Goal: Task Accomplishment & Management: Complete application form

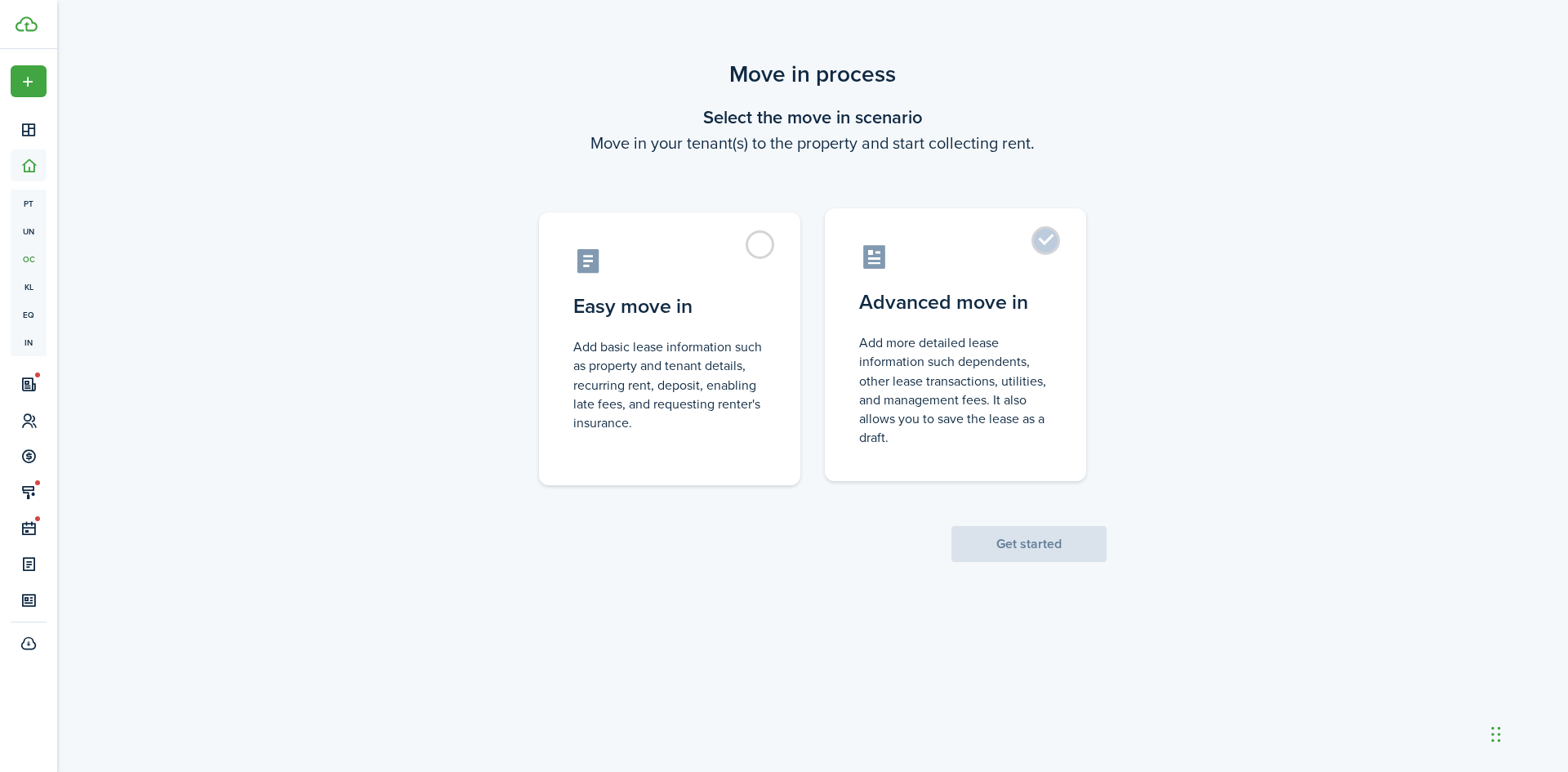
click at [919, 357] on control-radio-card-description "Add more detailed lease information such dependents, other lease transactions, …" at bounding box center [955, 390] width 193 height 114
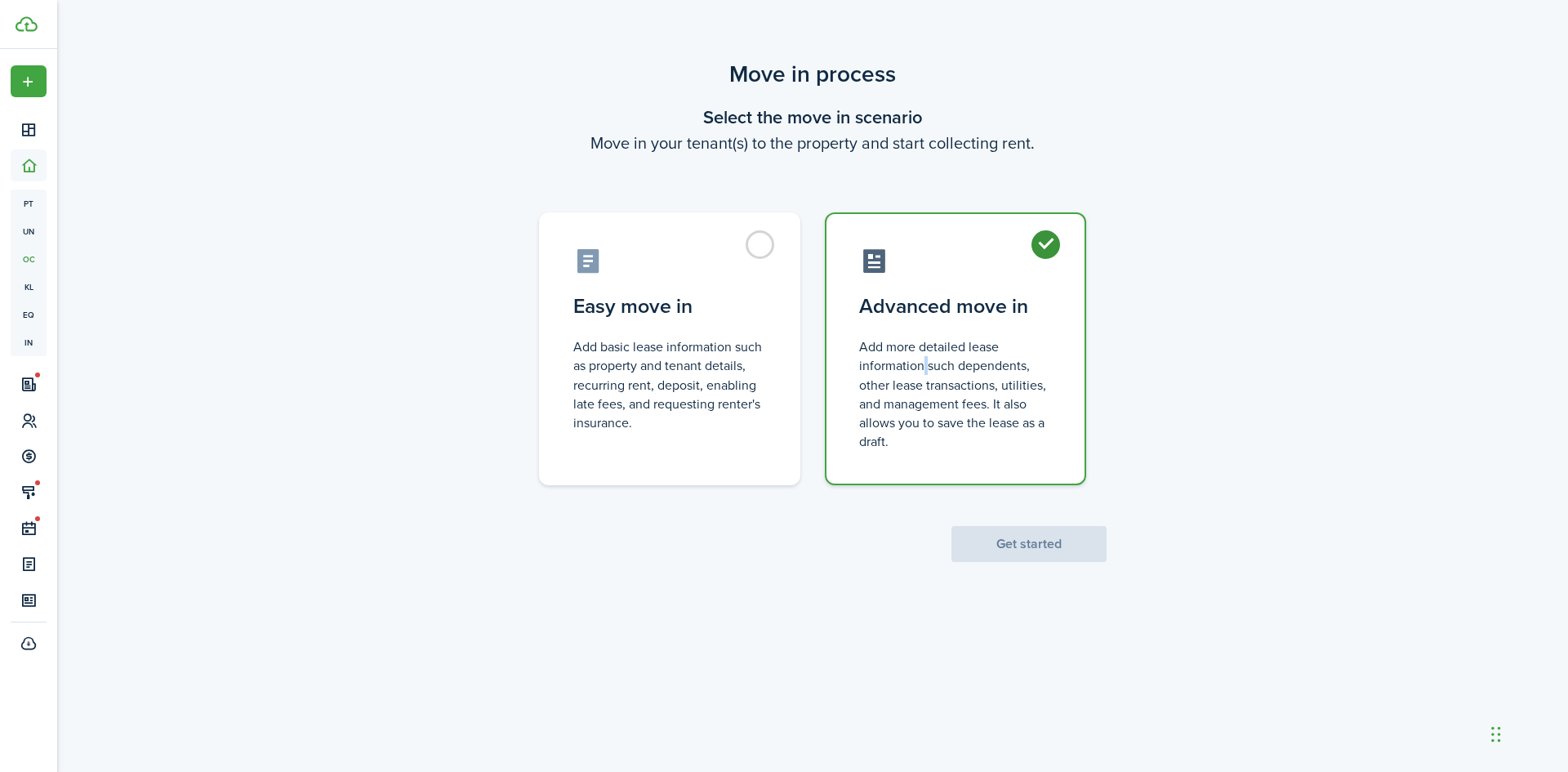
radio input "true"
click at [1041, 543] on button "Get started" at bounding box center [1029, 544] width 155 height 36
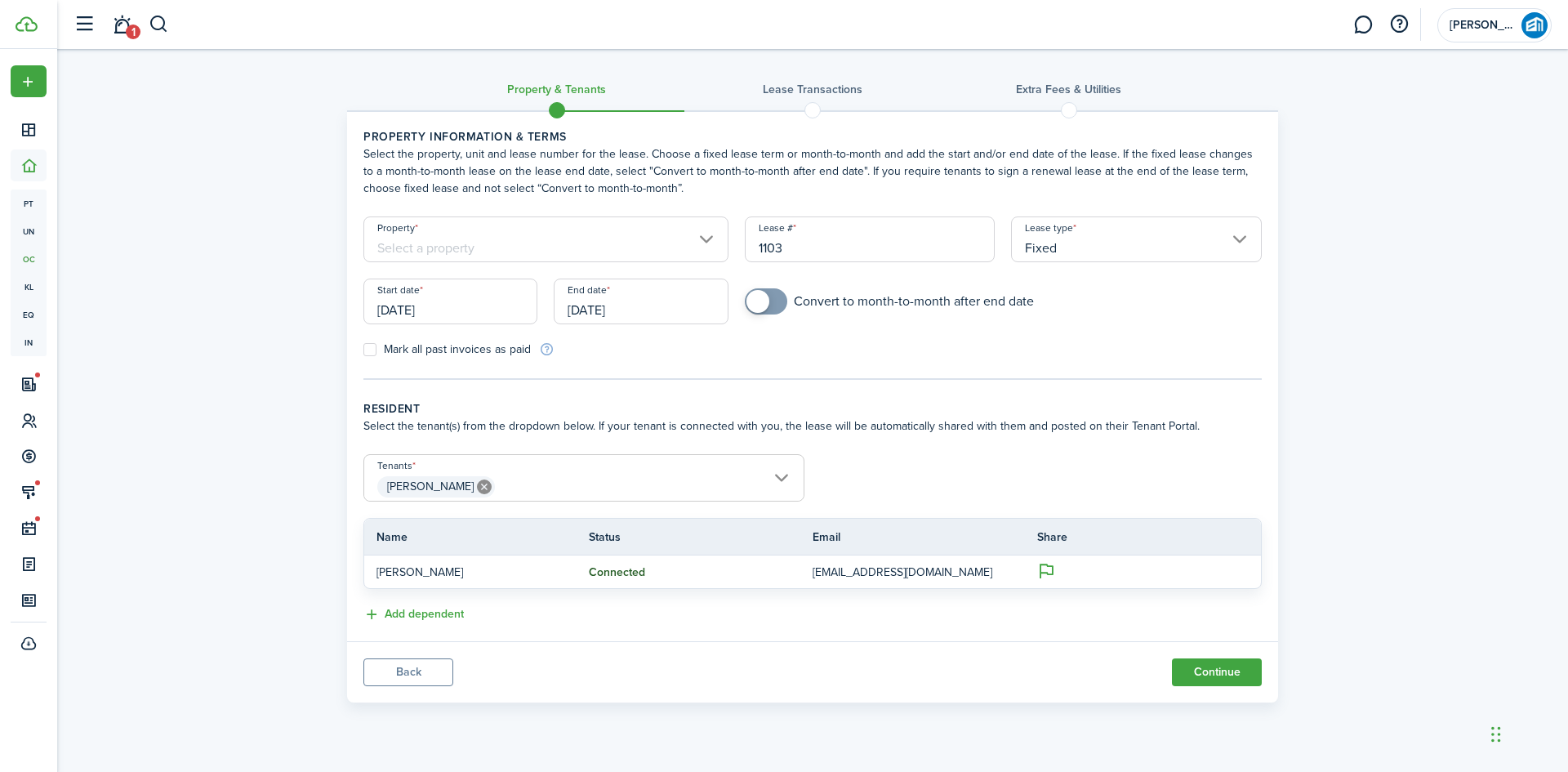
click at [468, 303] on input "[DATE]" at bounding box center [450, 302] width 174 height 46
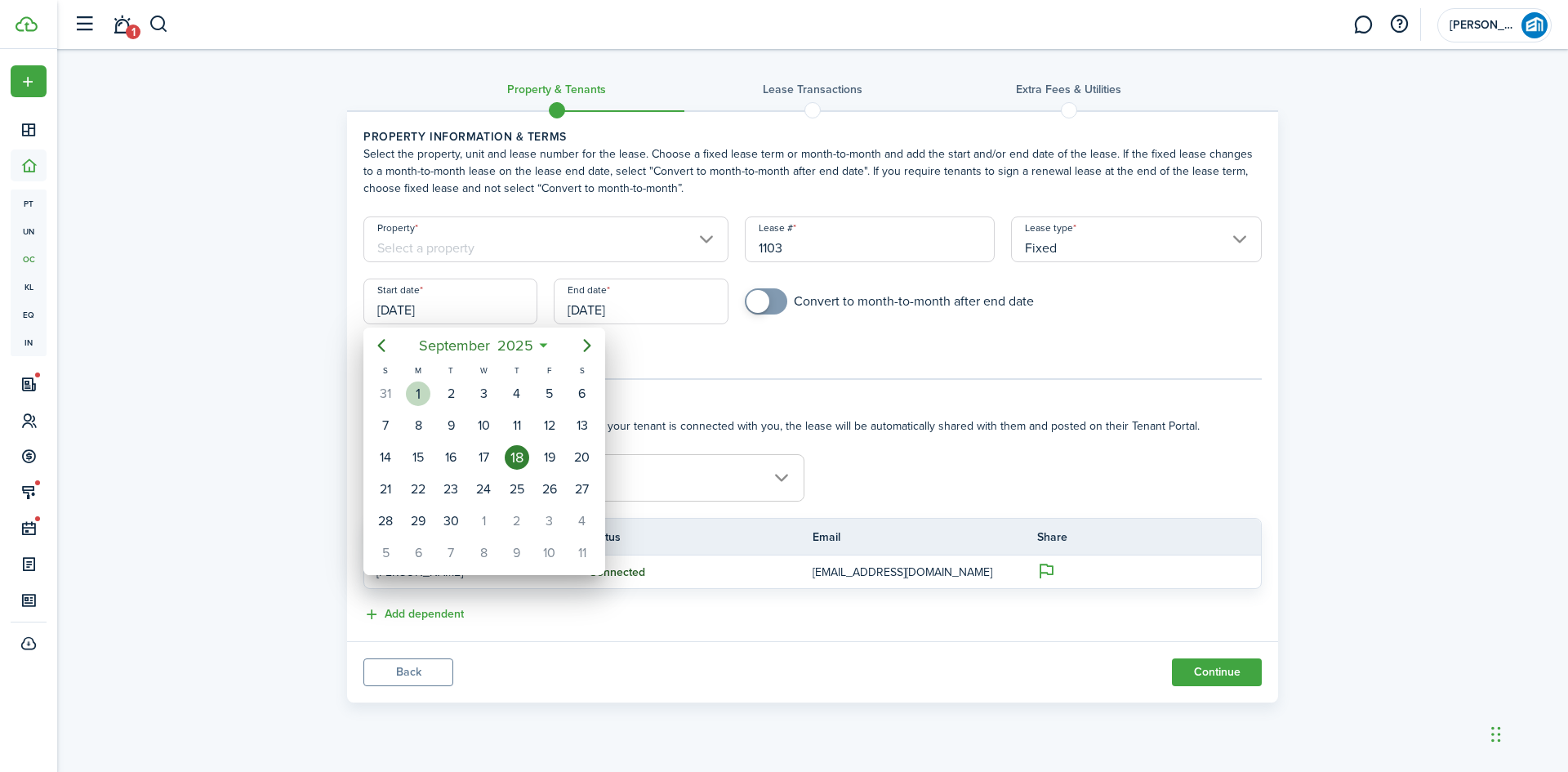
click at [425, 387] on div "1" at bounding box center [418, 394] width 24 height 24
type input "[DATE]"
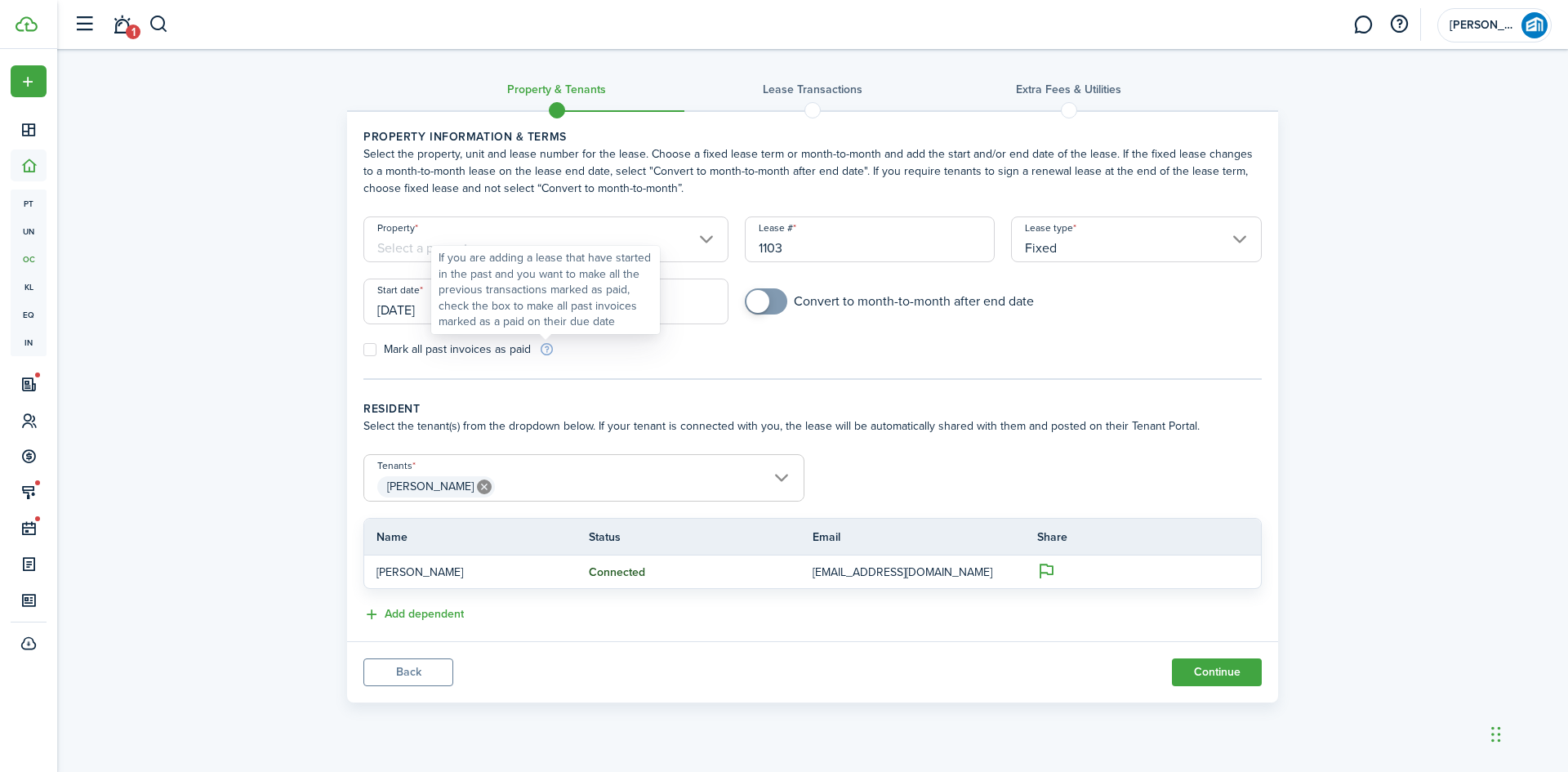
click at [645, 313] on div "If you are adding a lease that have started in the past and you want to make al…" at bounding box center [546, 290] width 214 height 80
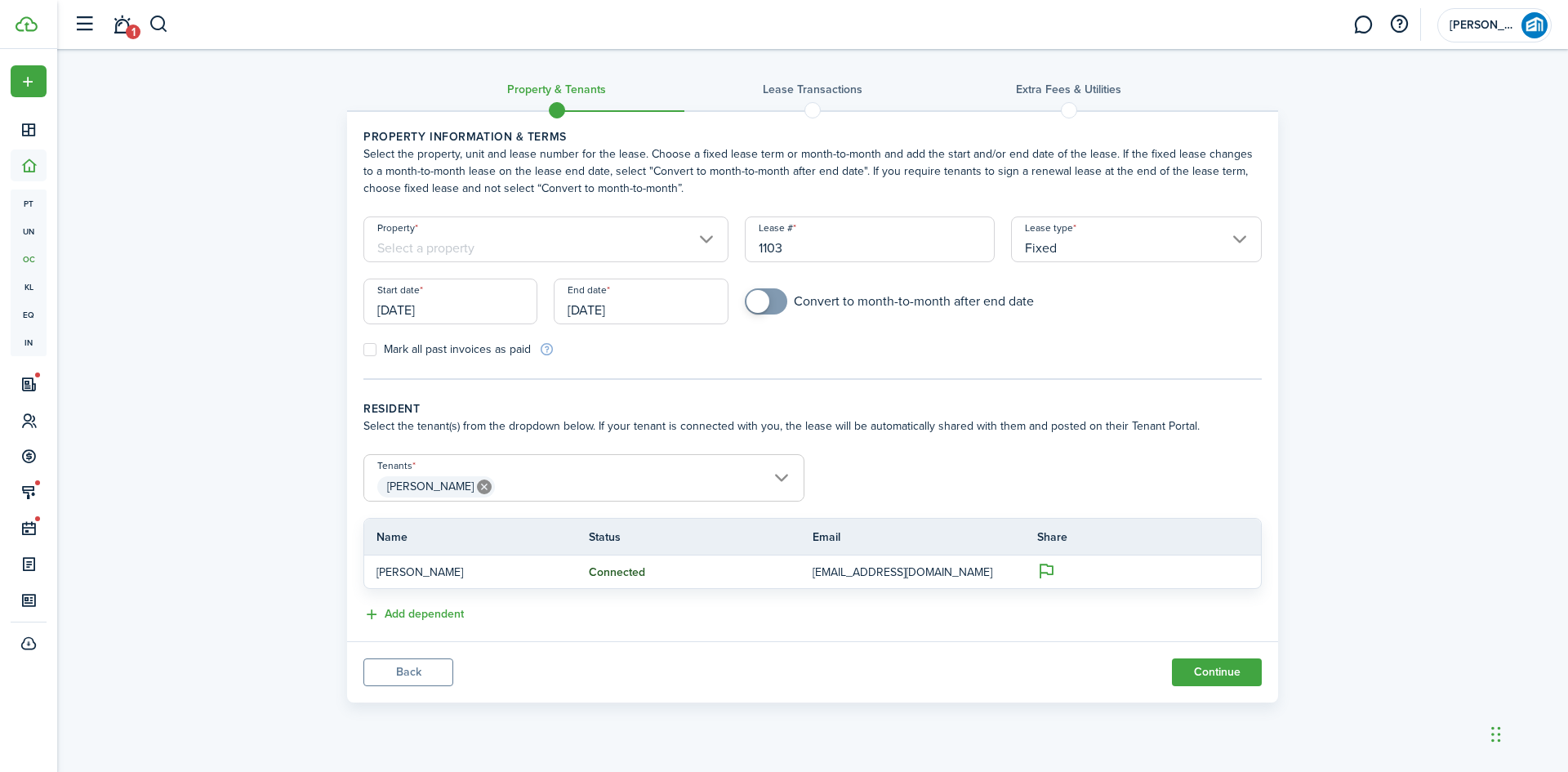
click at [714, 318] on input "[DATE]" at bounding box center [640, 302] width 174 height 46
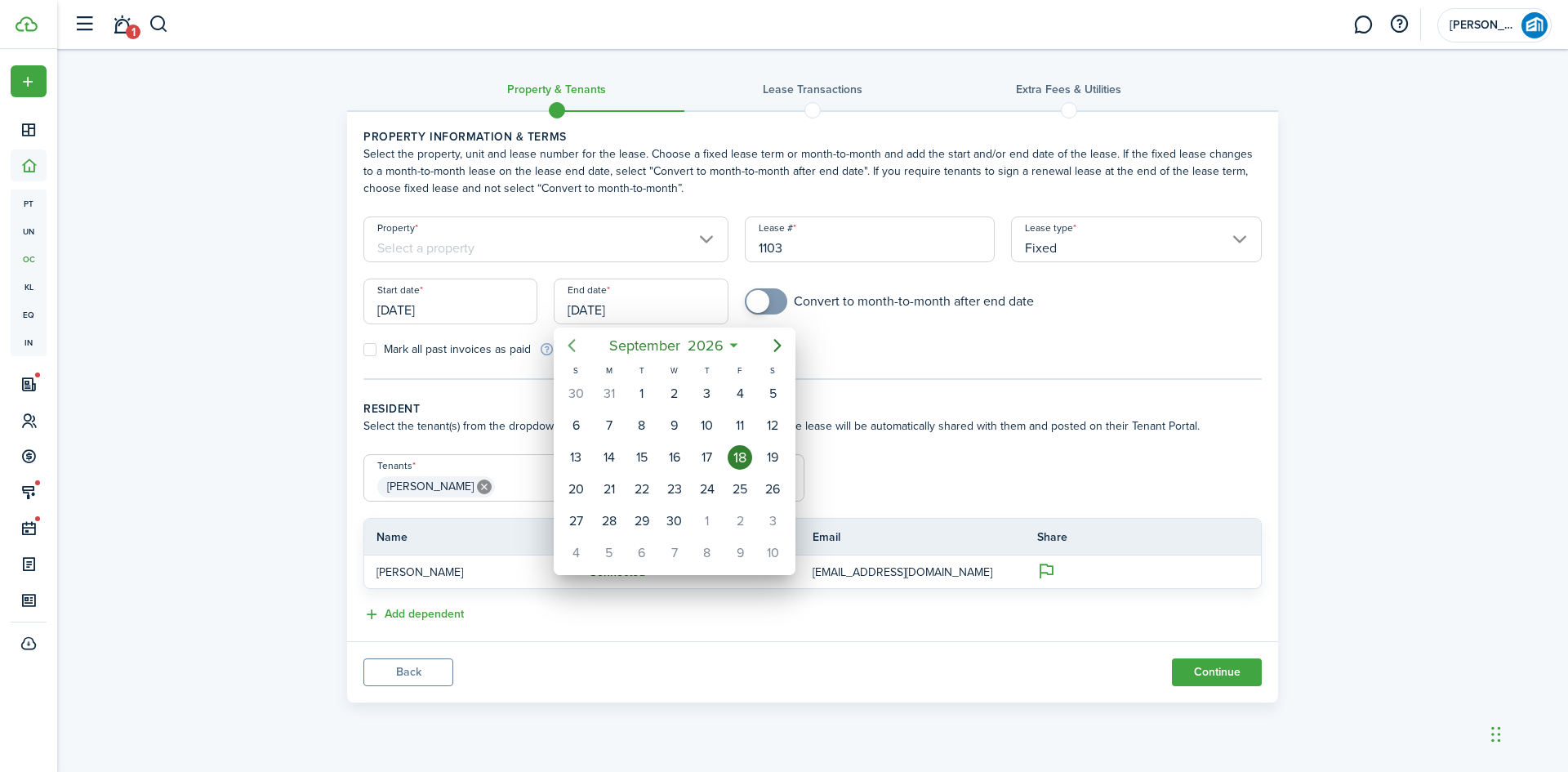
click at [574, 348] on icon "Previous page" at bounding box center [571, 345] width 19 height 19
click at [612, 549] on div "31" at bounding box center [609, 553] width 24 height 24
type input "[DATE]"
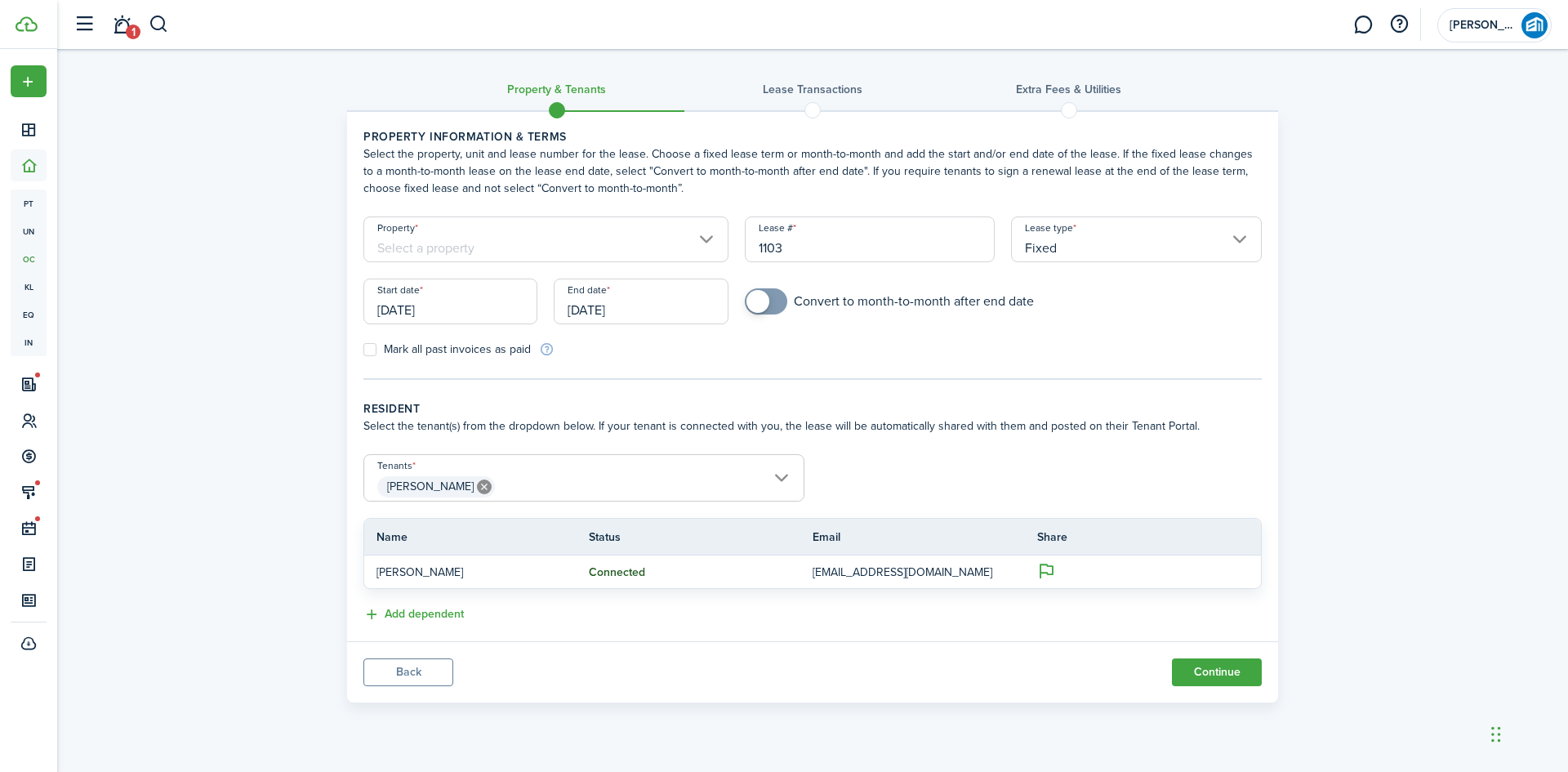
click at [490, 233] on input "Property" at bounding box center [545, 239] width 365 height 46
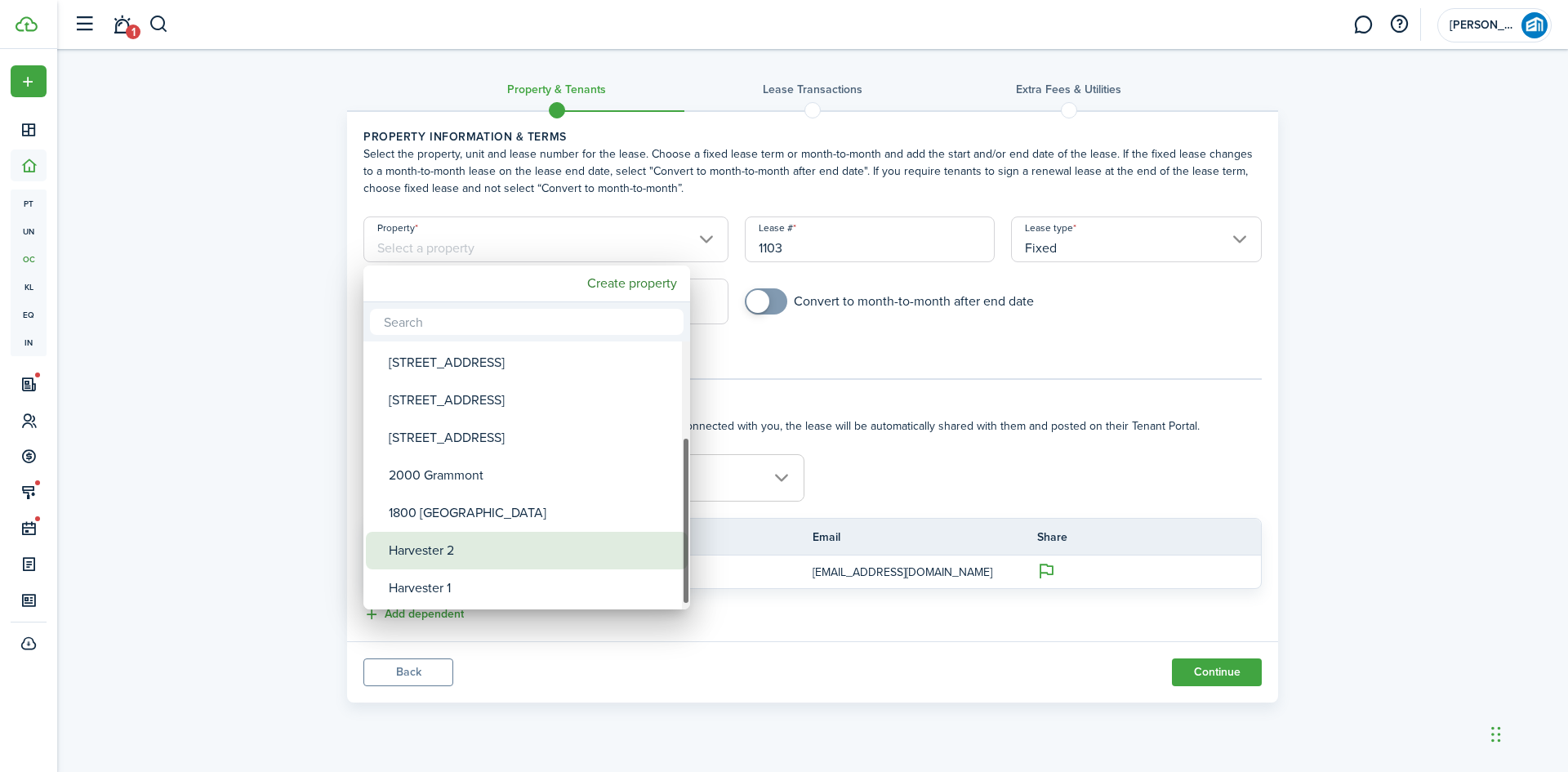
drag, startPoint x: 490, startPoint y: 552, endPoint x: 590, endPoint y: 462, distance: 134.5
click at [490, 550] on div "Harvester 2" at bounding box center [532, 550] width 289 height 38
type input "Harvester 2"
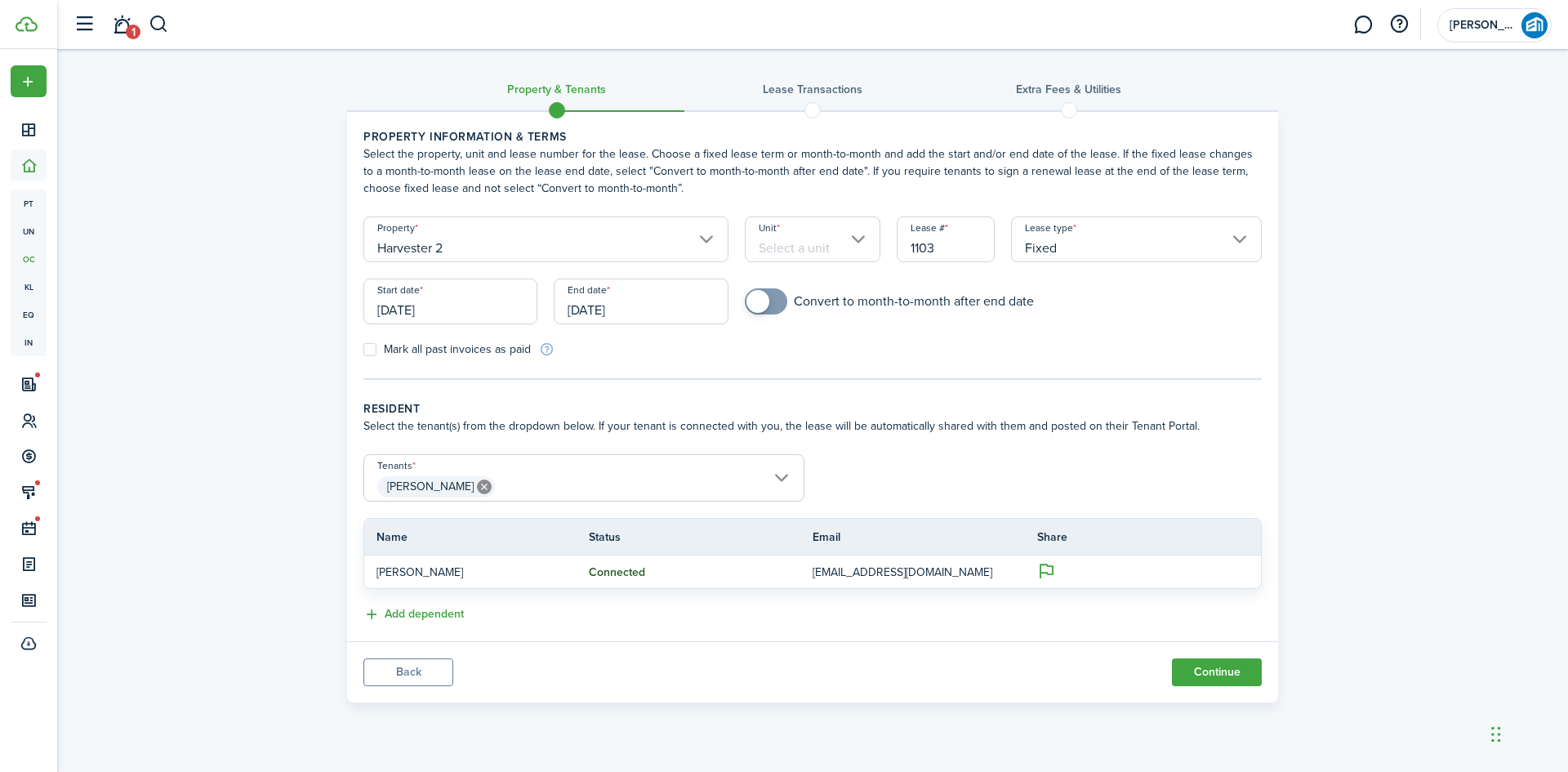
click at [819, 251] on input "Unit" at bounding box center [813, 239] width 136 height 46
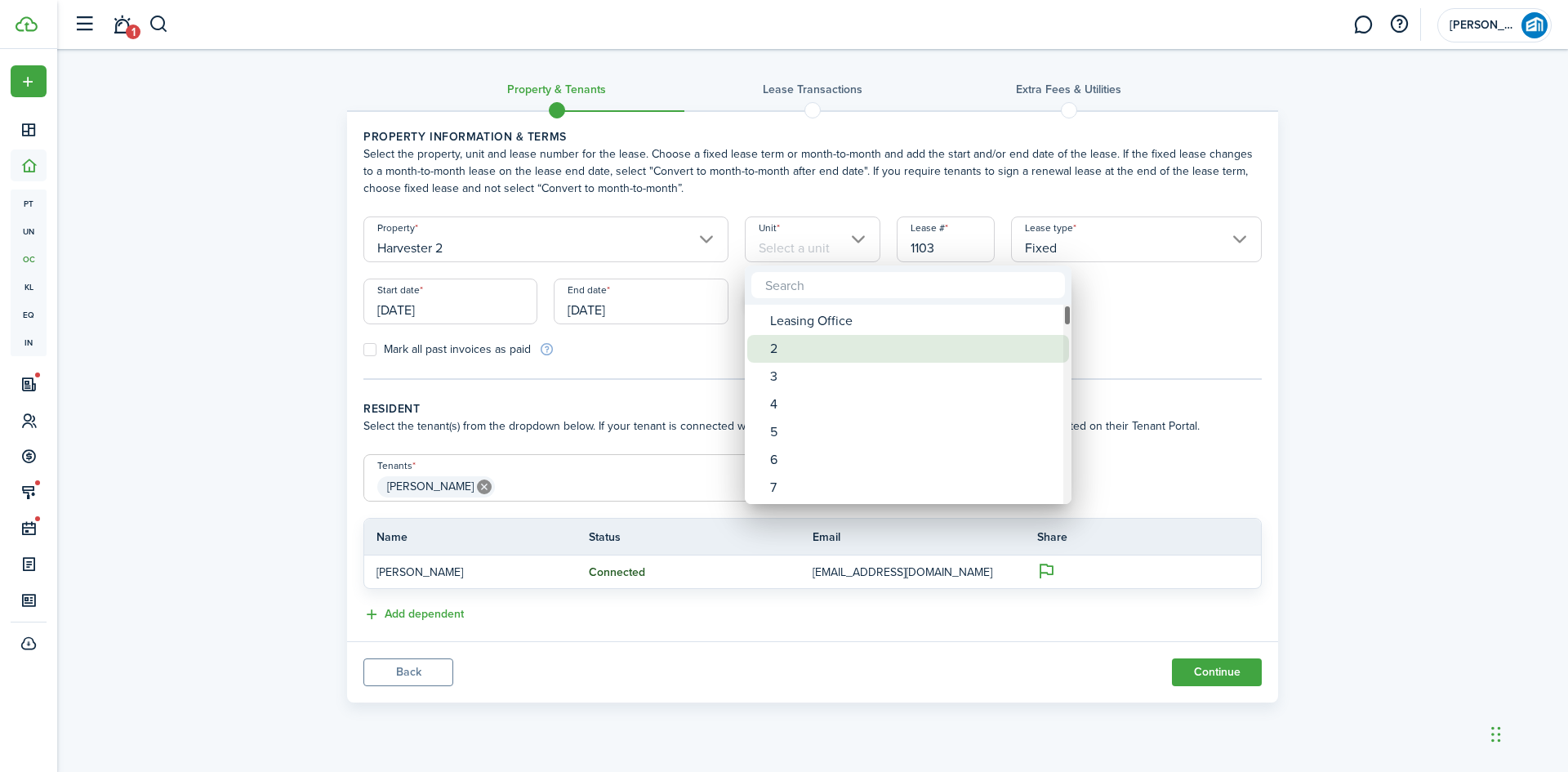
click at [781, 348] on div "2" at bounding box center [914, 348] width 289 height 28
type input "2"
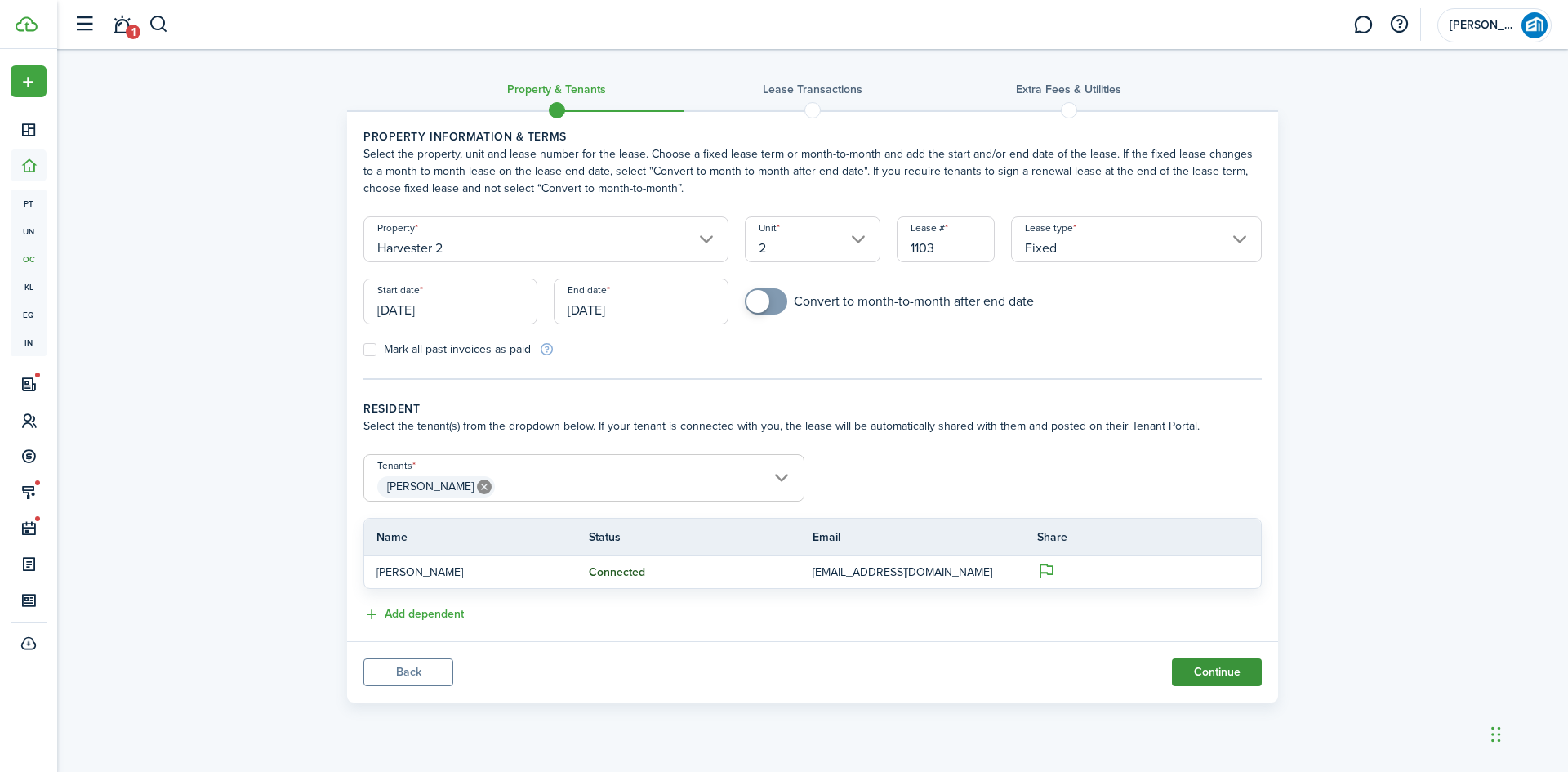
click at [1208, 671] on button "Continue" at bounding box center [1217, 672] width 90 height 28
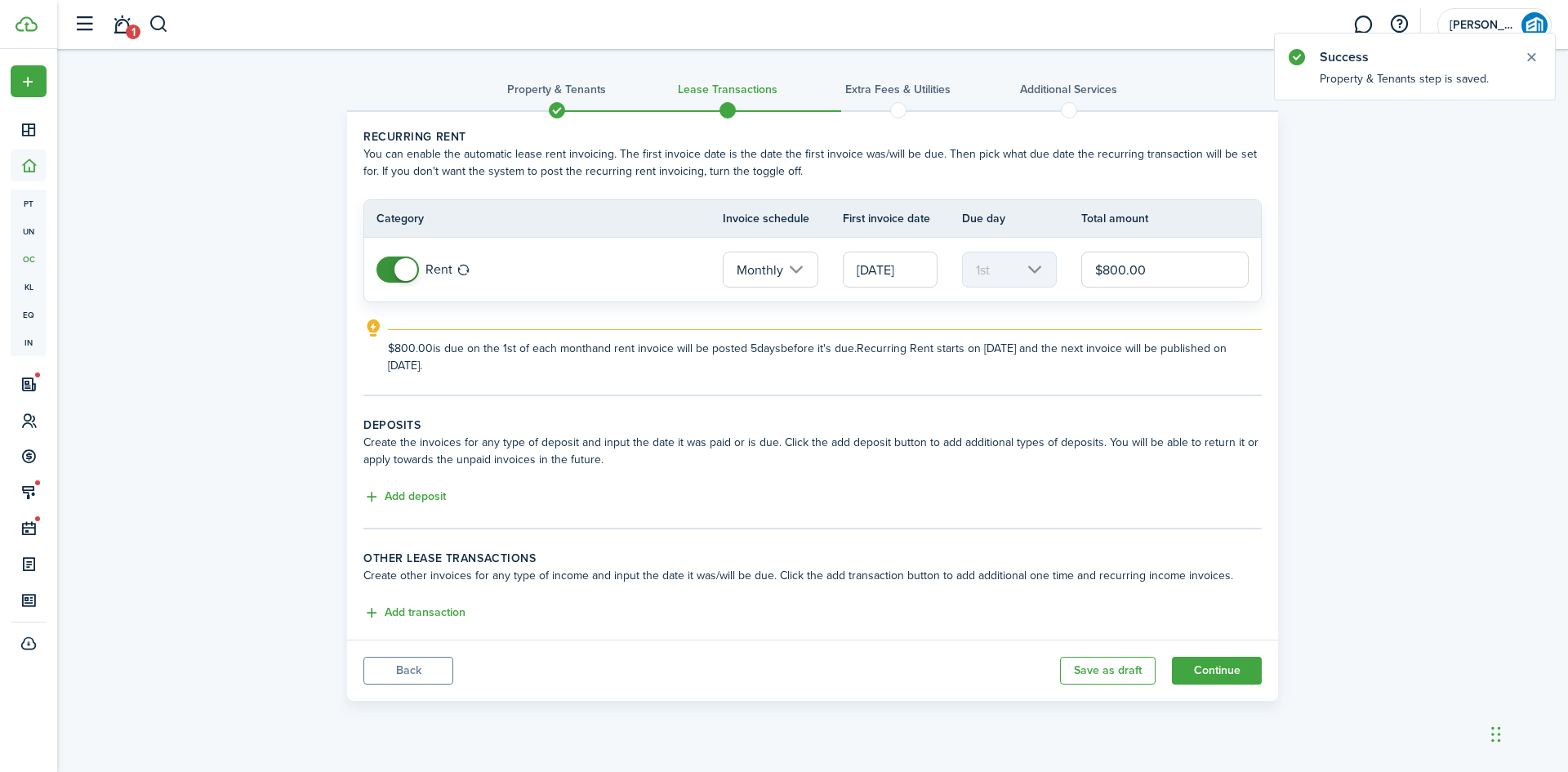
click at [1120, 268] on input "$800.00" at bounding box center [1165, 270] width 168 height 36
type input "$850.00"
click at [1030, 268] on mbsc-scroller "1st" at bounding box center [1009, 270] width 94 height 36
click at [1230, 666] on button "Continue" at bounding box center [1217, 670] width 90 height 28
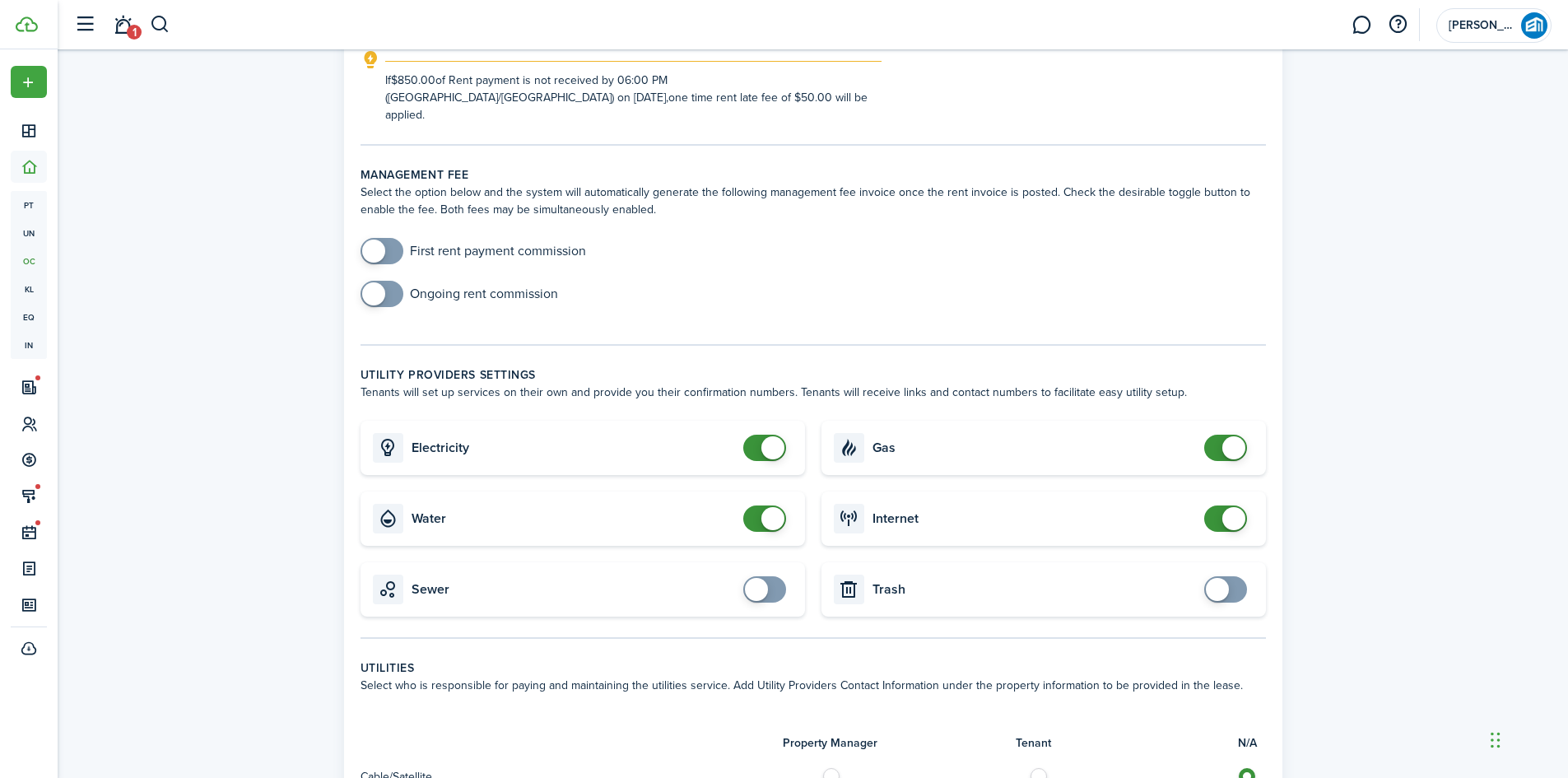
scroll to position [659, 0]
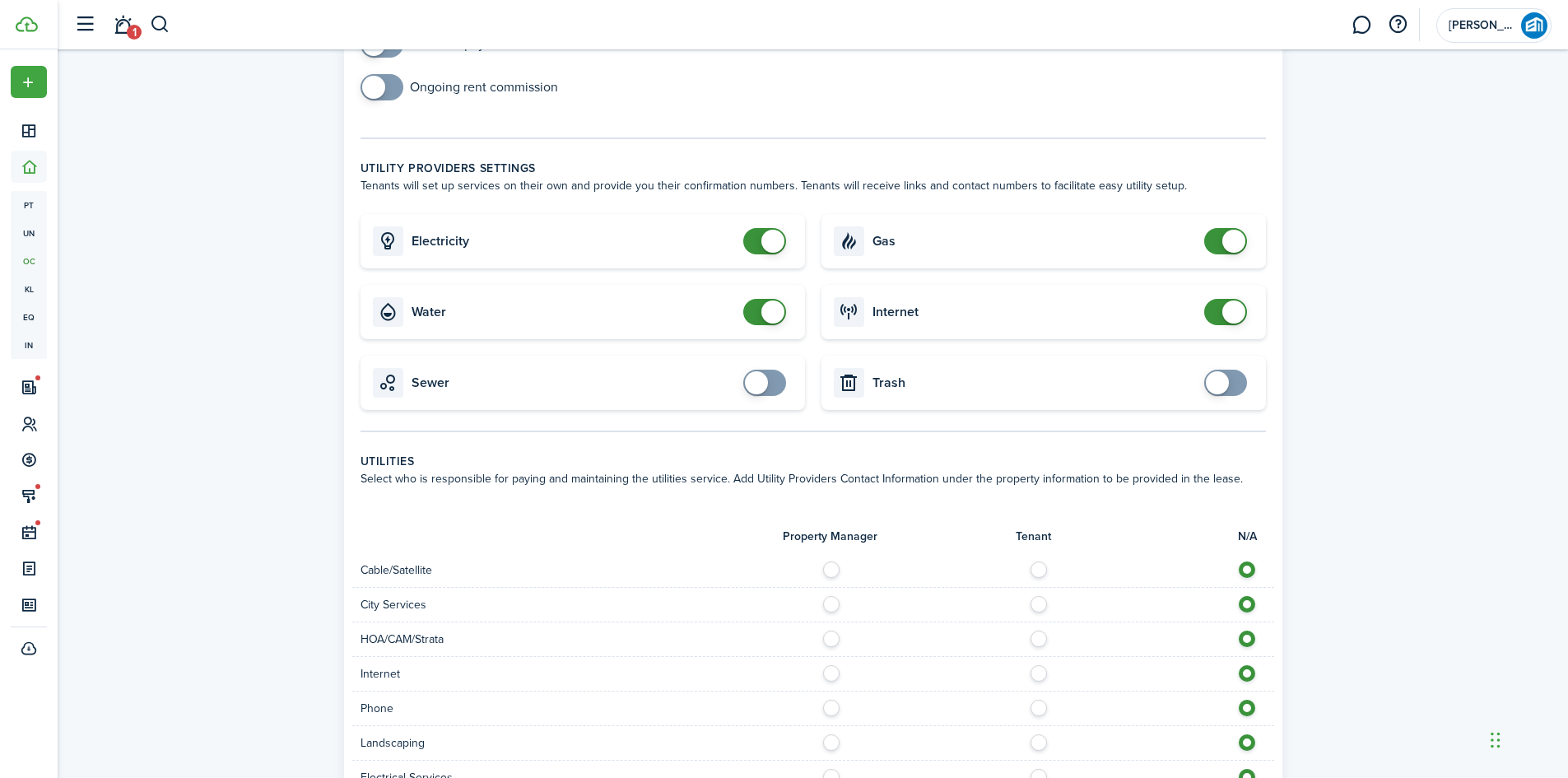
click at [1037, 561] on label at bounding box center [1043, 566] width 29 height 8
radio input "true"
click at [1041, 596] on label at bounding box center [1043, 600] width 29 height 8
radio input "true"
click at [1043, 665] on label at bounding box center [1043, 669] width 29 height 8
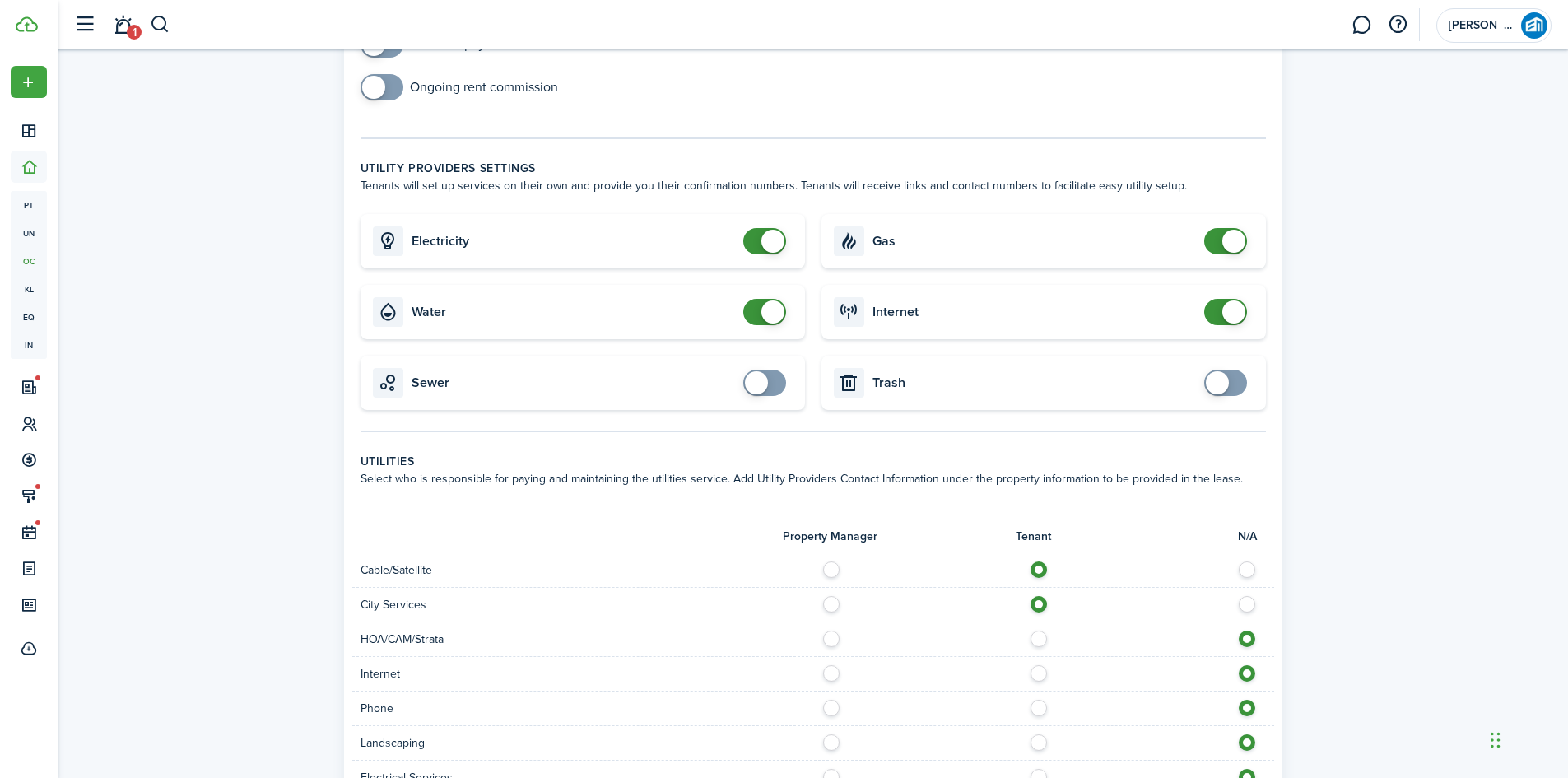
radio input "true"
click at [1038, 700] on label at bounding box center [1043, 704] width 29 height 8
radio input "true"
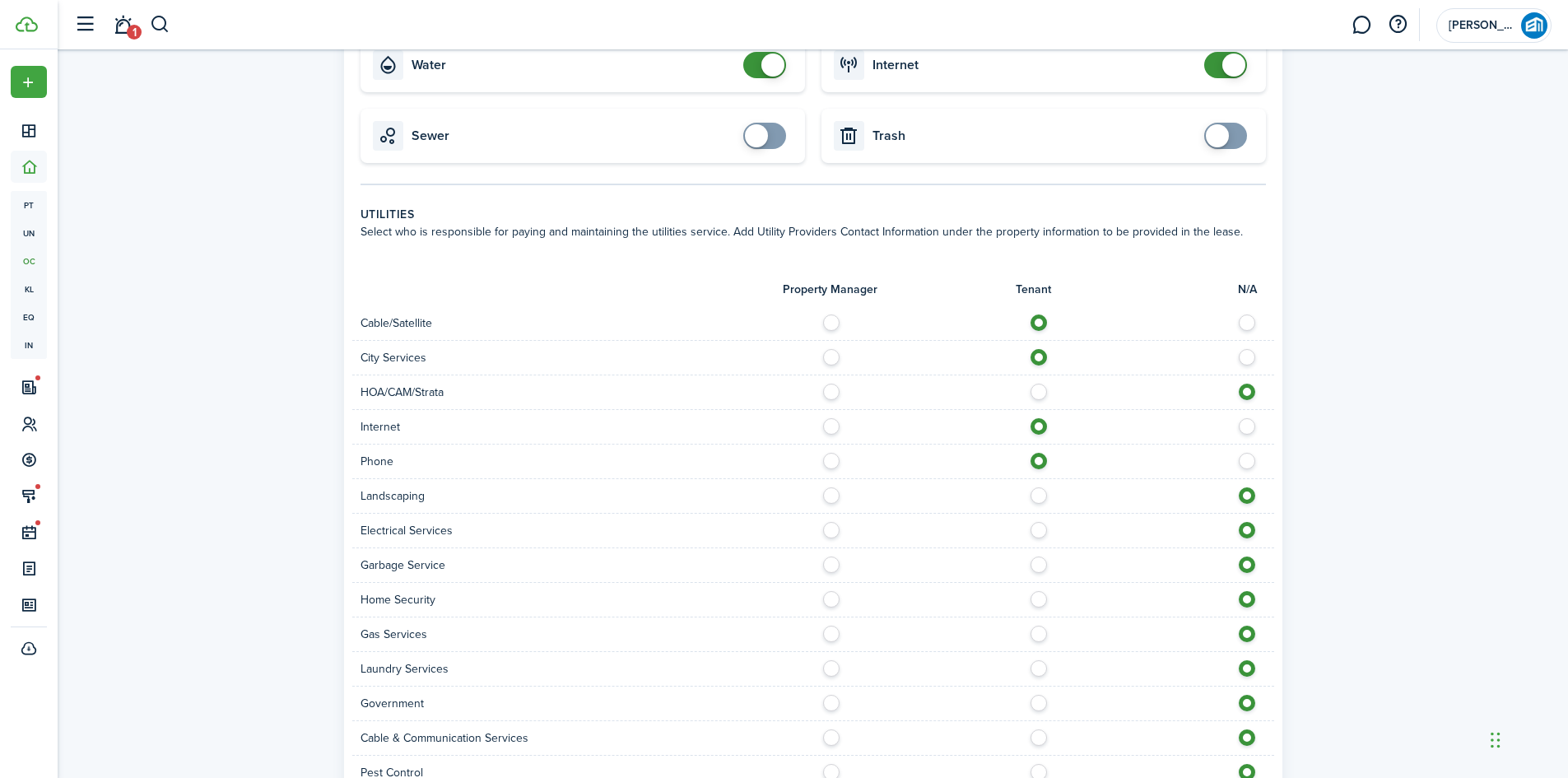
click at [1037, 522] on label at bounding box center [1043, 527] width 29 height 8
radio input "true"
click at [1039, 556] on label at bounding box center [1043, 561] width 29 height 8
radio input "true"
click at [1037, 591] on label at bounding box center [1043, 595] width 29 height 8
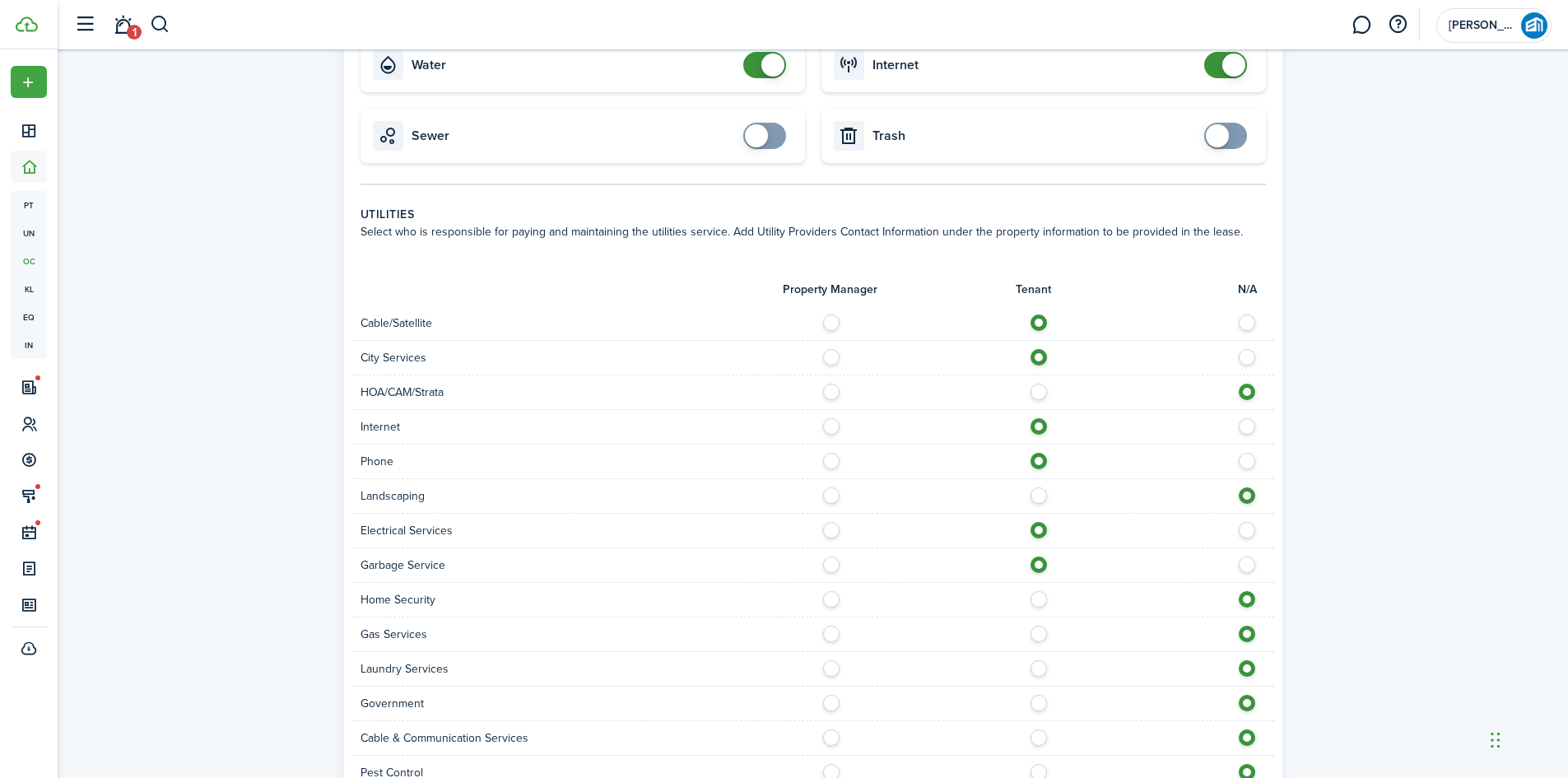
radio input "true"
click at [1037, 661] on label at bounding box center [1043, 665] width 29 height 8
radio input "true"
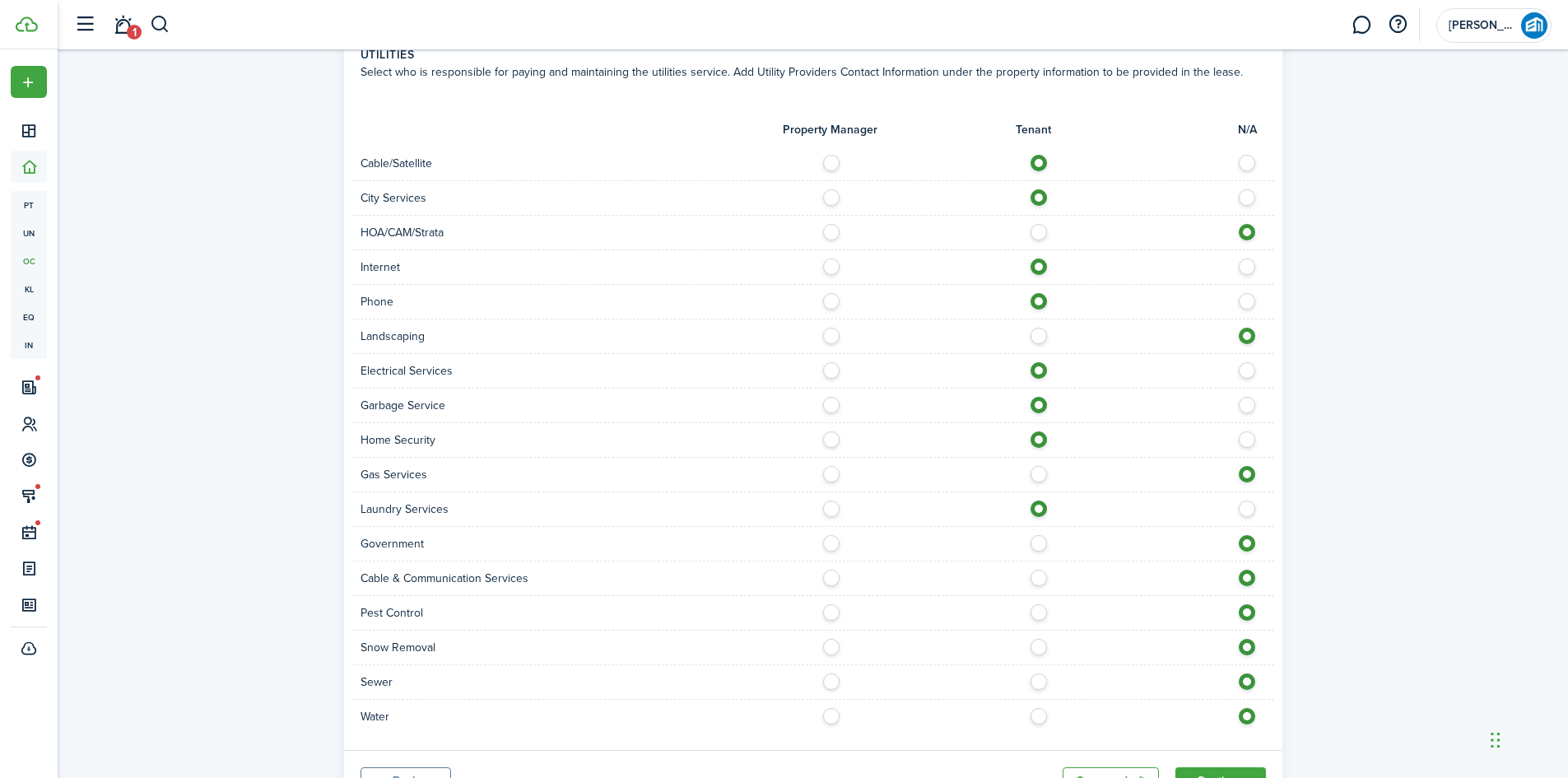
scroll to position [1070, 0]
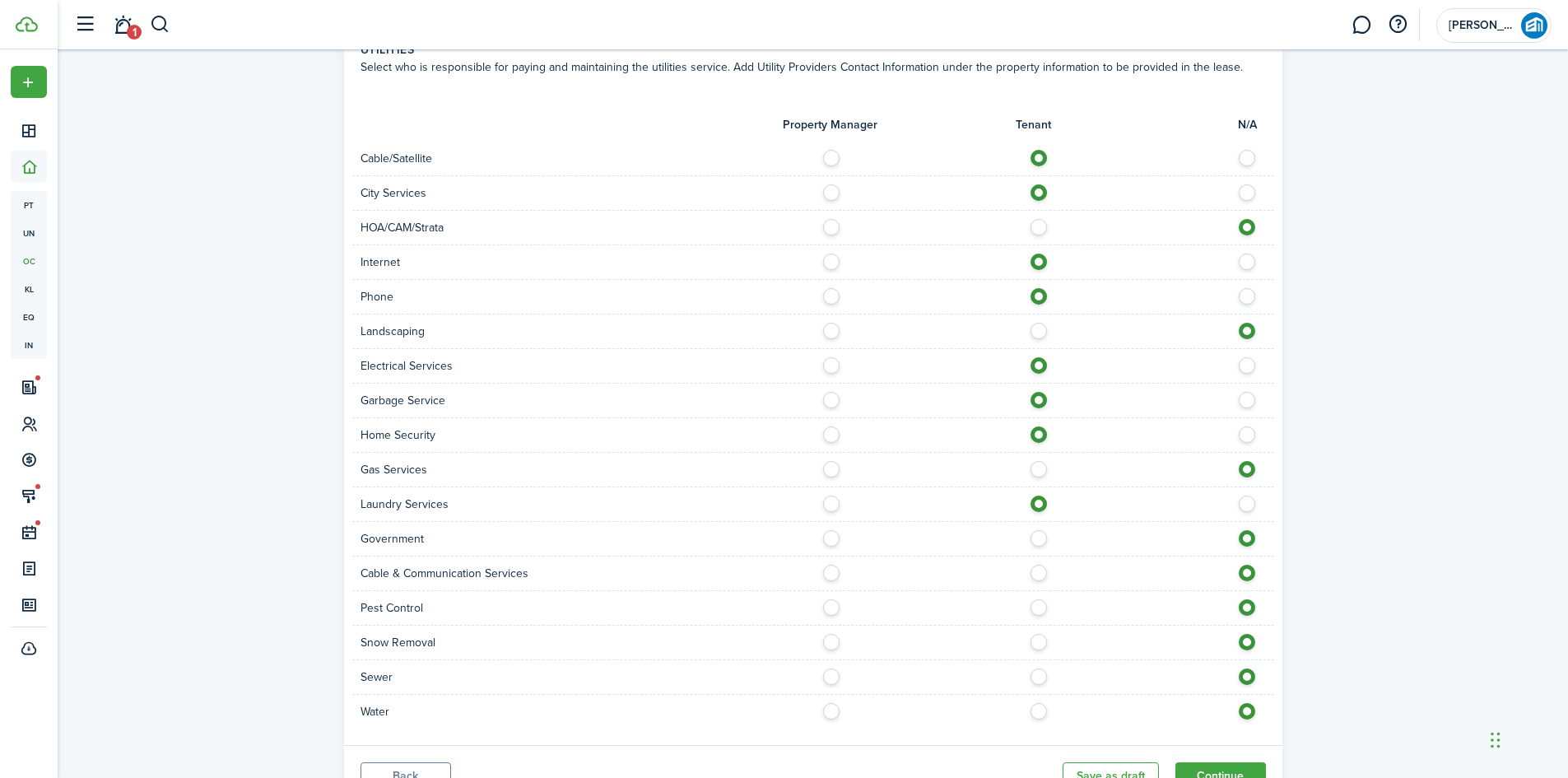
click at [1040, 565] on label at bounding box center [1043, 569] width 29 height 8
radio input "true"
click at [1039, 600] on label at bounding box center [1043, 604] width 29 height 8
radio input "true"
drag, startPoint x: 1038, startPoint y: 659, endPoint x: 1044, endPoint y: 694, distance: 35.5
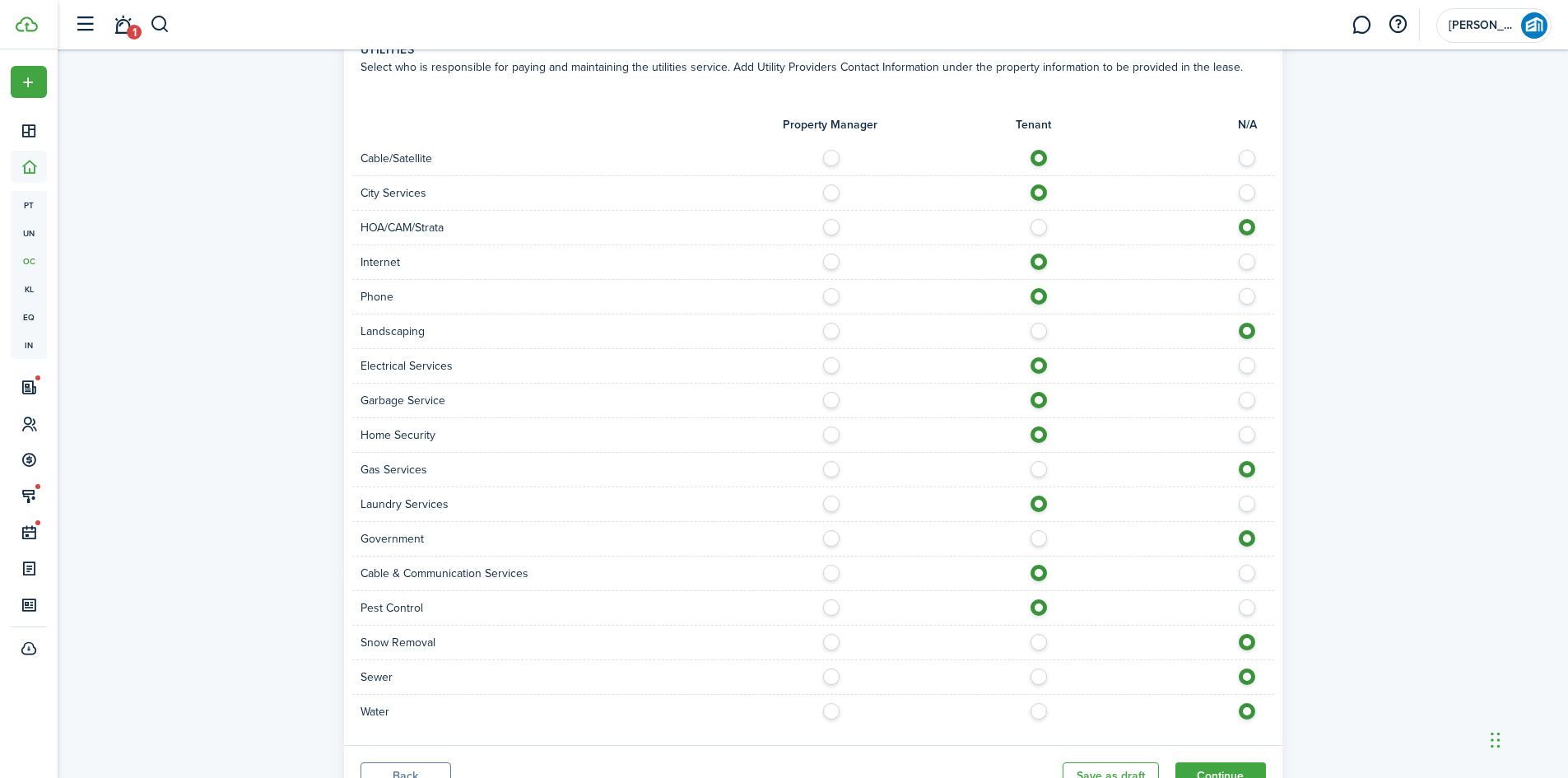
click at [1038, 668] on label at bounding box center [1043, 673] width 29 height 8
radio input "true"
click at [1040, 703] on label at bounding box center [1043, 708] width 29 height 8
radio input "true"
click at [1223, 763] on button "Continue" at bounding box center [1220, 776] width 91 height 28
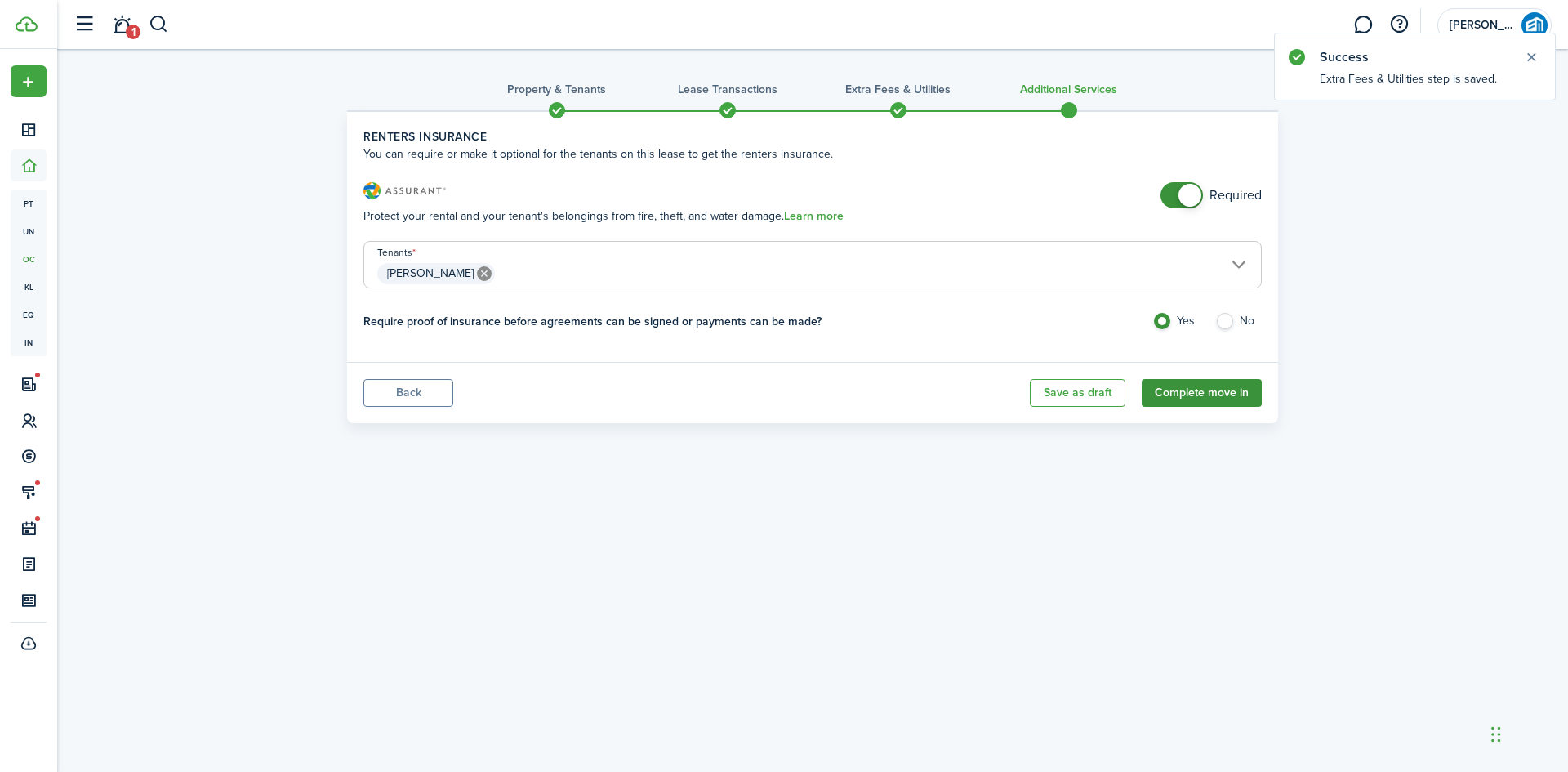
click at [1223, 387] on button "Complete move in" at bounding box center [1201, 393] width 120 height 28
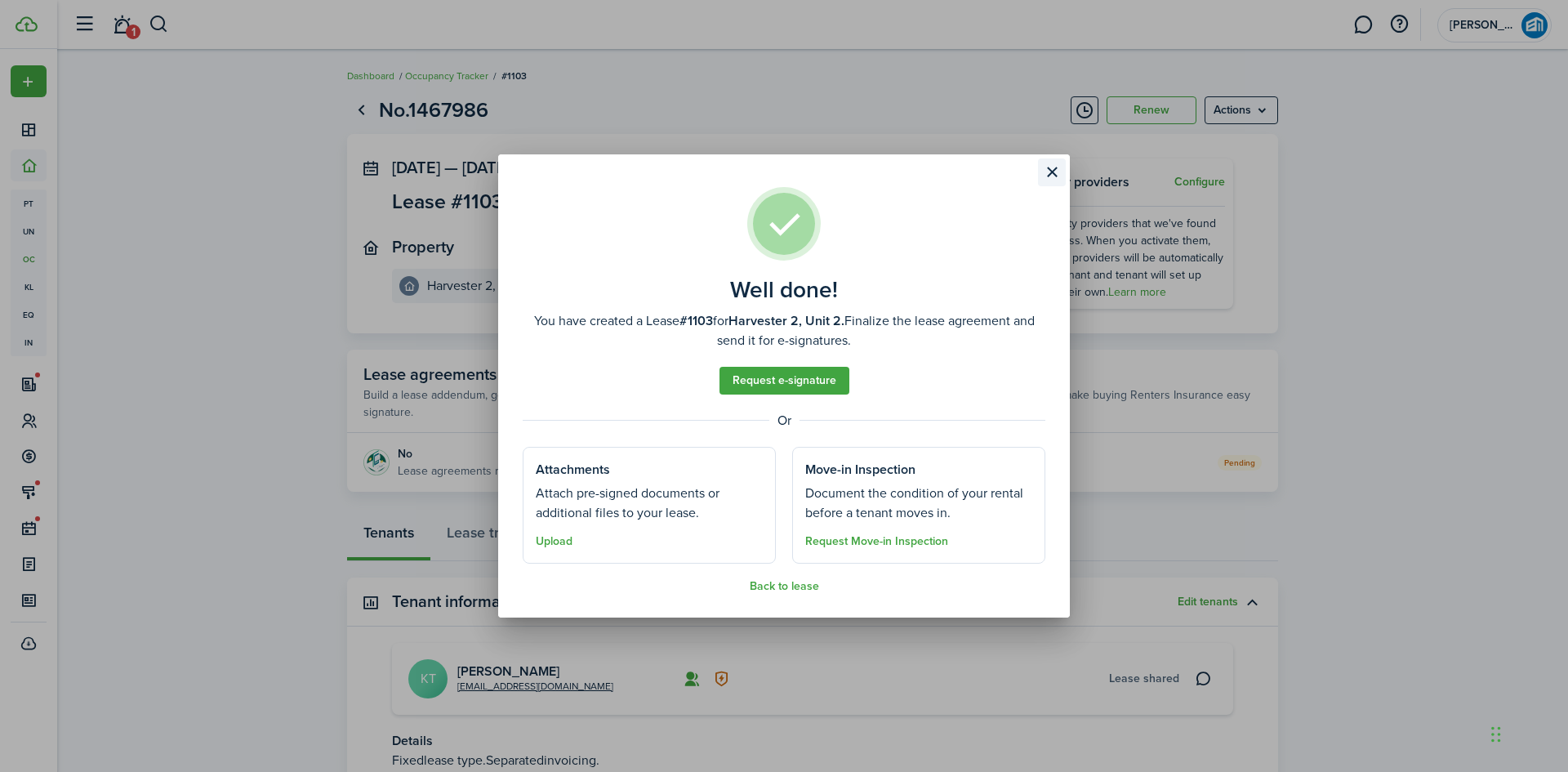
click at [1052, 170] on button "Close modal" at bounding box center [1052, 172] width 28 height 28
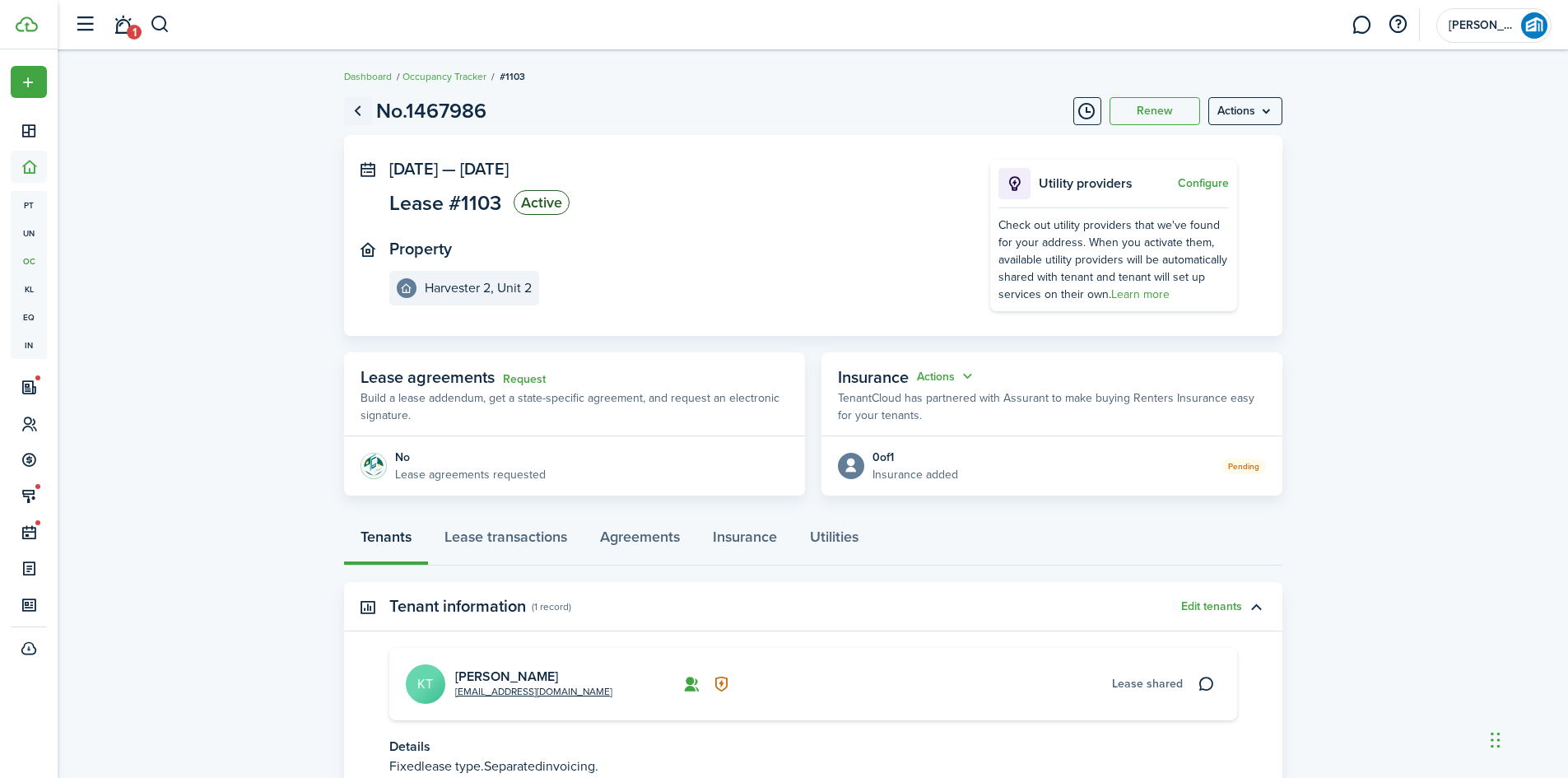
click at [357, 105] on link "Go back" at bounding box center [357, 110] width 28 height 28
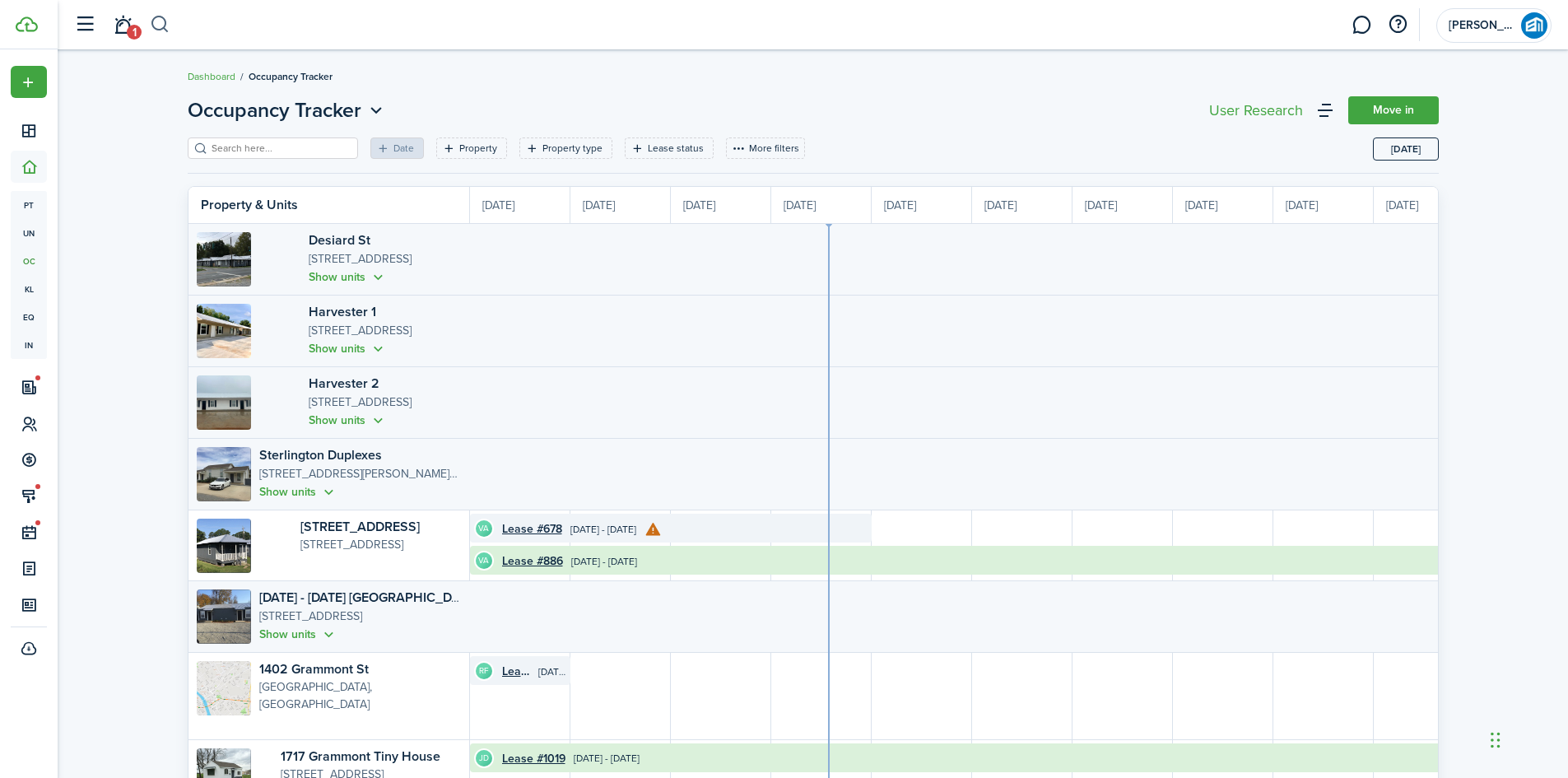
scroll to position [0, 301]
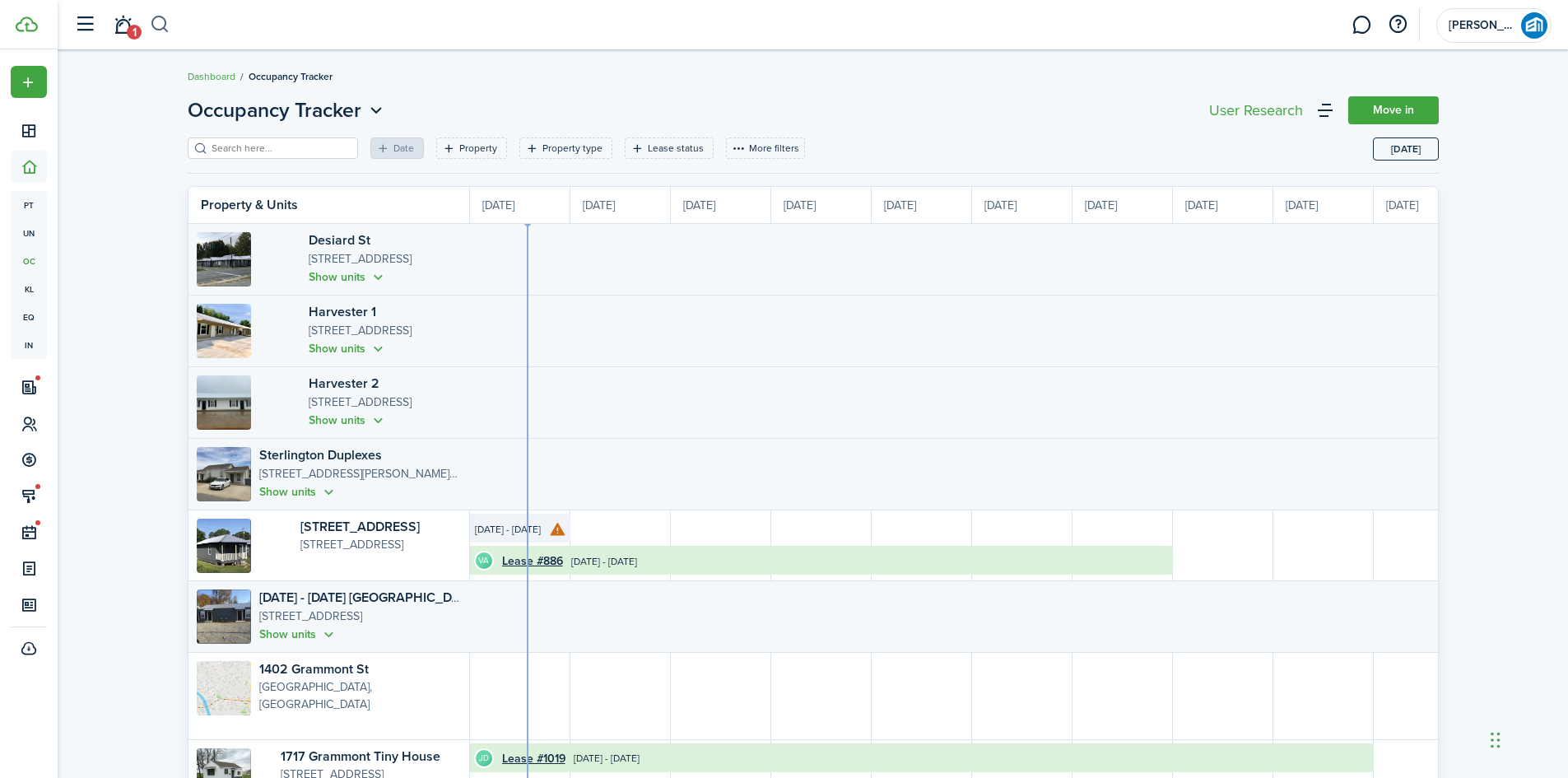
click at [163, 27] on button "button" at bounding box center [160, 25] width 20 height 28
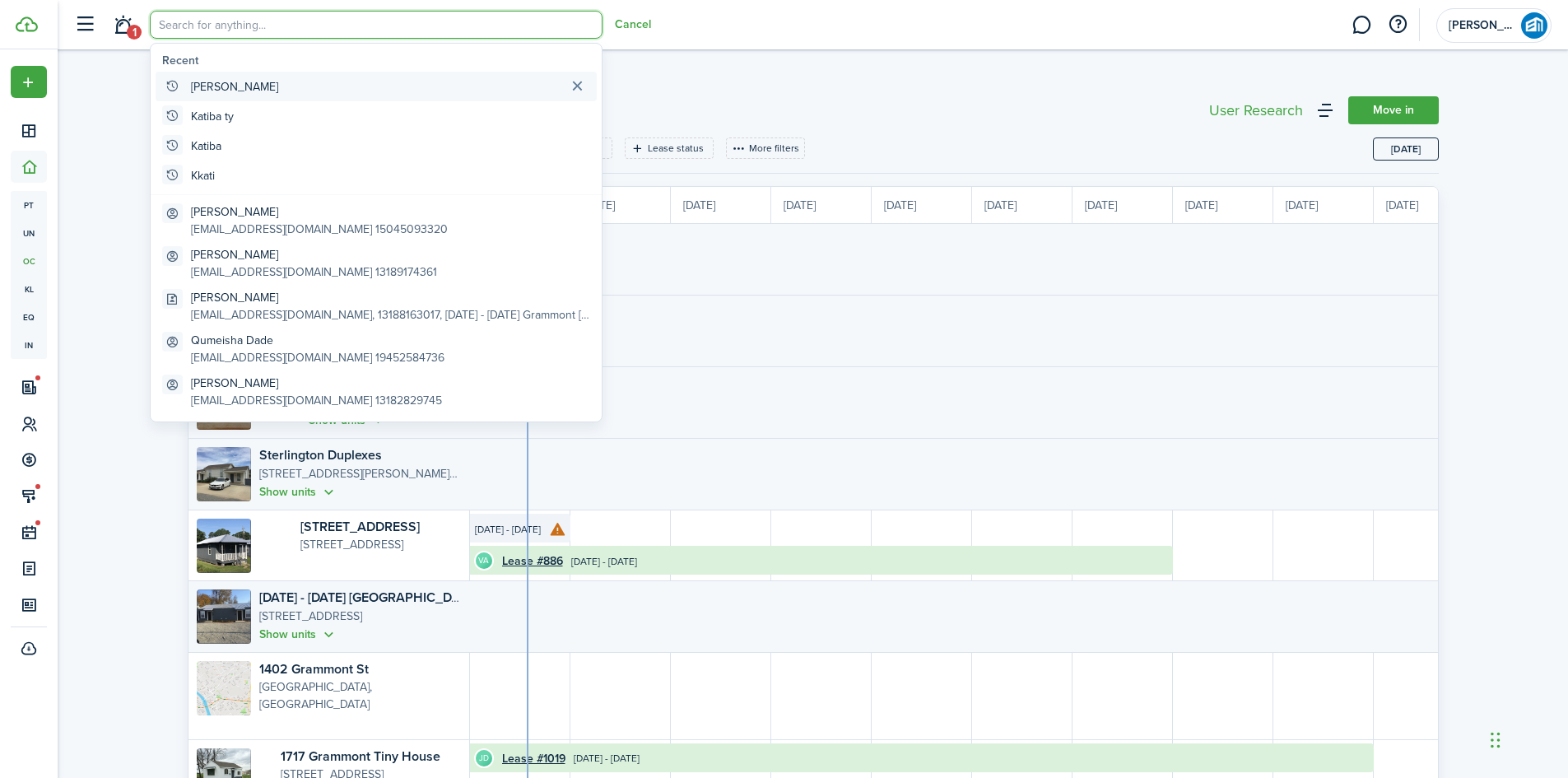
click at [215, 92] on global-search-item-title "[PERSON_NAME]" at bounding box center [234, 87] width 87 height 17
type input "[PERSON_NAME]"
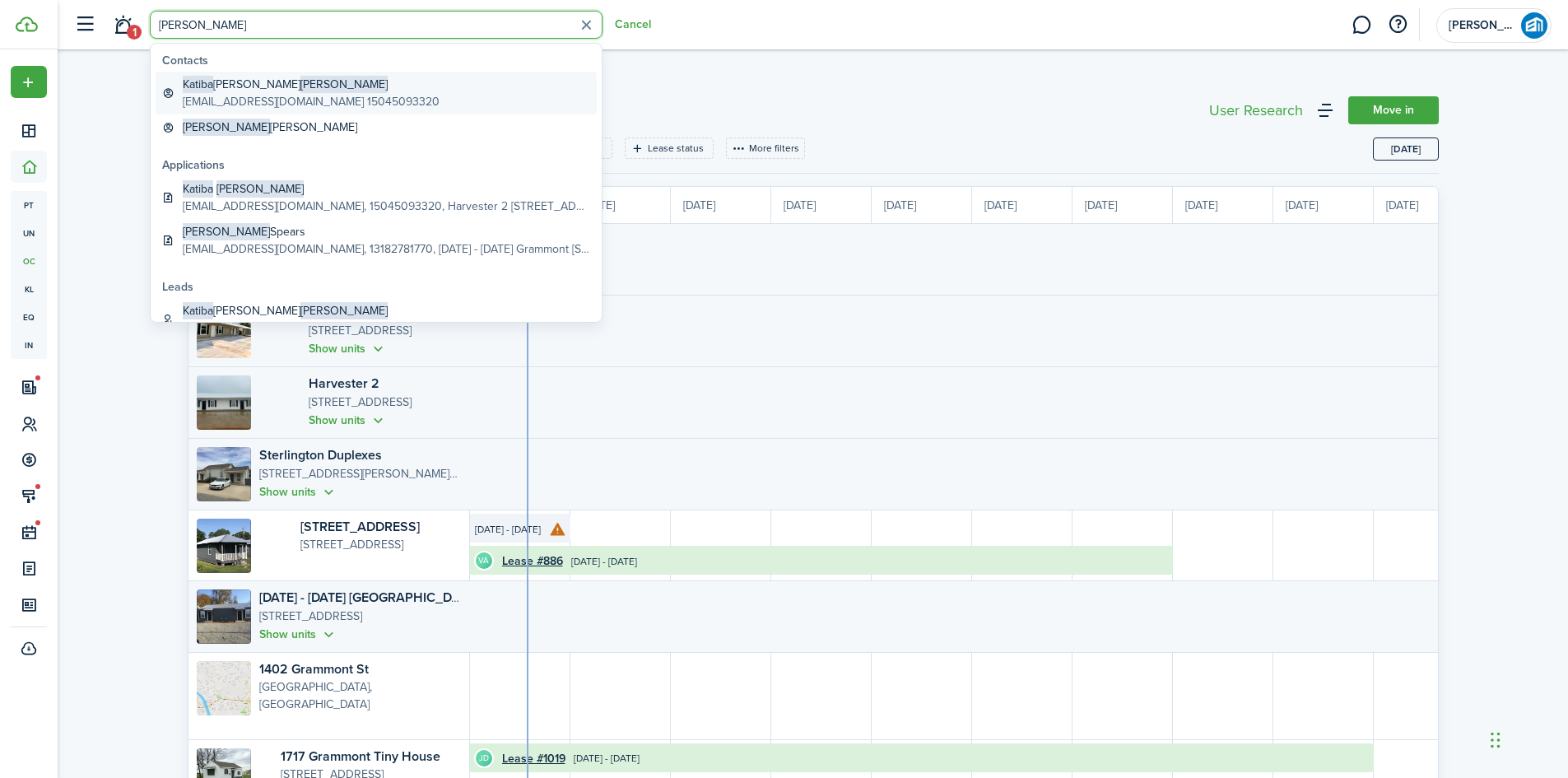
click at [289, 87] on global-search-item-title "[PERSON_NAME]" at bounding box center [311, 84] width 256 height 17
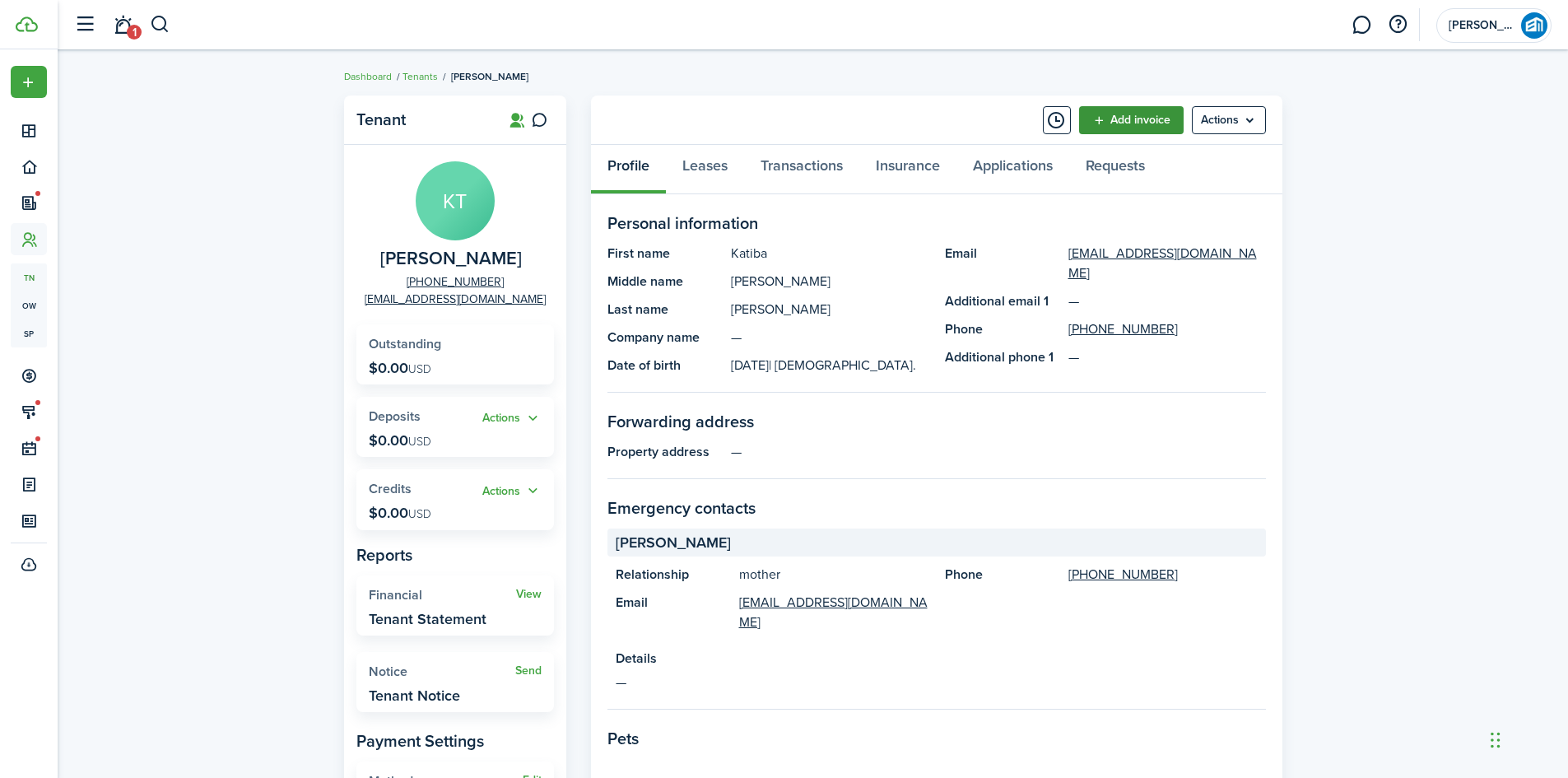
click at [1129, 122] on link "Add invoice" at bounding box center [1131, 120] width 104 height 28
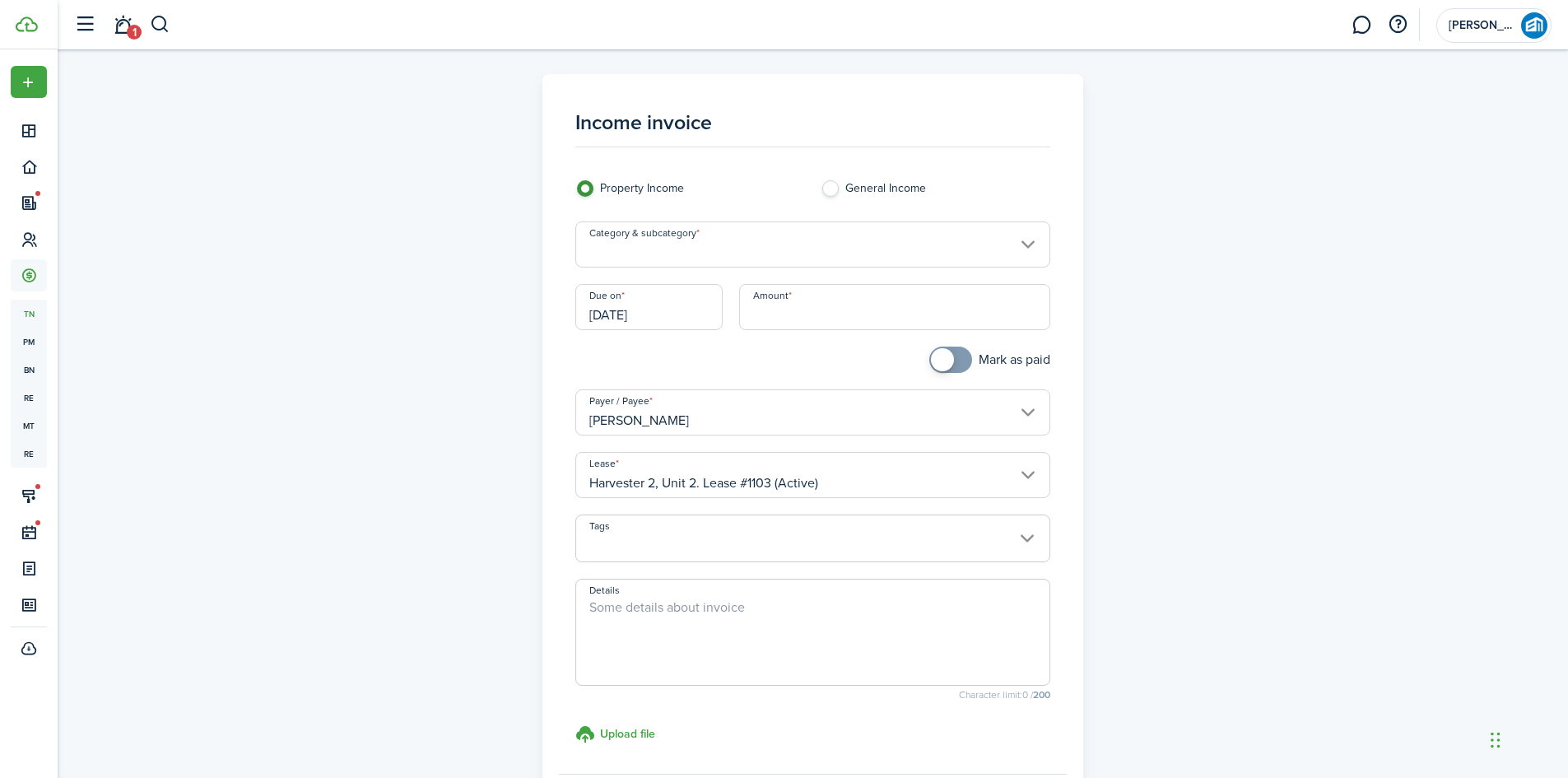
click at [792, 245] on input "Category & subcategory" at bounding box center [812, 245] width 475 height 46
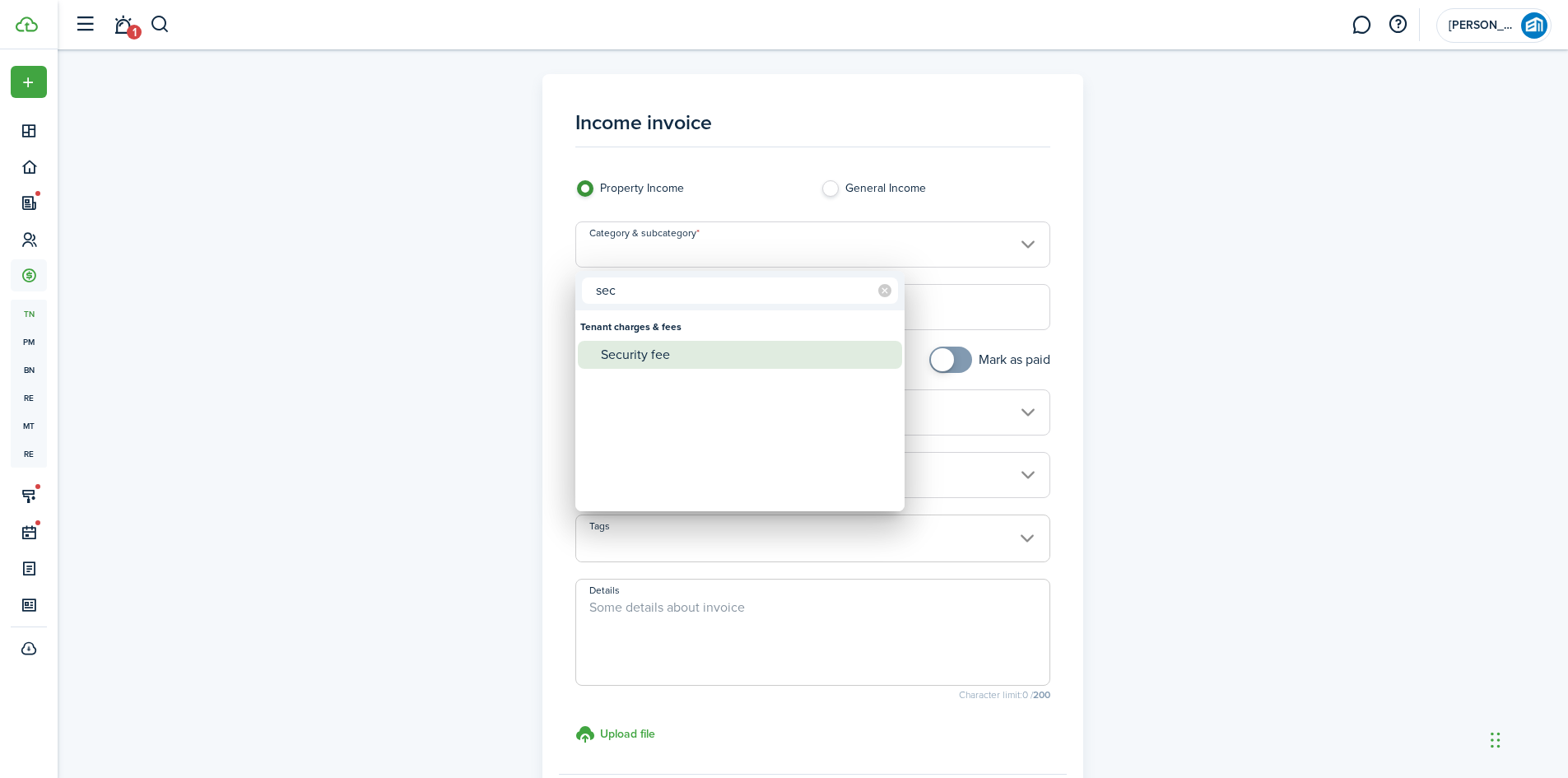
type input "sec"
click at [660, 359] on div "Security fee" at bounding box center [746, 354] width 291 height 28
type input "Tenant charges & fees / Security fee"
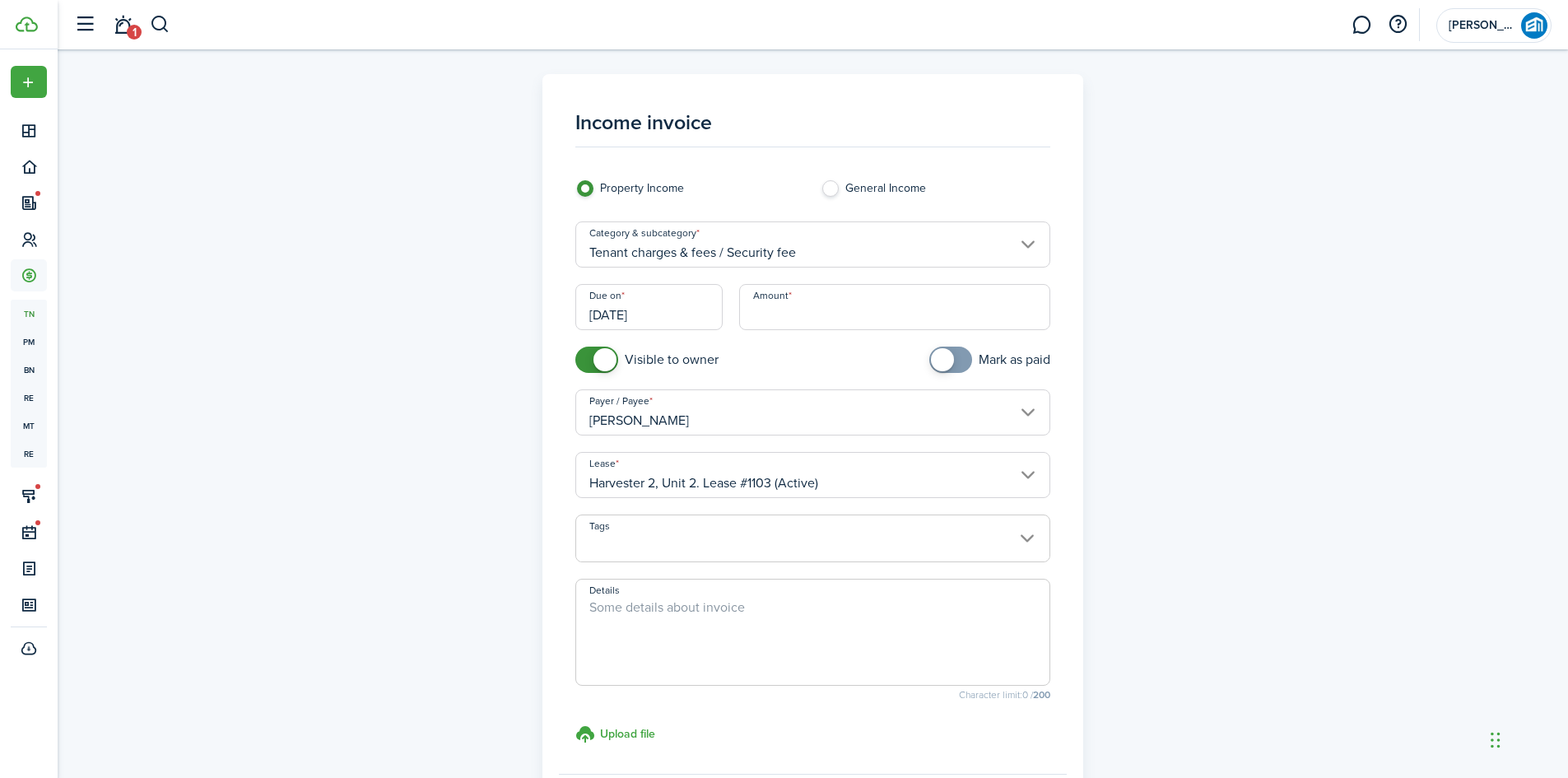
click at [853, 319] on input "Amount" at bounding box center [895, 307] width 311 height 46
type input "$500.00"
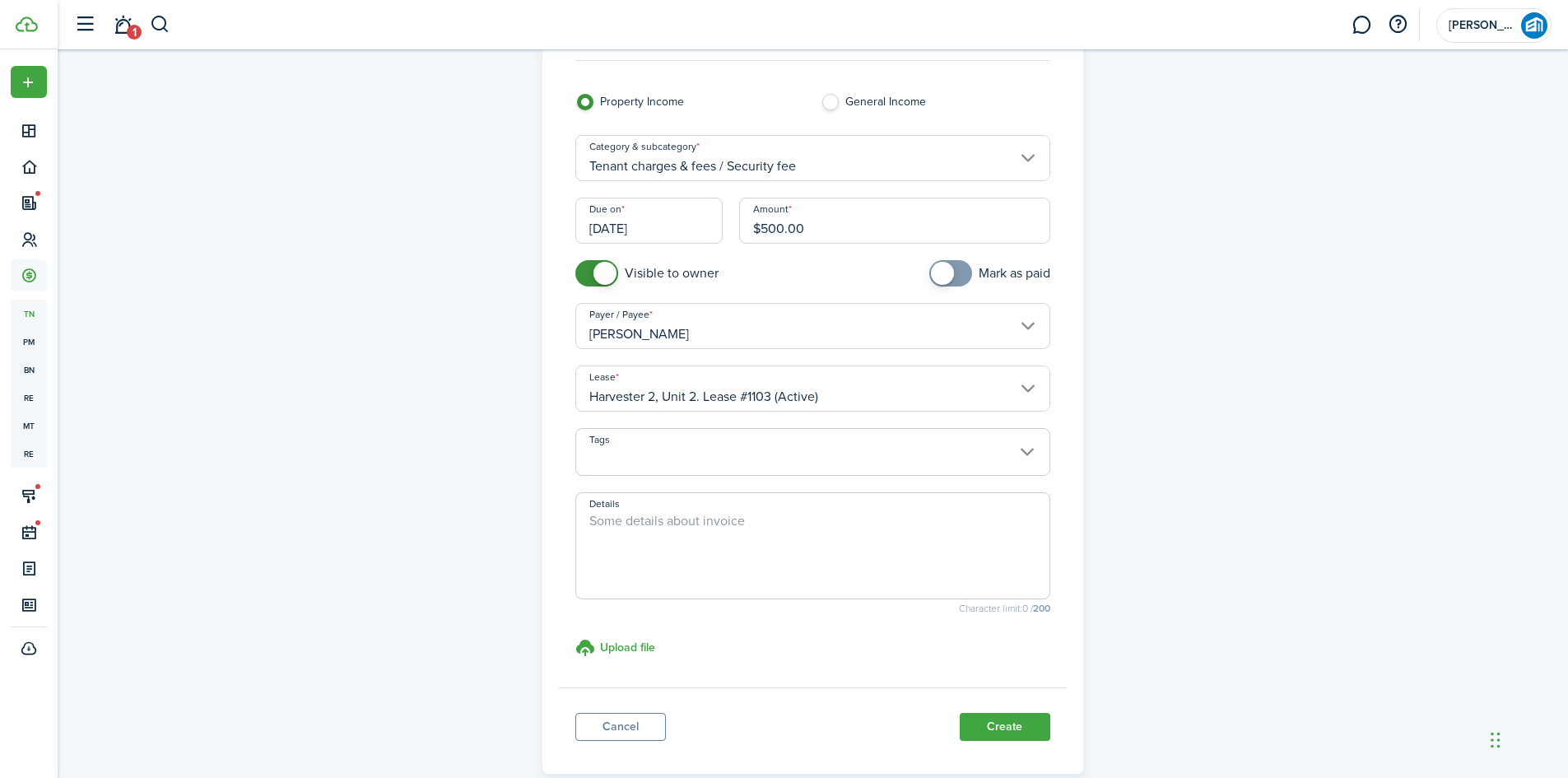
scroll to position [177, 0]
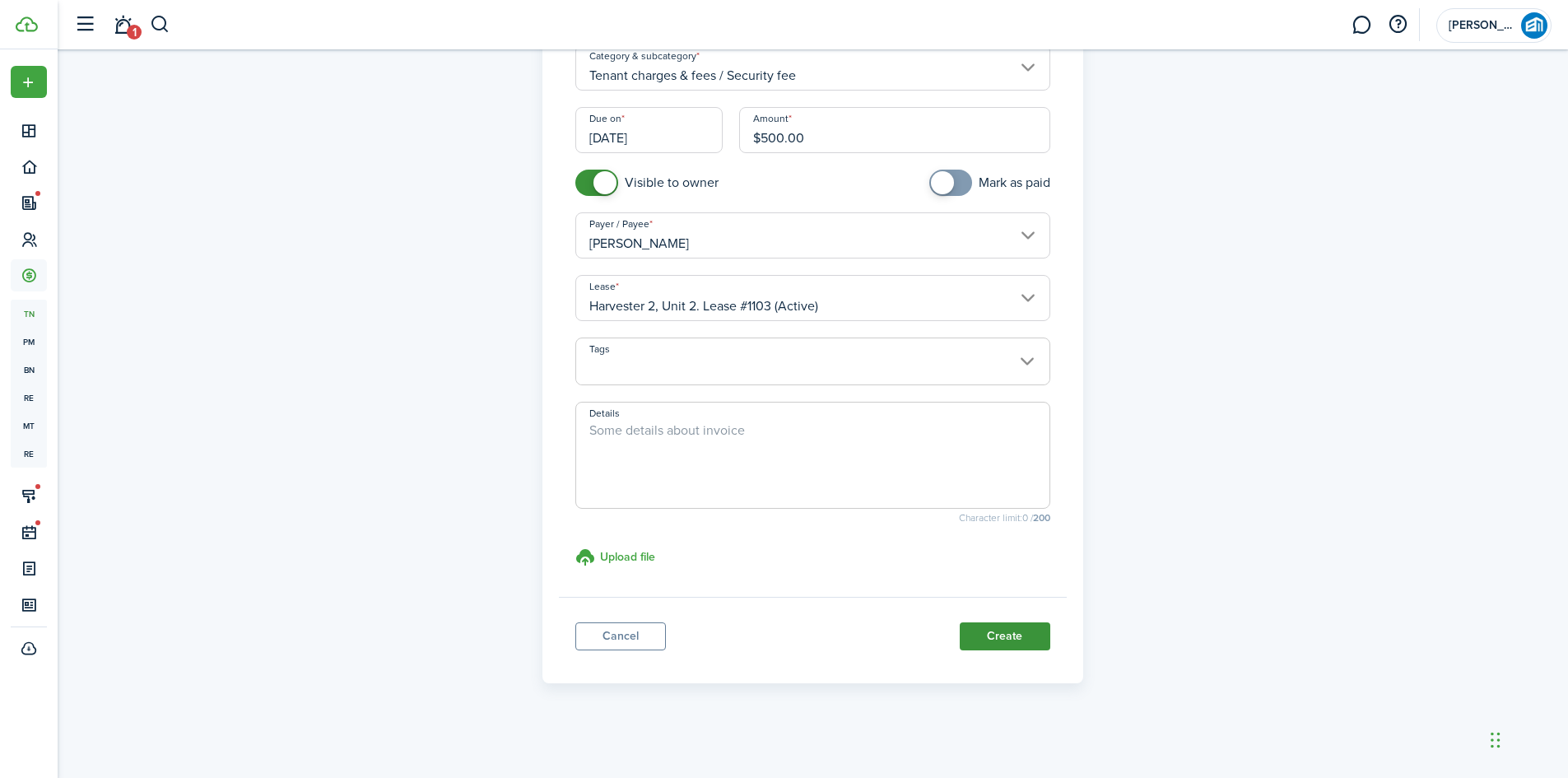
click at [1008, 634] on button "Create" at bounding box center [1004, 636] width 91 height 28
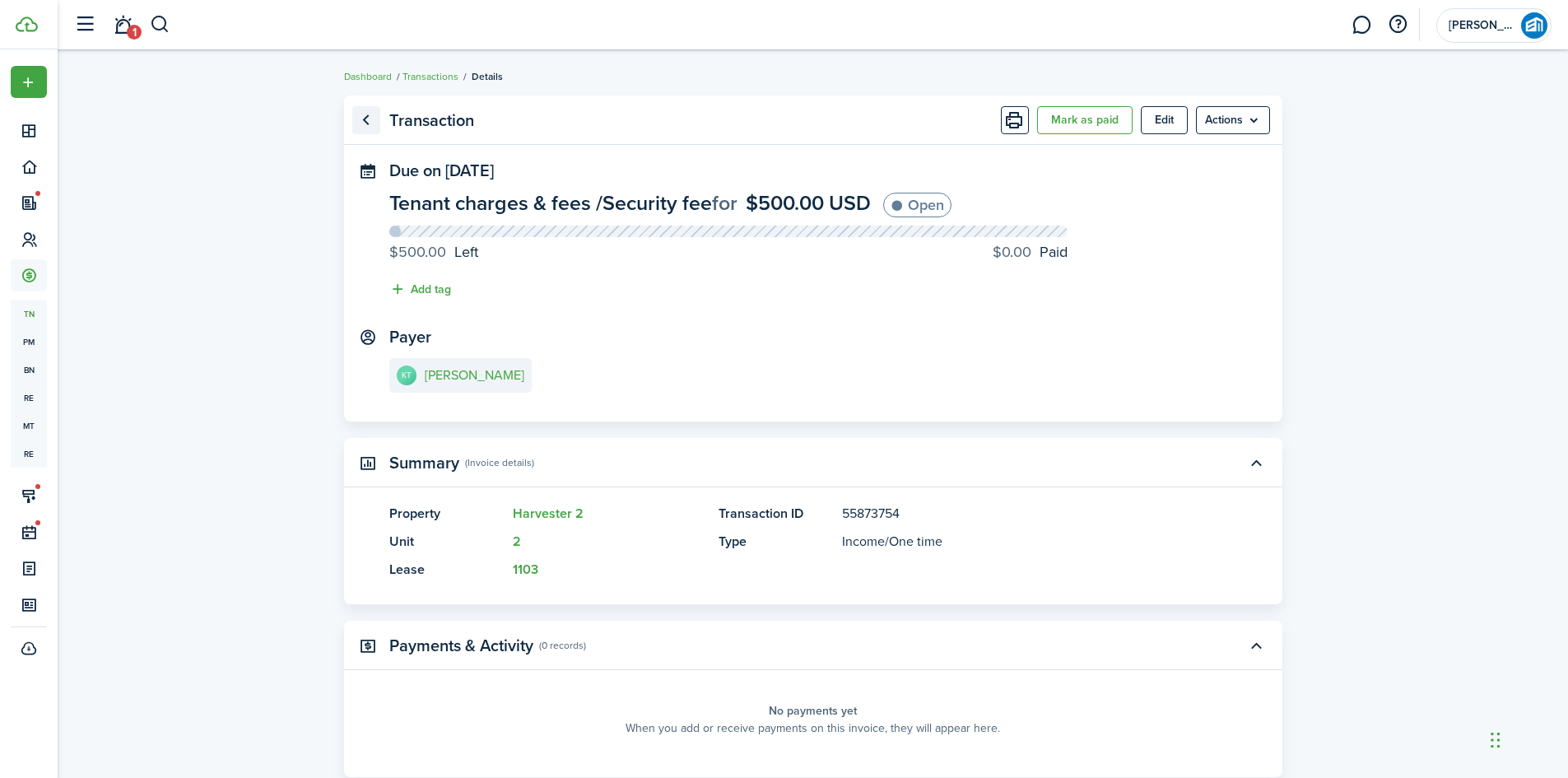
click at [364, 114] on link "Go back" at bounding box center [366, 120] width 28 height 28
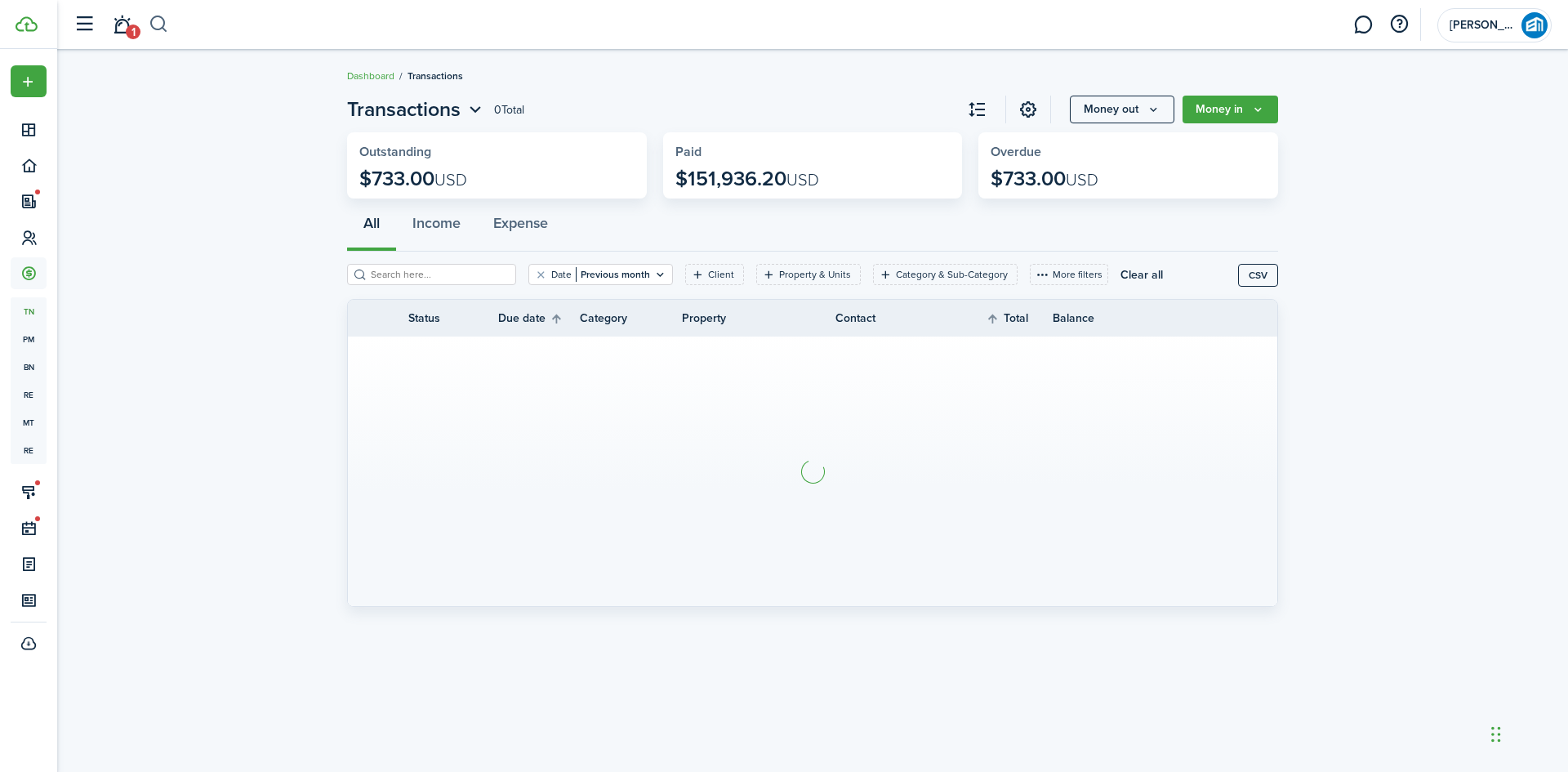
click at [158, 24] on button "button" at bounding box center [158, 24] width 20 height 28
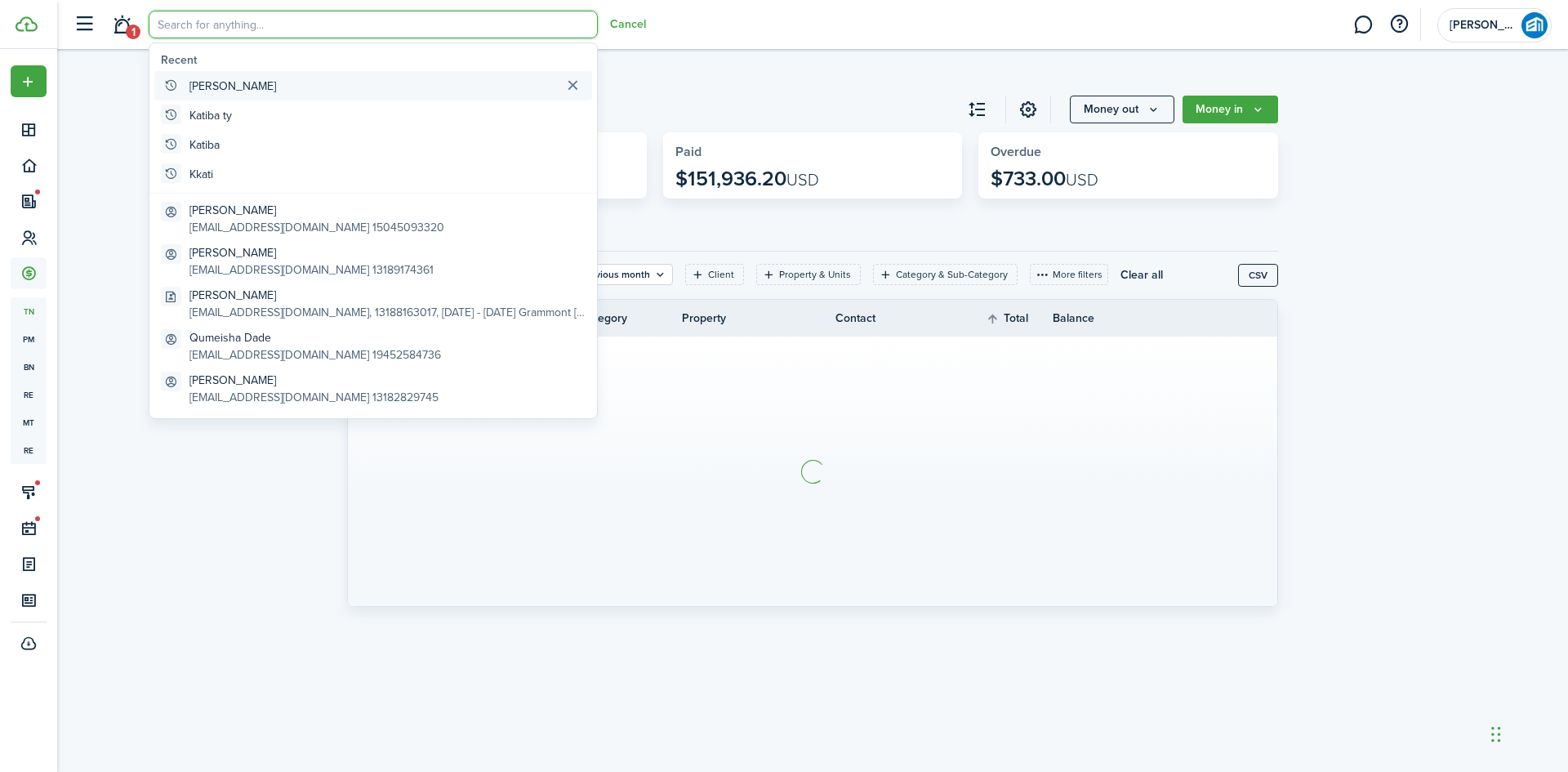
click at [209, 82] on global-search-item-title "[PERSON_NAME]" at bounding box center [233, 86] width 87 height 17
type input "[PERSON_NAME]"
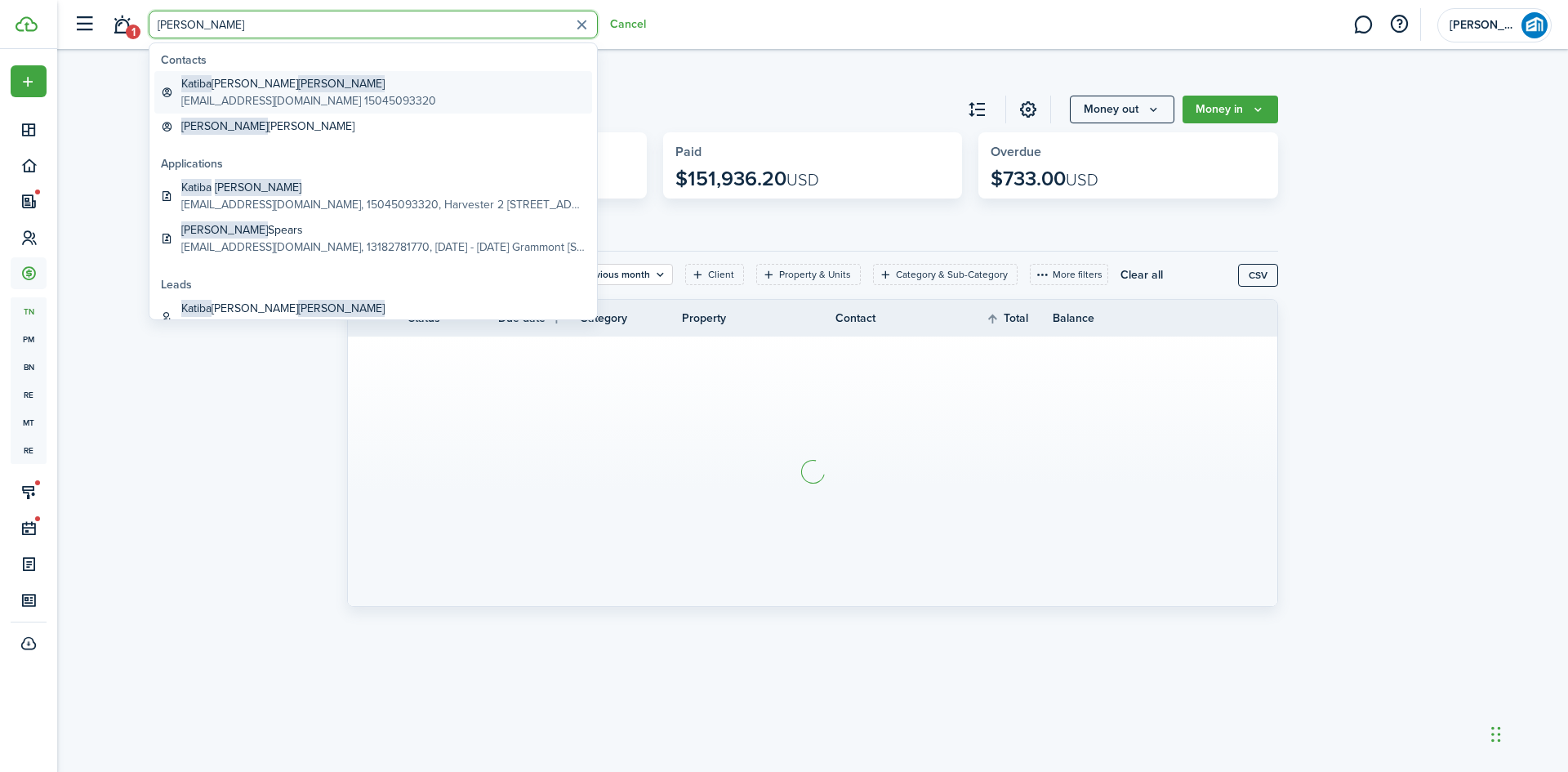
click at [237, 89] on global-search-item-title "[PERSON_NAME]" at bounding box center [308, 83] width 254 height 17
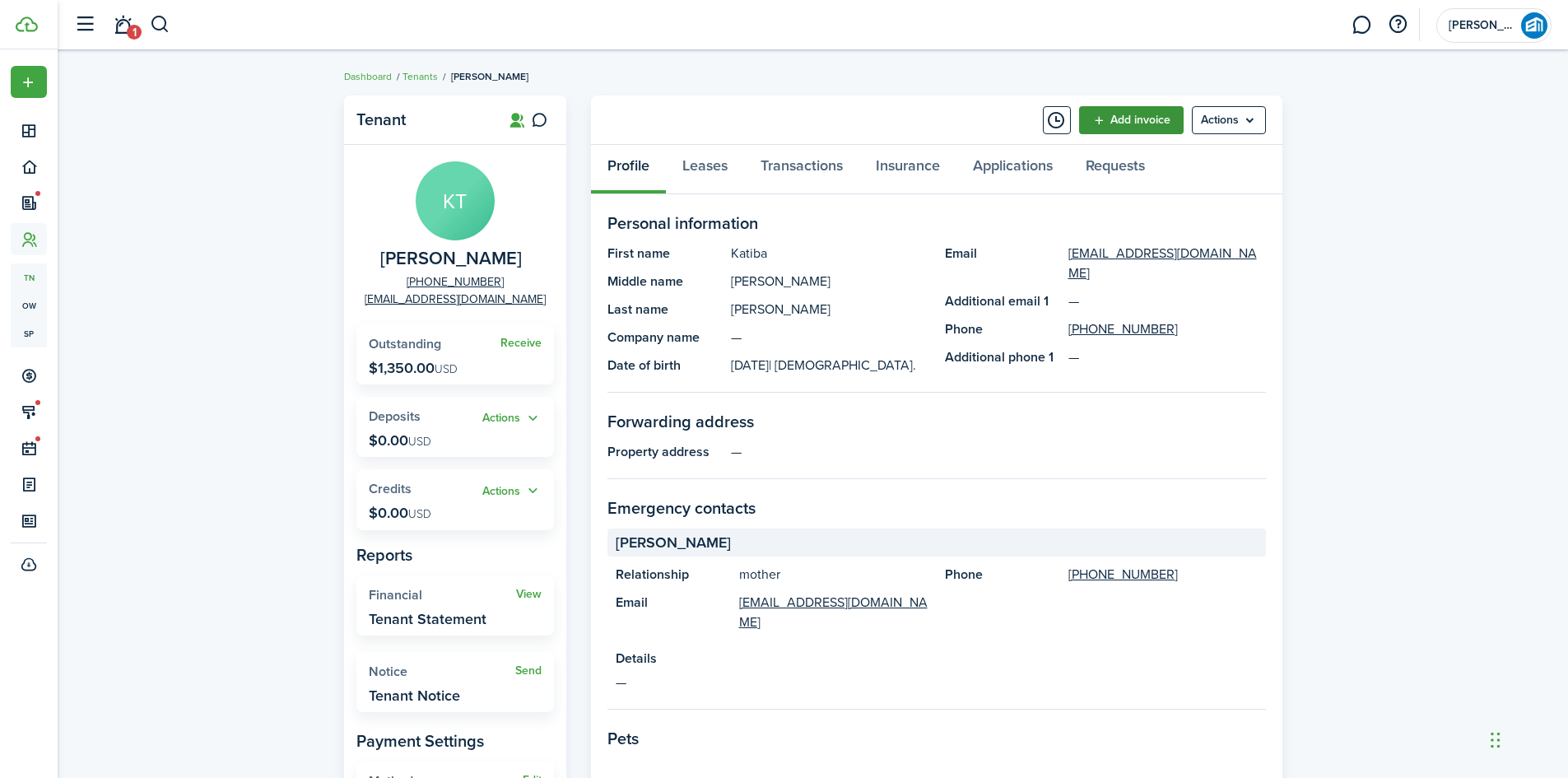
click at [1107, 118] on link "Add invoice" at bounding box center [1131, 120] width 104 height 28
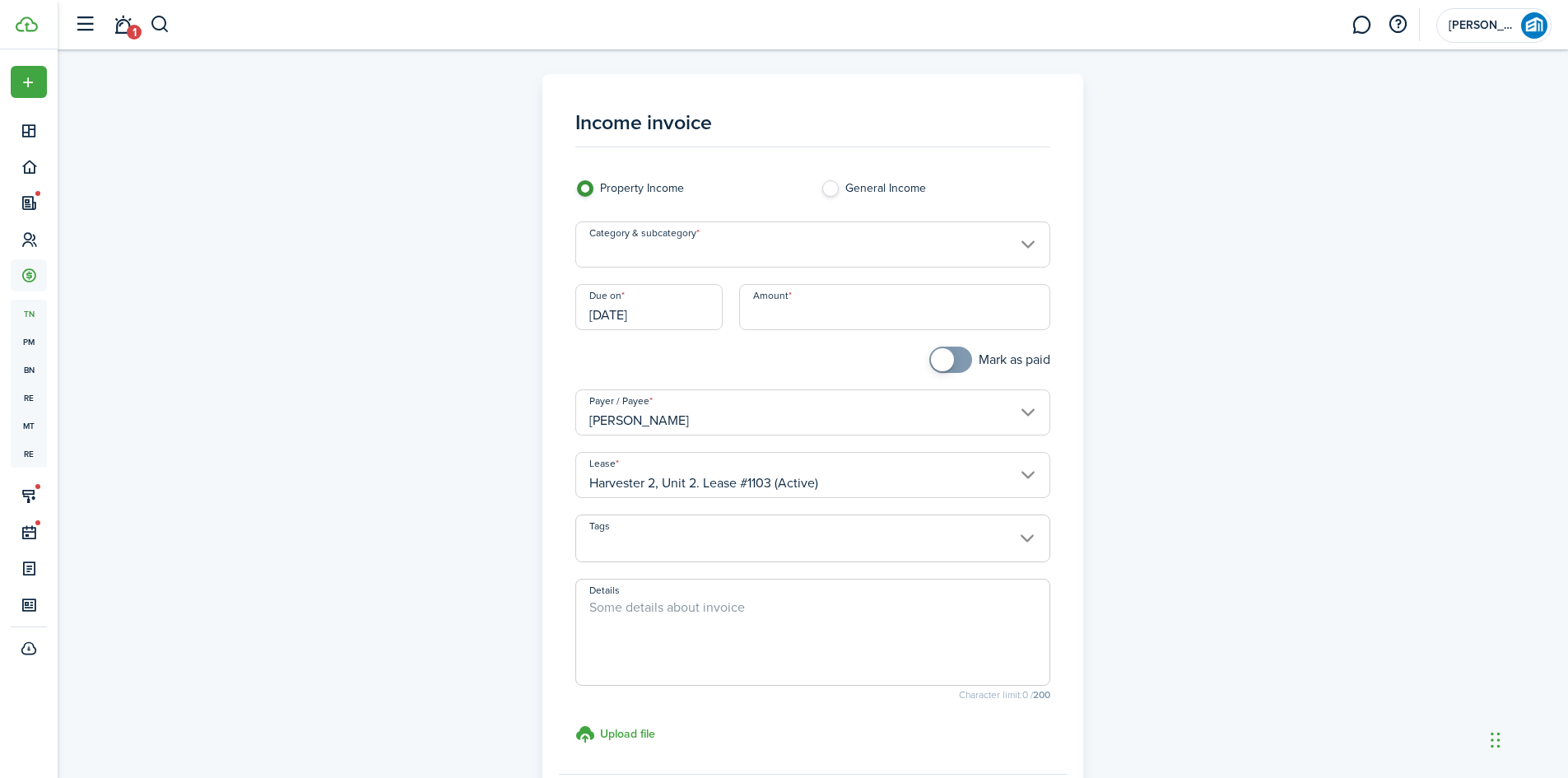
click at [716, 245] on input "Category & subcategory" at bounding box center [812, 245] width 475 height 46
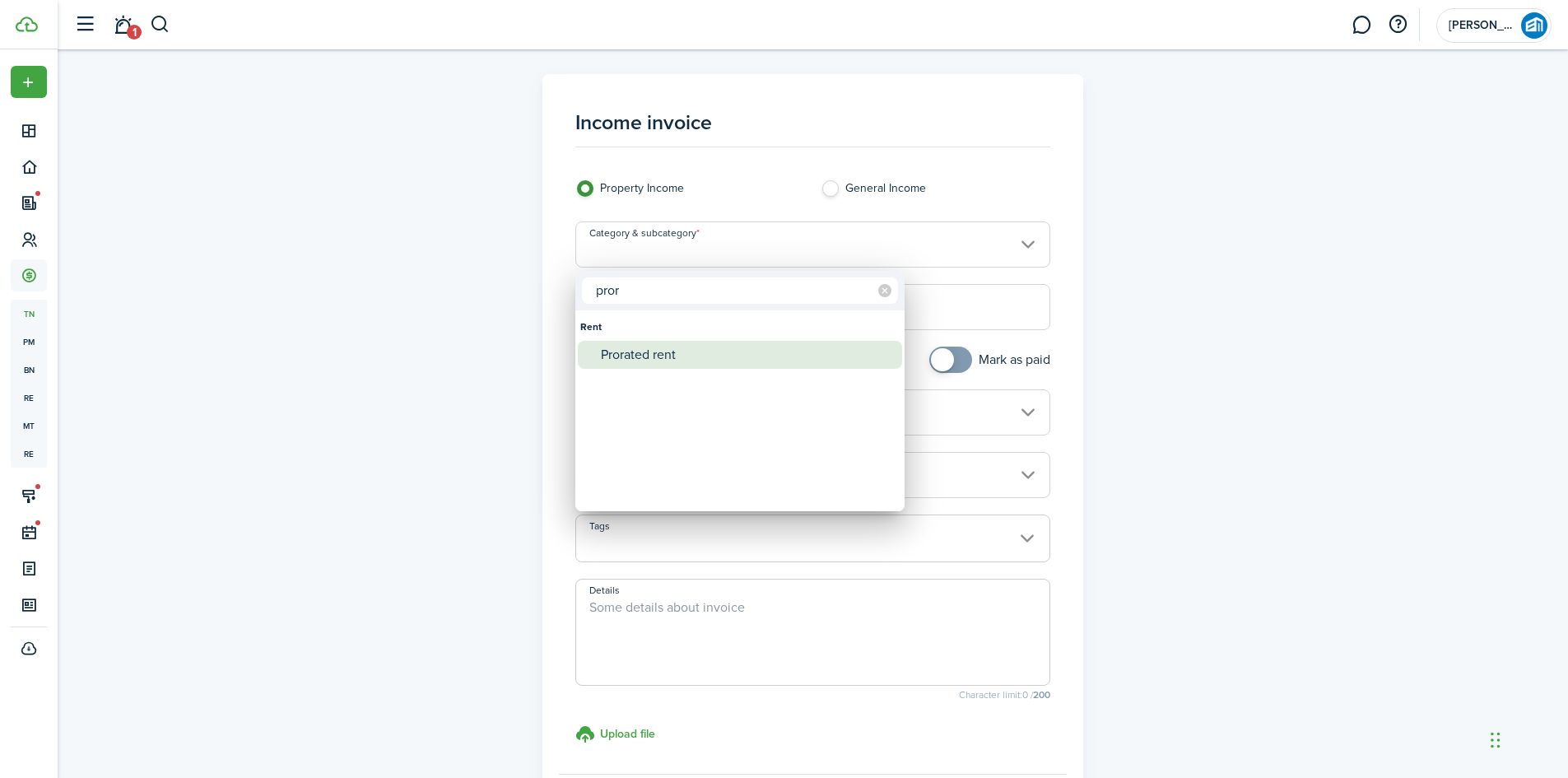
type input "pror"
click at [632, 359] on div "Prorated rent" at bounding box center [746, 354] width 291 height 28
type input "Rent / Prorated rent"
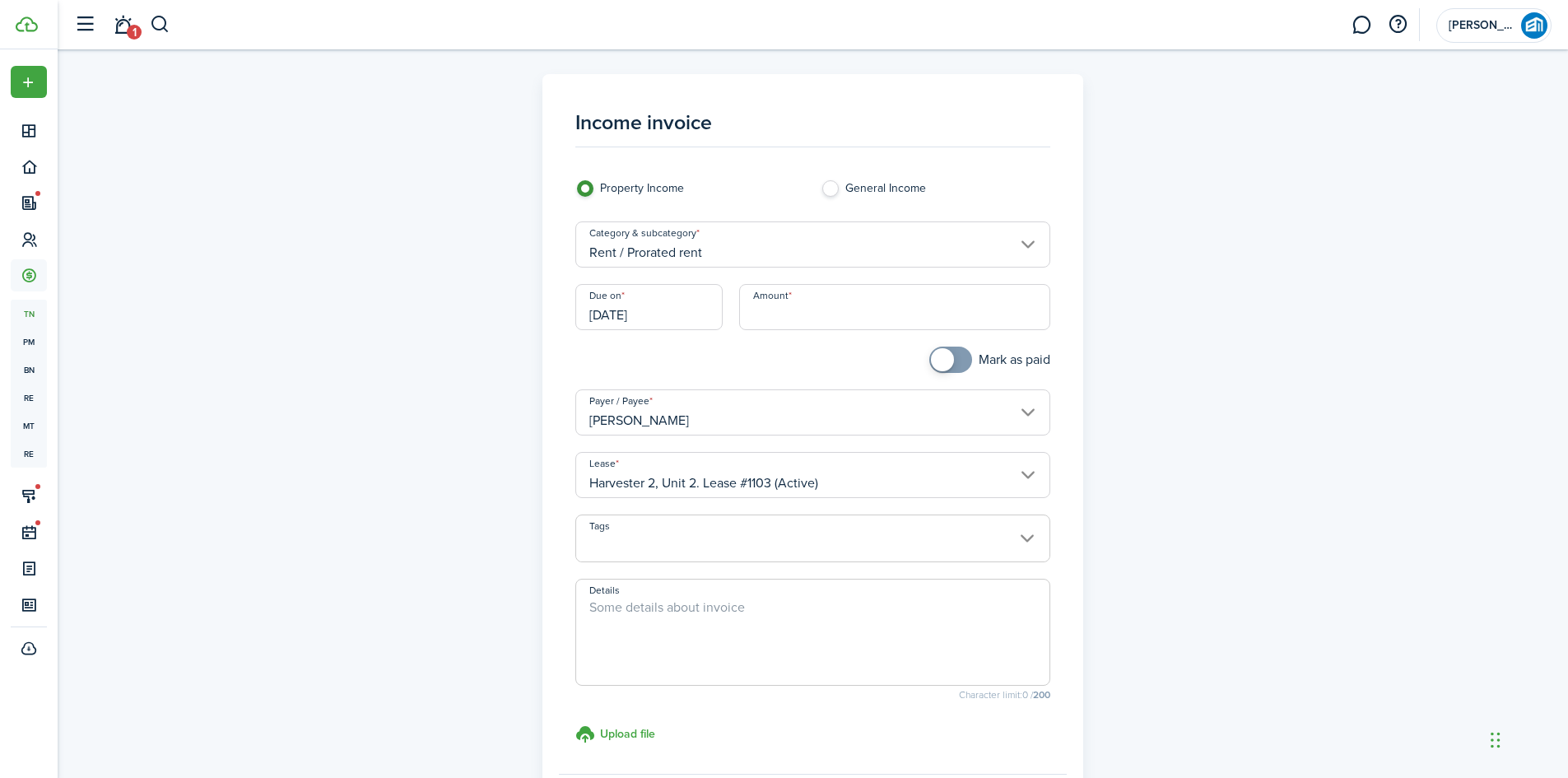
click at [920, 313] on input "Amount" at bounding box center [895, 307] width 311 height 46
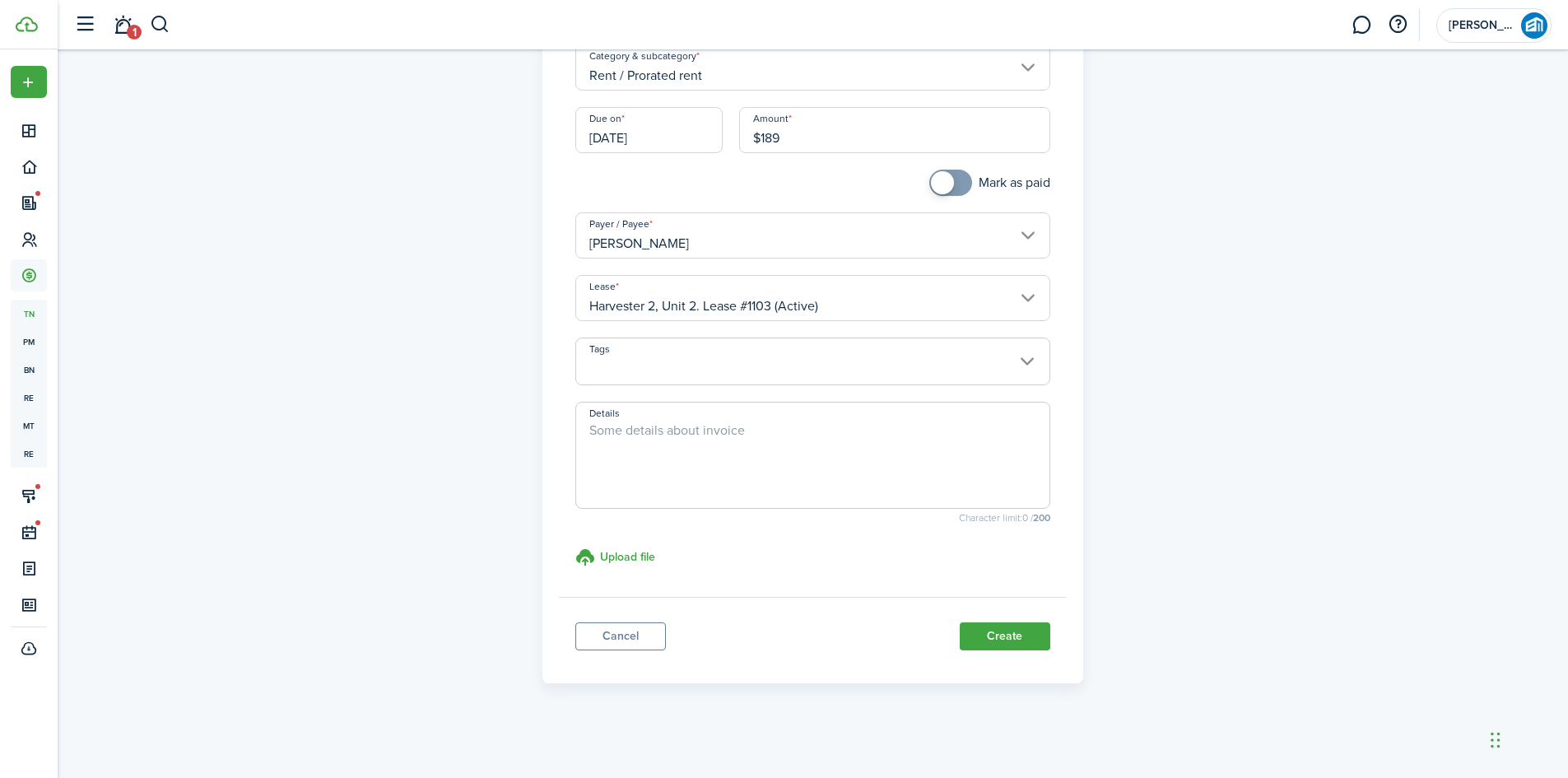
type input "$189.00"
click at [653, 474] on textarea "Details" at bounding box center [812, 459] width 473 height 79
type textarea "September Prorated Rent"
click at [1013, 623] on panel-main-footer "Cancel Create" at bounding box center [812, 632] width 508 height 70
click at [1013, 624] on button "Create" at bounding box center [1004, 636] width 91 height 28
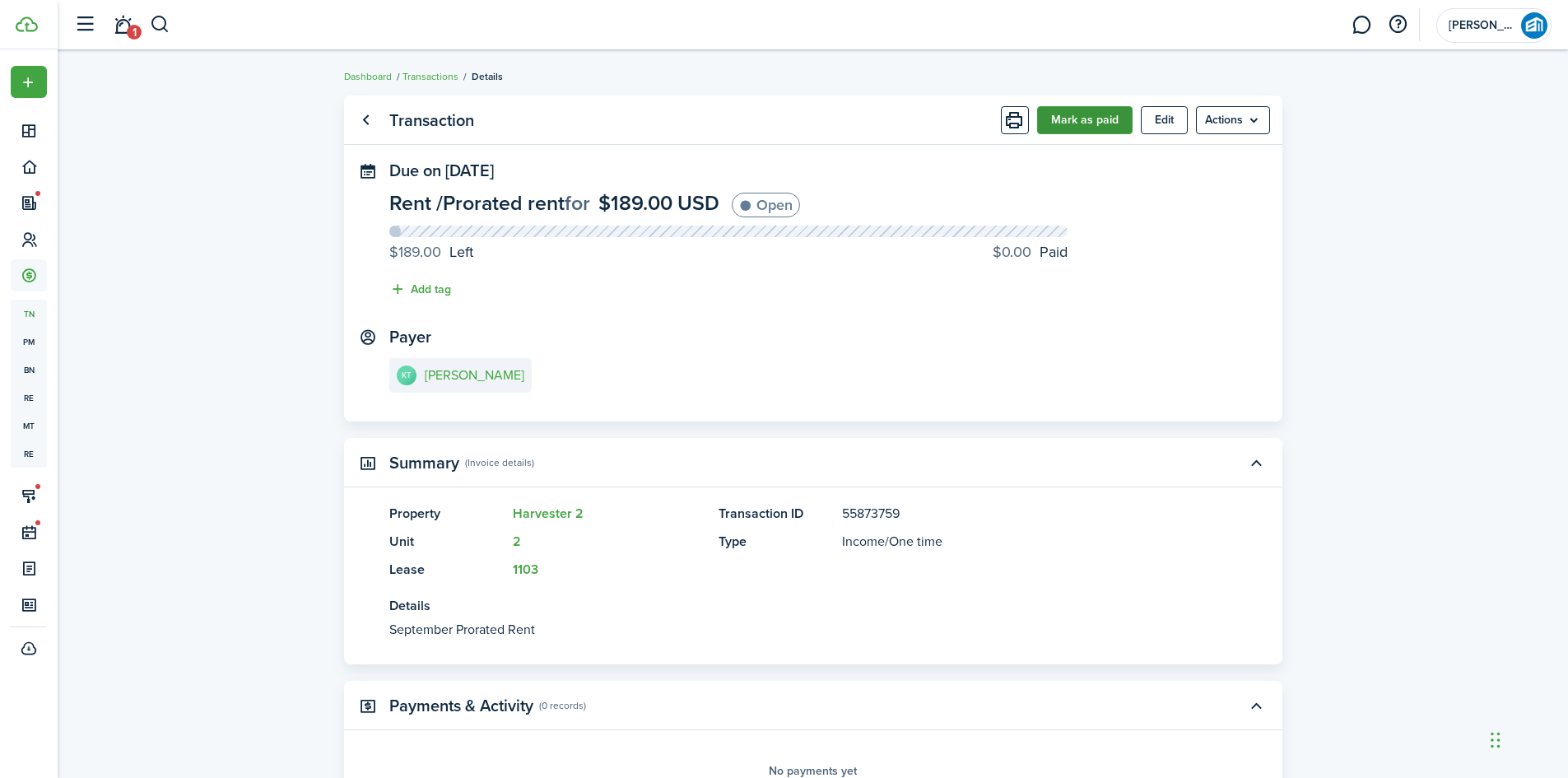
click at [1081, 116] on button "Mark as paid" at bounding box center [1085, 120] width 95 height 28
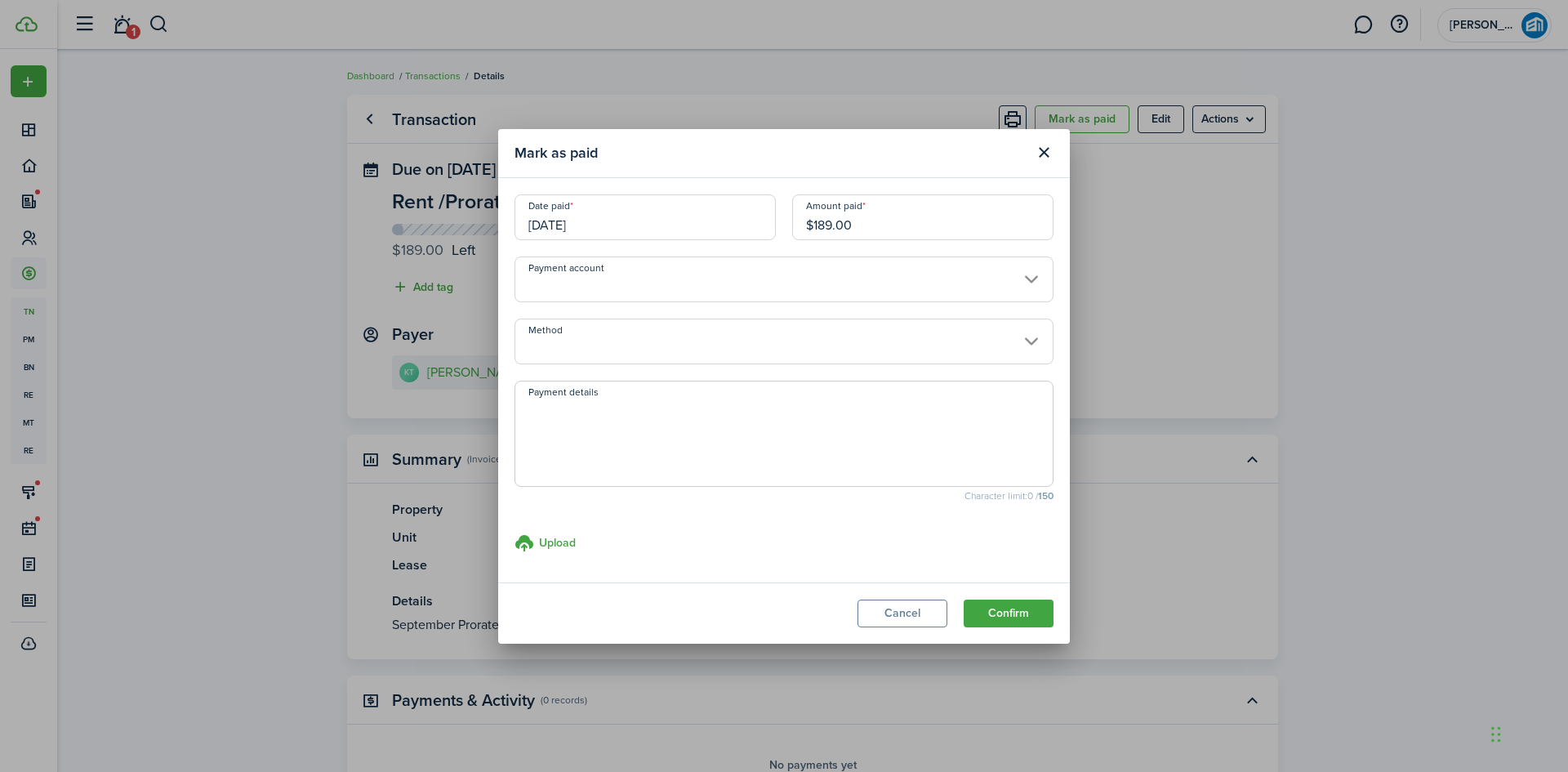
click at [920, 266] on input "Payment account" at bounding box center [784, 279] width 539 height 46
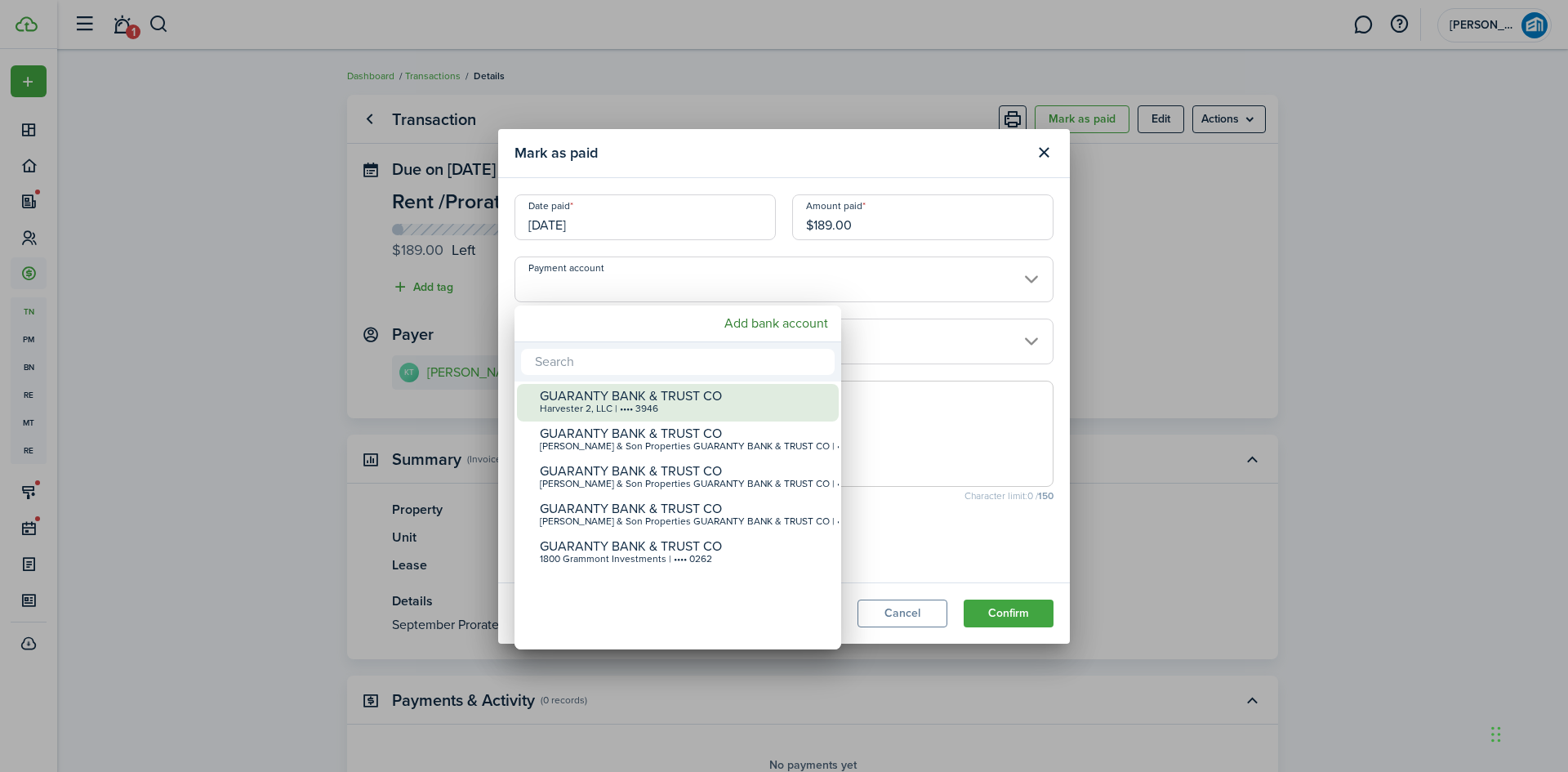
click at [725, 406] on div "Harvester 2, LLC | •••• 3946" at bounding box center [684, 410] width 289 height 12
type input "•••• •••• •••• 3946"
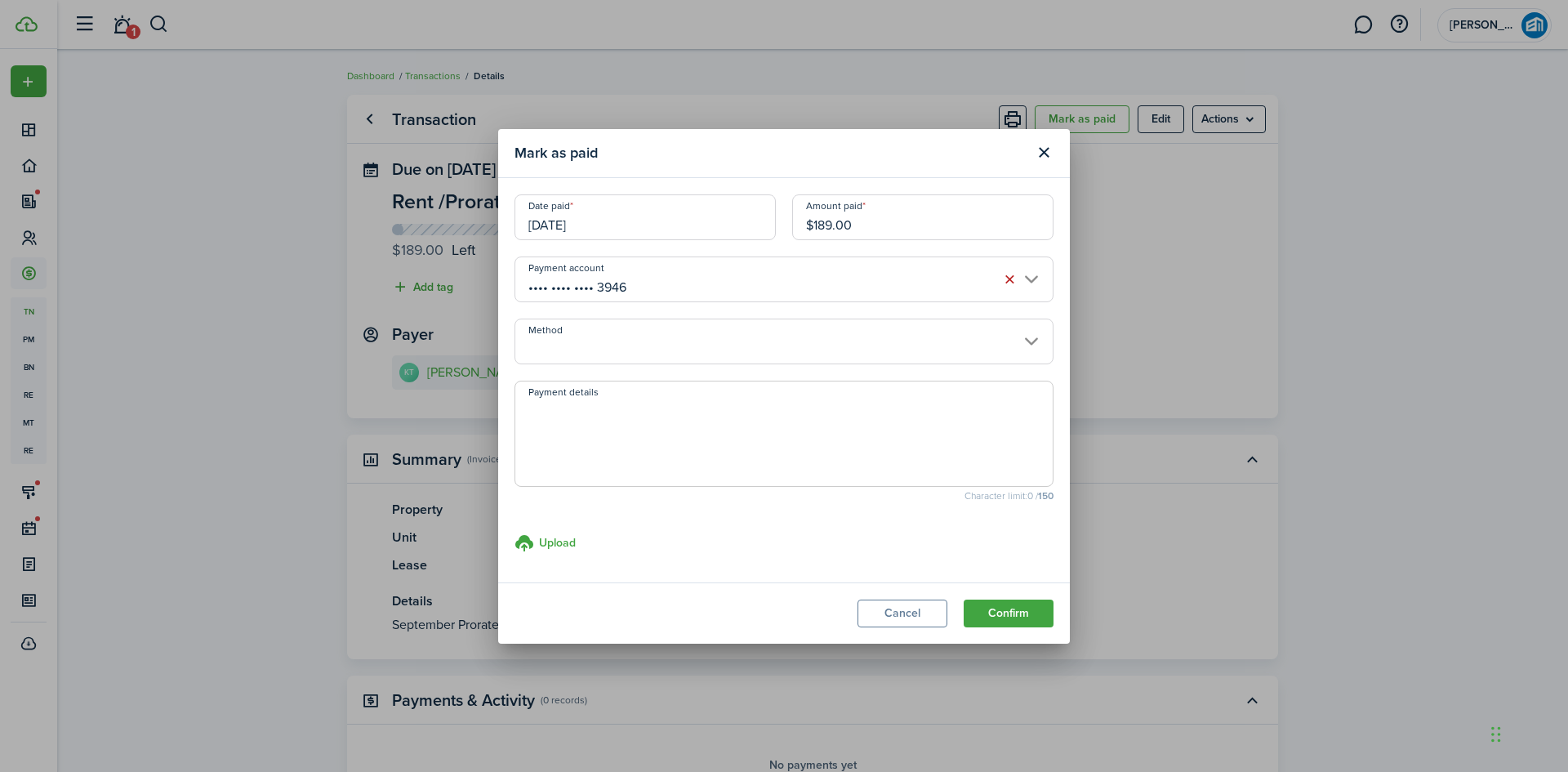
click at [736, 356] on input "Method" at bounding box center [784, 341] width 539 height 46
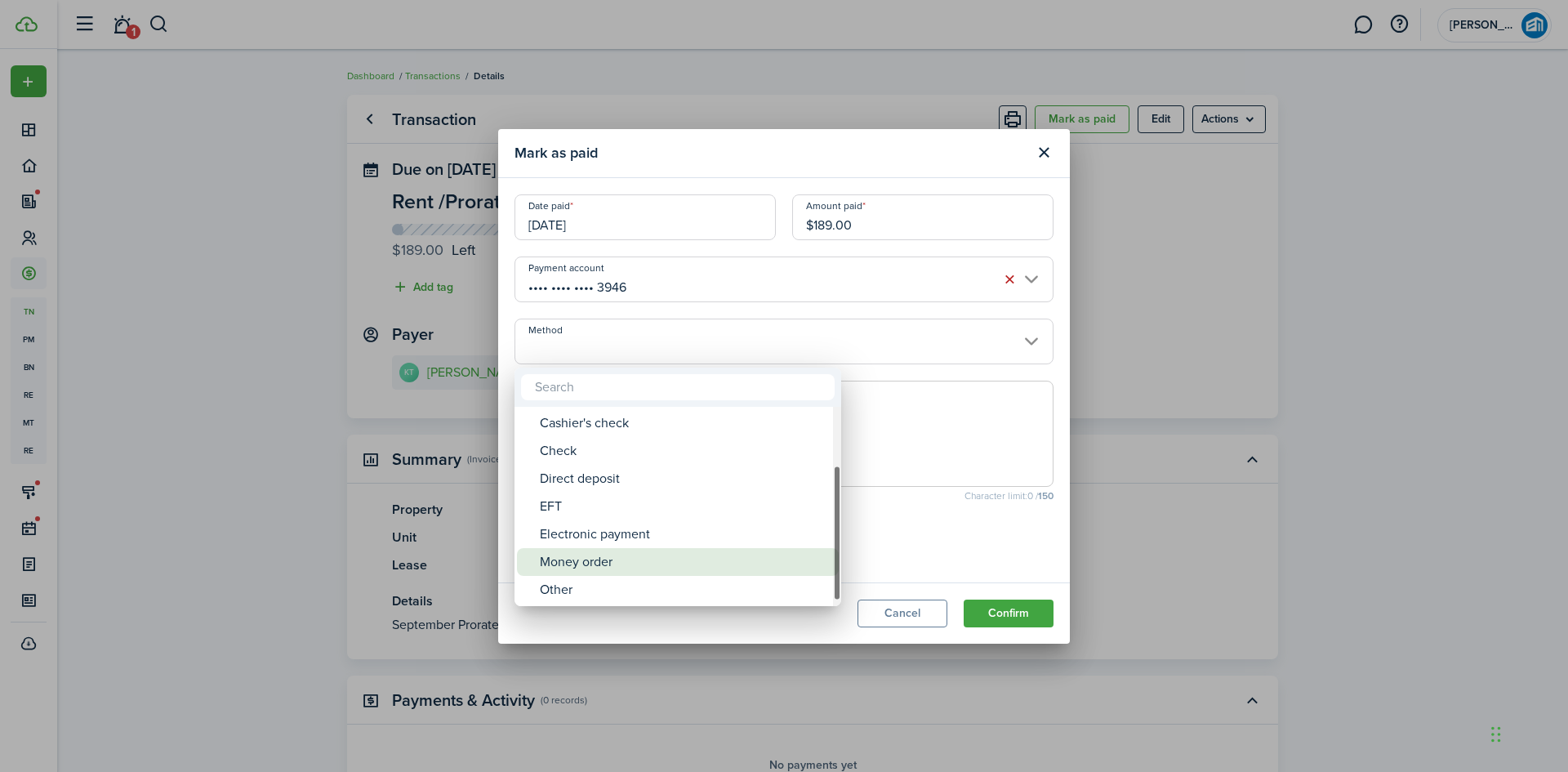
click at [748, 557] on div "Money order" at bounding box center [684, 562] width 289 height 28
type input "Money order"
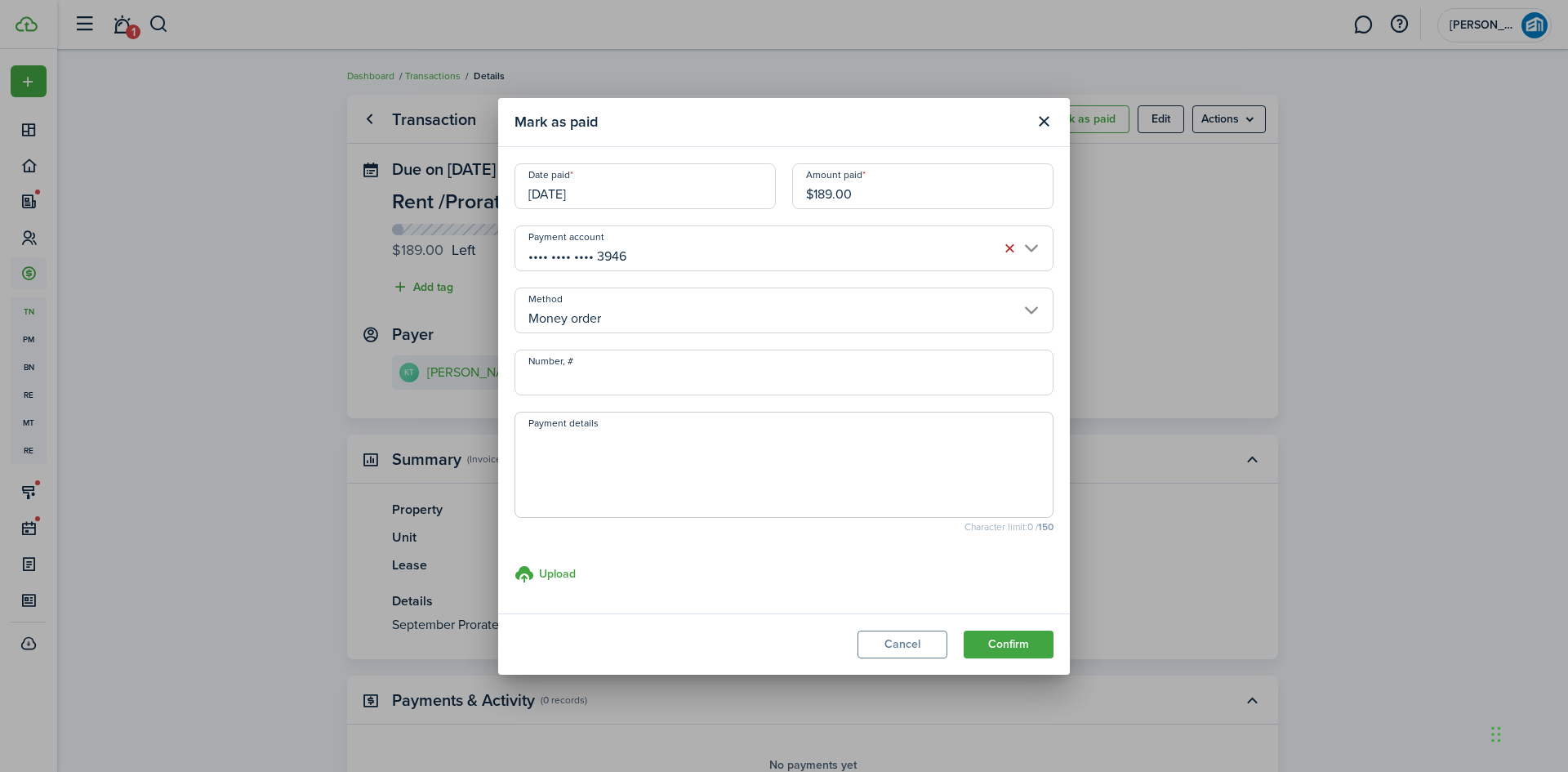
click at [1017, 641] on button "Confirm" at bounding box center [1009, 644] width 90 height 28
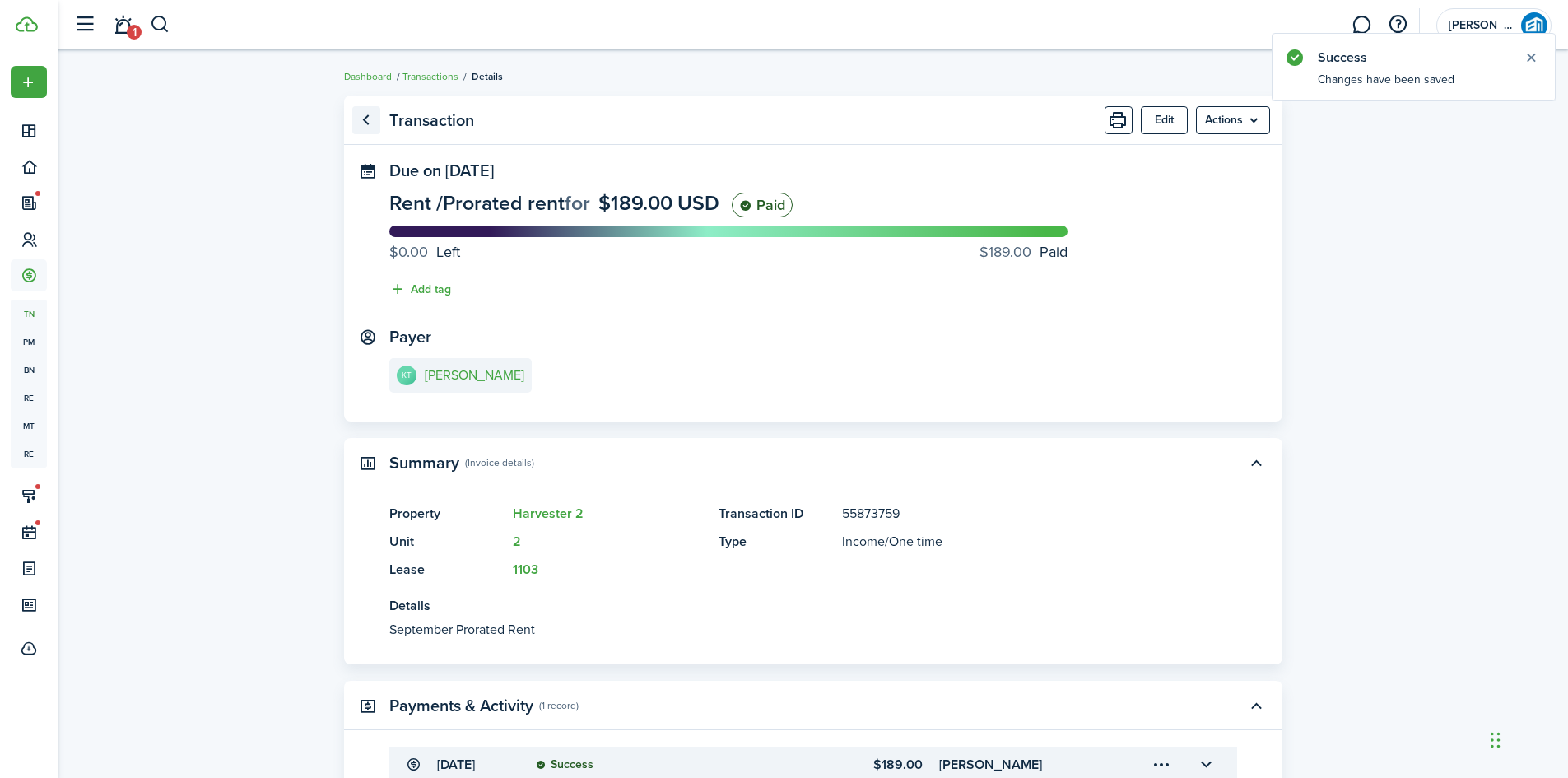
click at [372, 121] on link "Go back" at bounding box center [366, 120] width 28 height 28
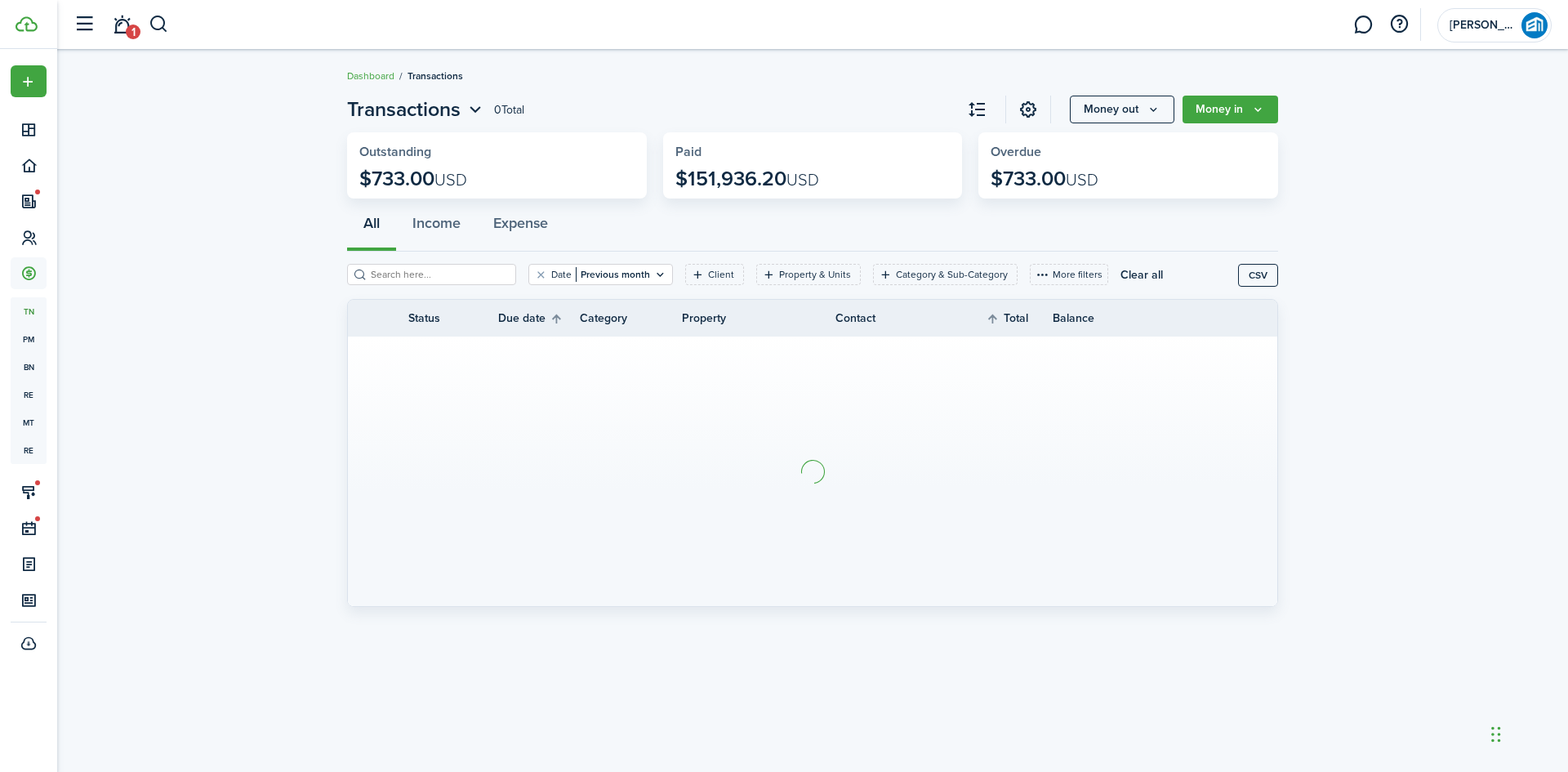
click at [161, 22] on button "button" at bounding box center [158, 24] width 20 height 28
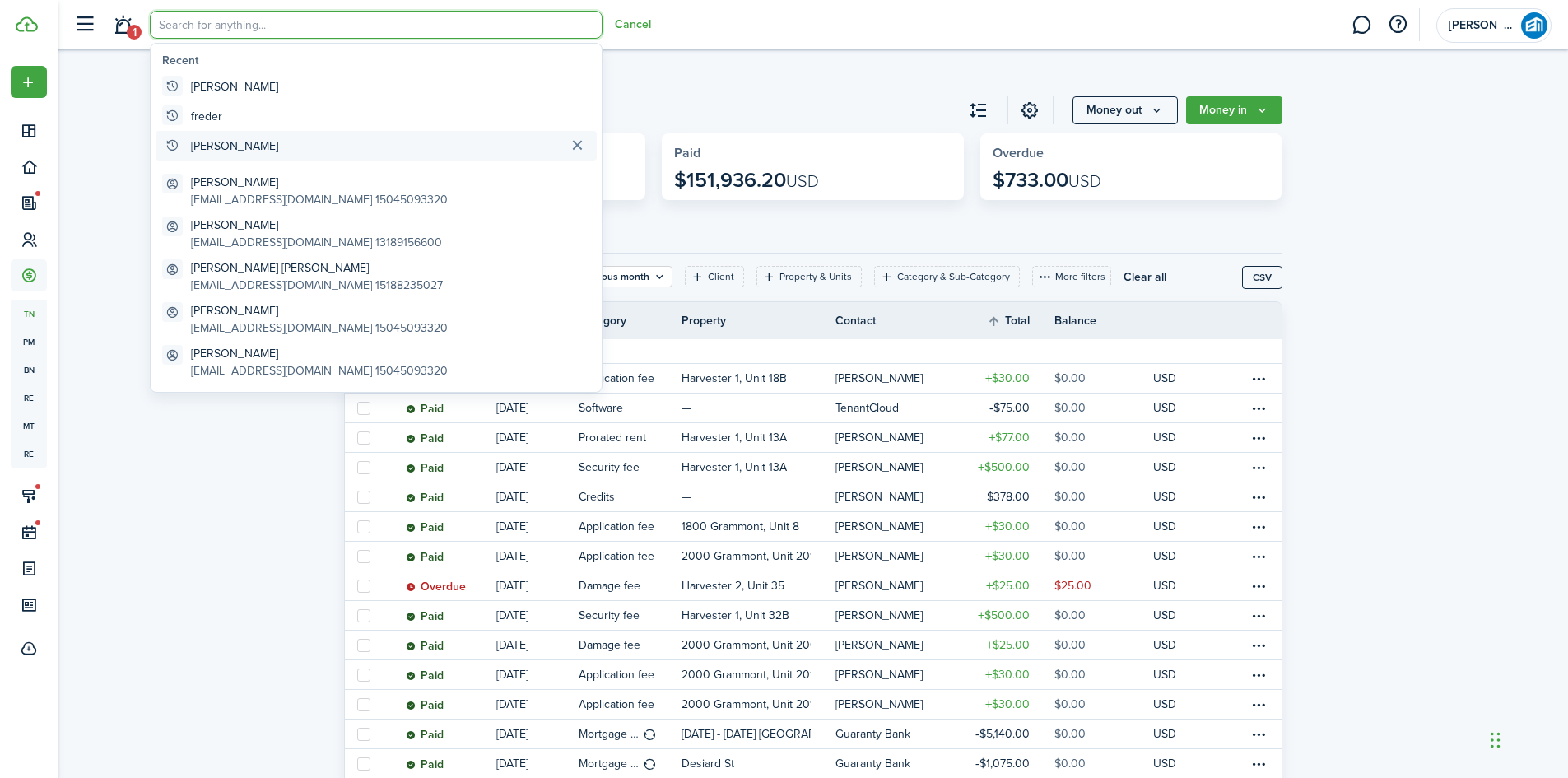
click at [227, 149] on global-search-item-title "[PERSON_NAME]" at bounding box center [234, 146] width 87 height 17
type input "[PERSON_NAME]"
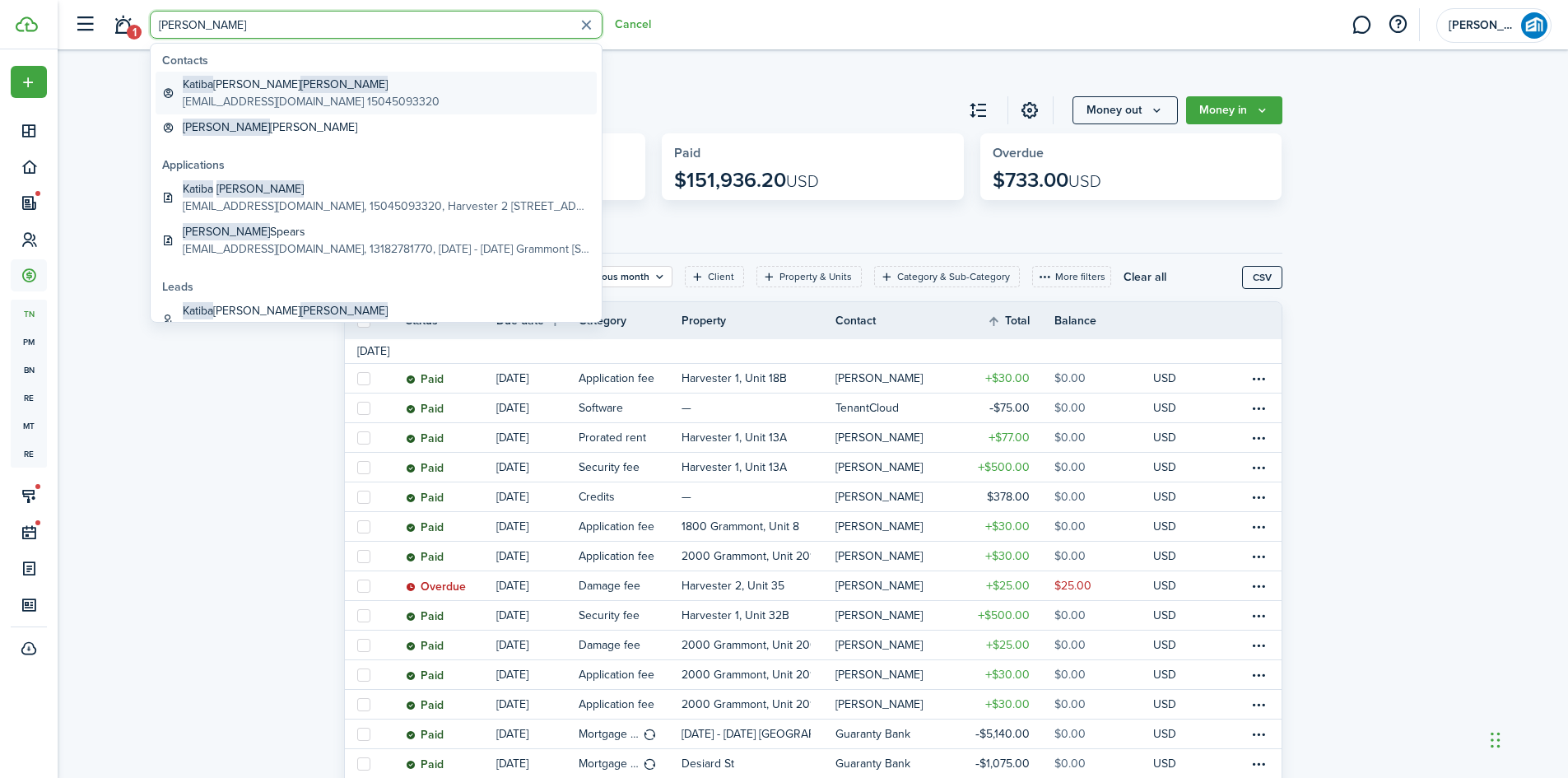
click at [210, 99] on global-search-item-description "[EMAIL_ADDRESS][DOMAIN_NAME] 15045093320" at bounding box center [311, 102] width 256 height 17
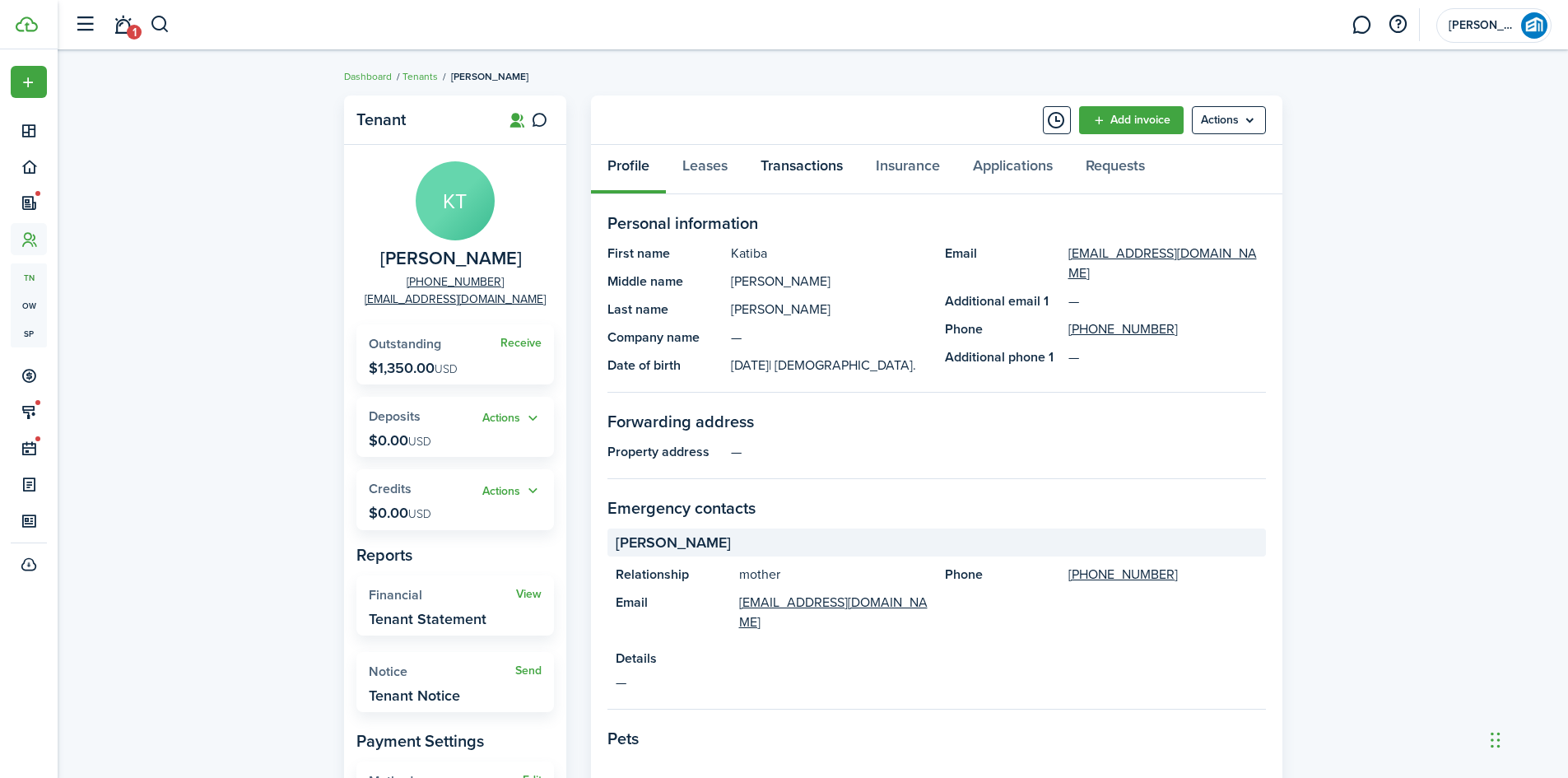
click at [804, 166] on link "Transactions" at bounding box center [801, 170] width 115 height 49
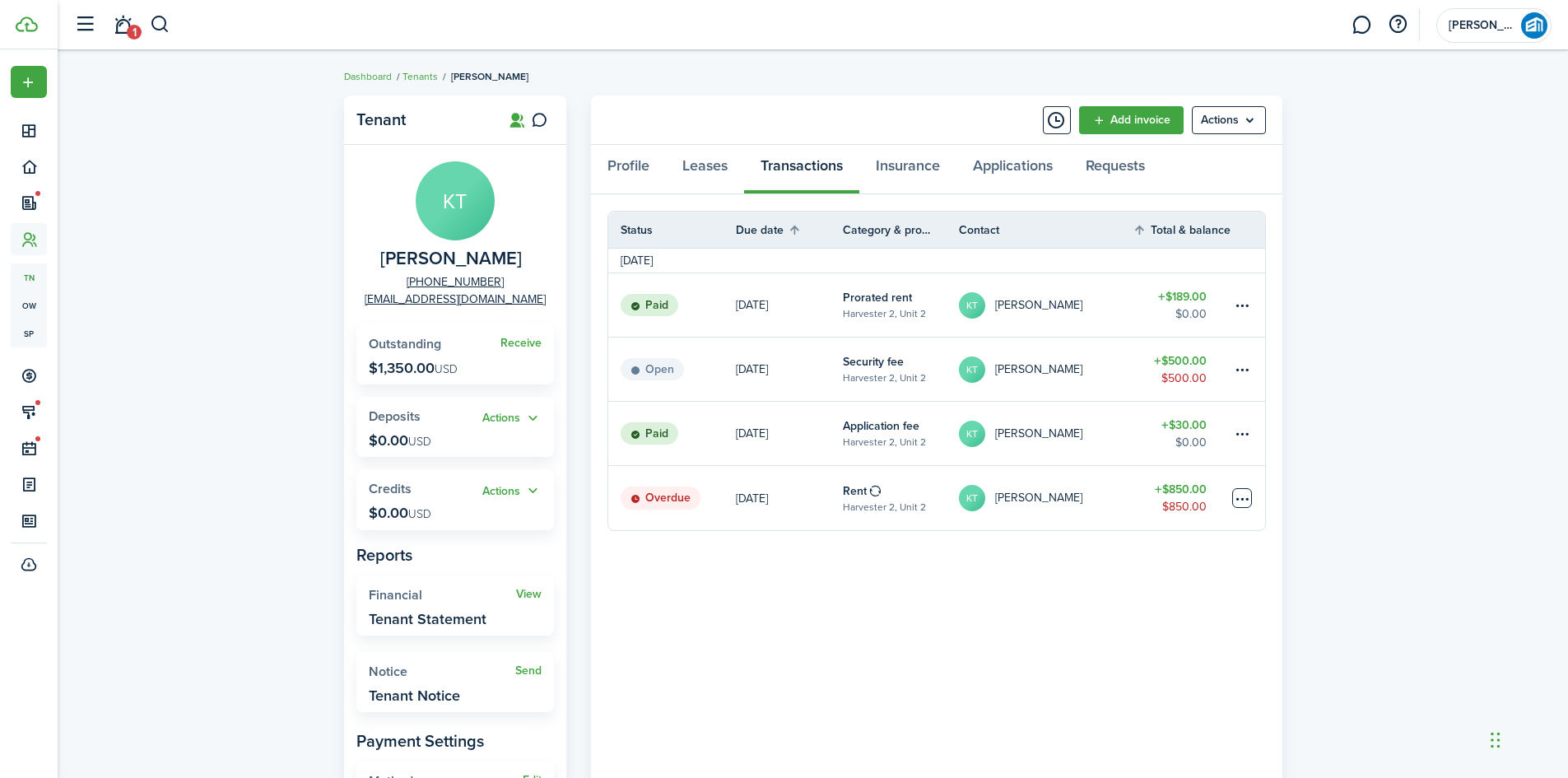
click at [1247, 497] on table-menu-btn-icon at bounding box center [1241, 498] width 20 height 20
click at [1184, 758] on button "Delete" at bounding box center [1180, 759] width 144 height 28
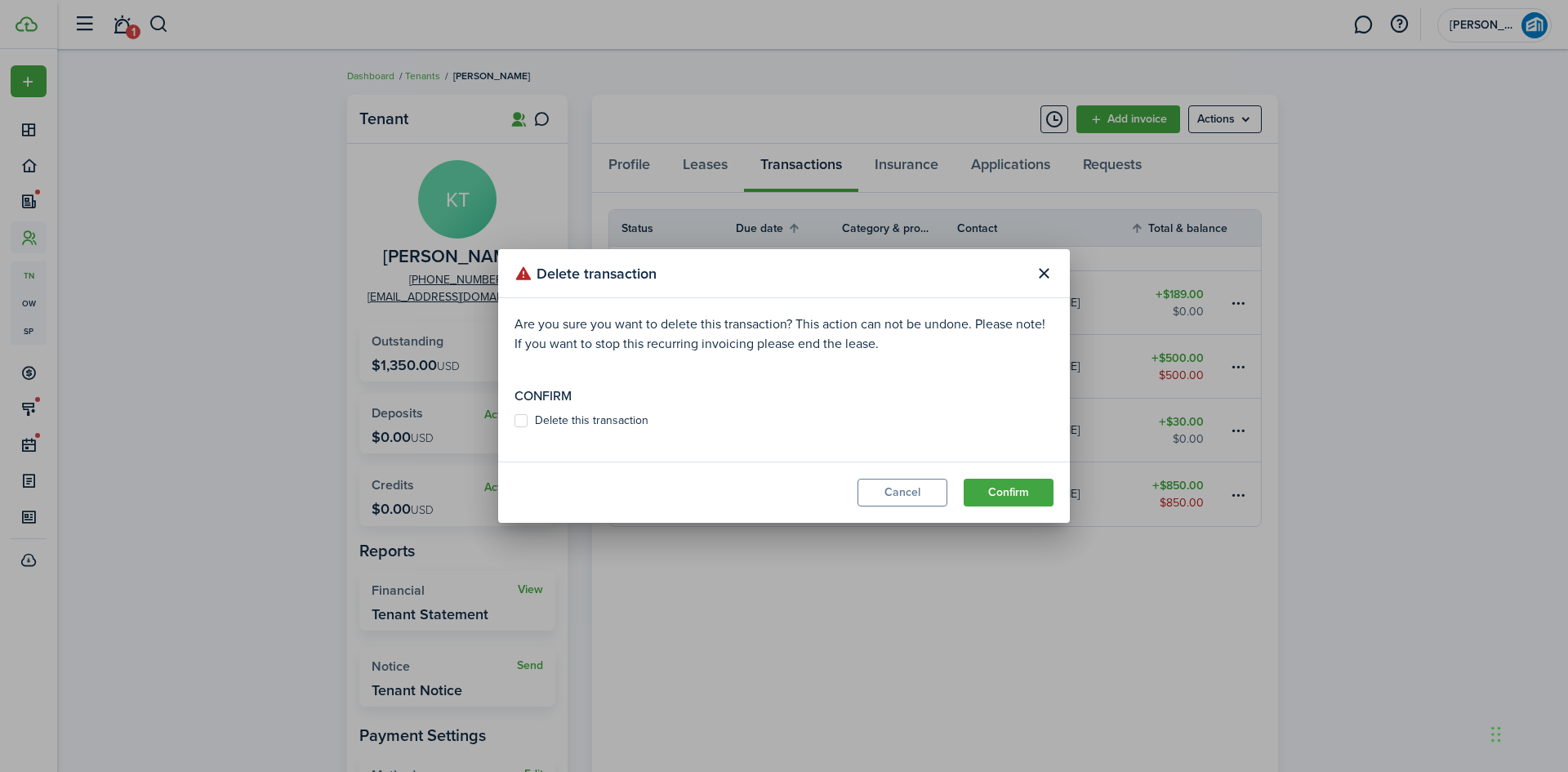
click at [522, 419] on label "Delete this transaction" at bounding box center [581, 421] width 134 height 13
click at [515, 421] on input "Delete this transaction" at bounding box center [514, 421] width 1 height 1
checkbox input "true"
click at [1022, 487] on button "Confirm" at bounding box center [1009, 492] width 90 height 28
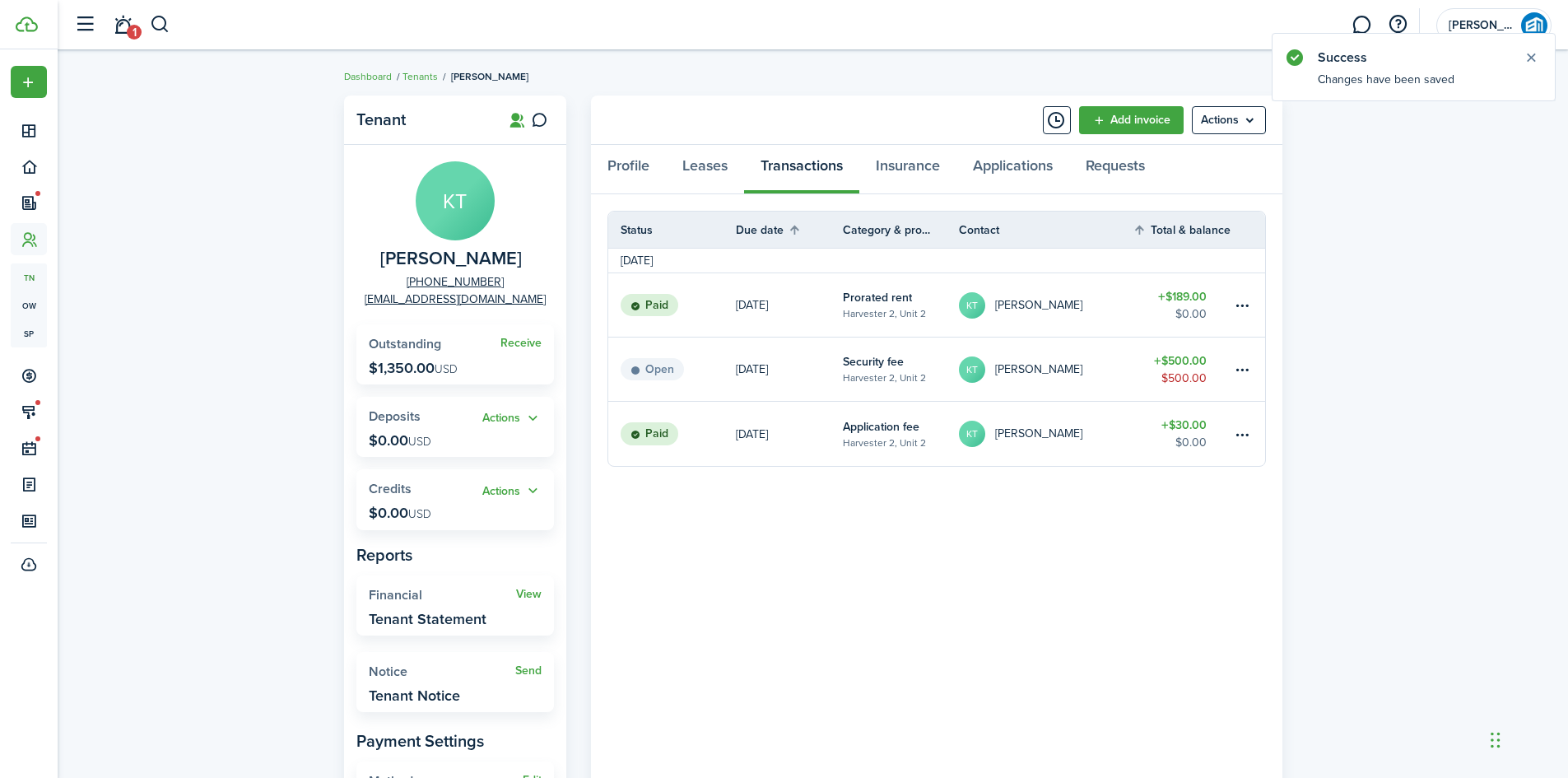
click at [1195, 381] on table-amount-description "$500.00" at bounding box center [1183, 378] width 45 height 17
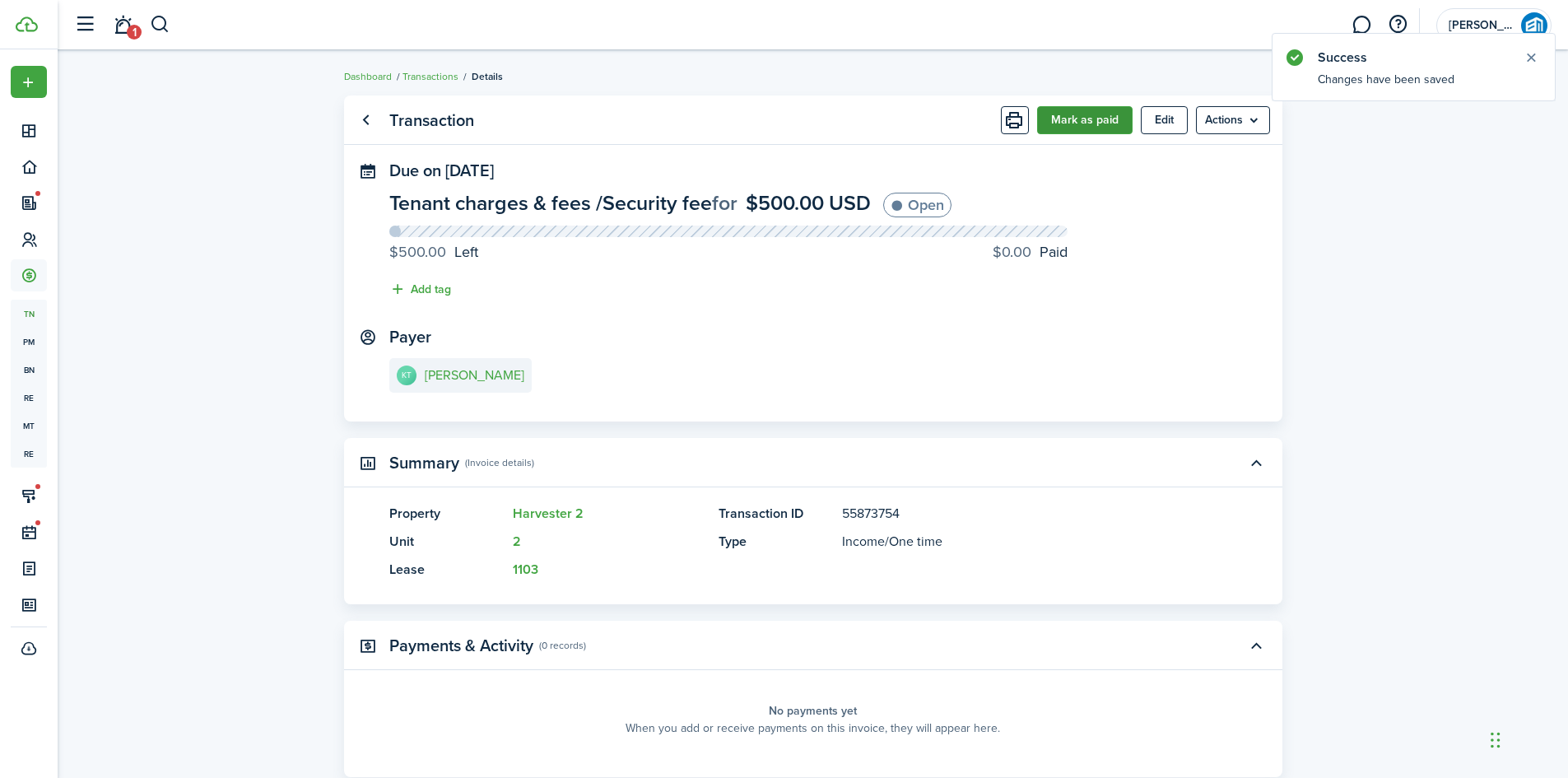
click at [1065, 119] on button "Mark as paid" at bounding box center [1085, 120] width 95 height 28
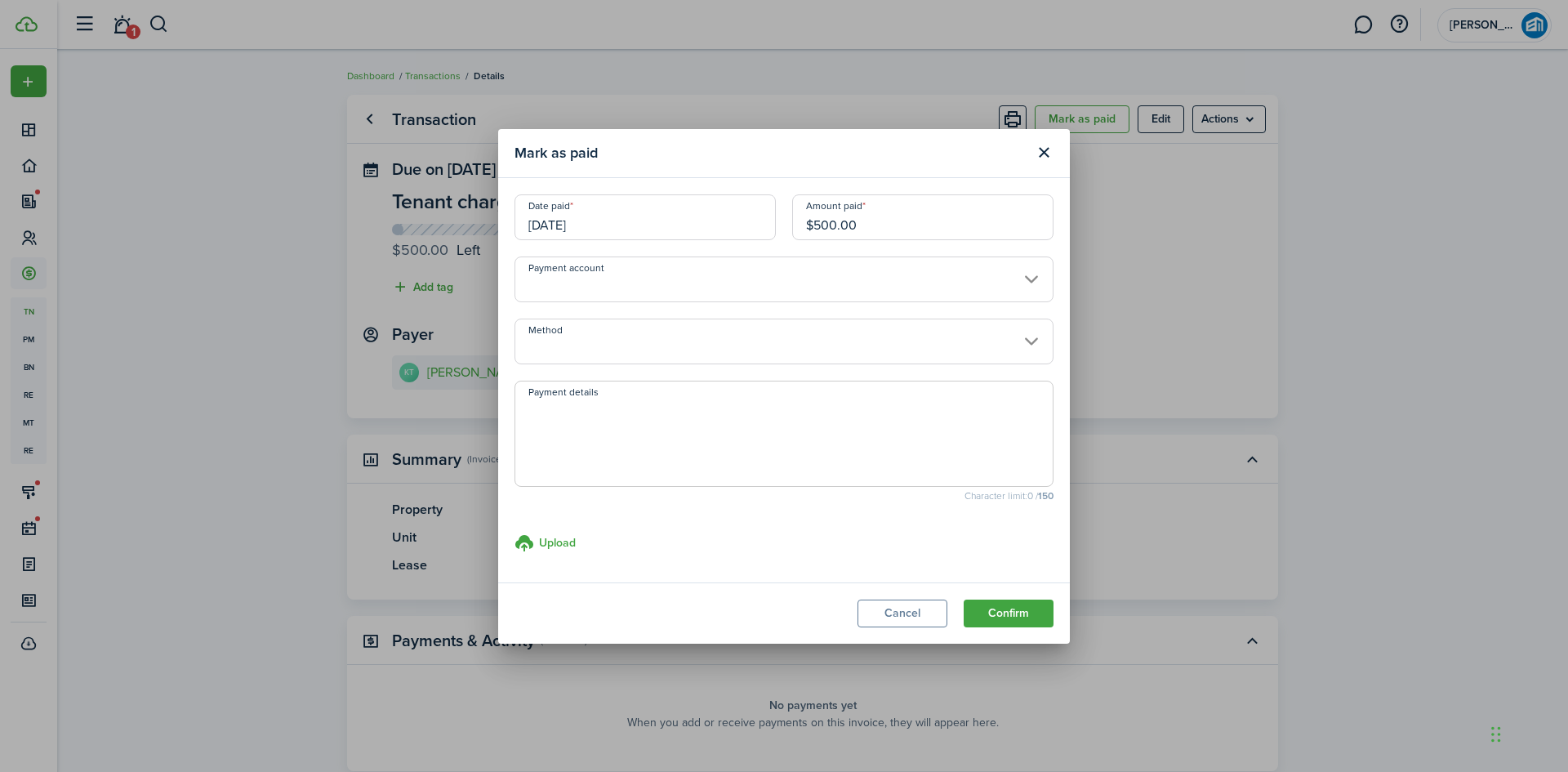
click at [672, 284] on input "Payment account" at bounding box center [784, 279] width 539 height 46
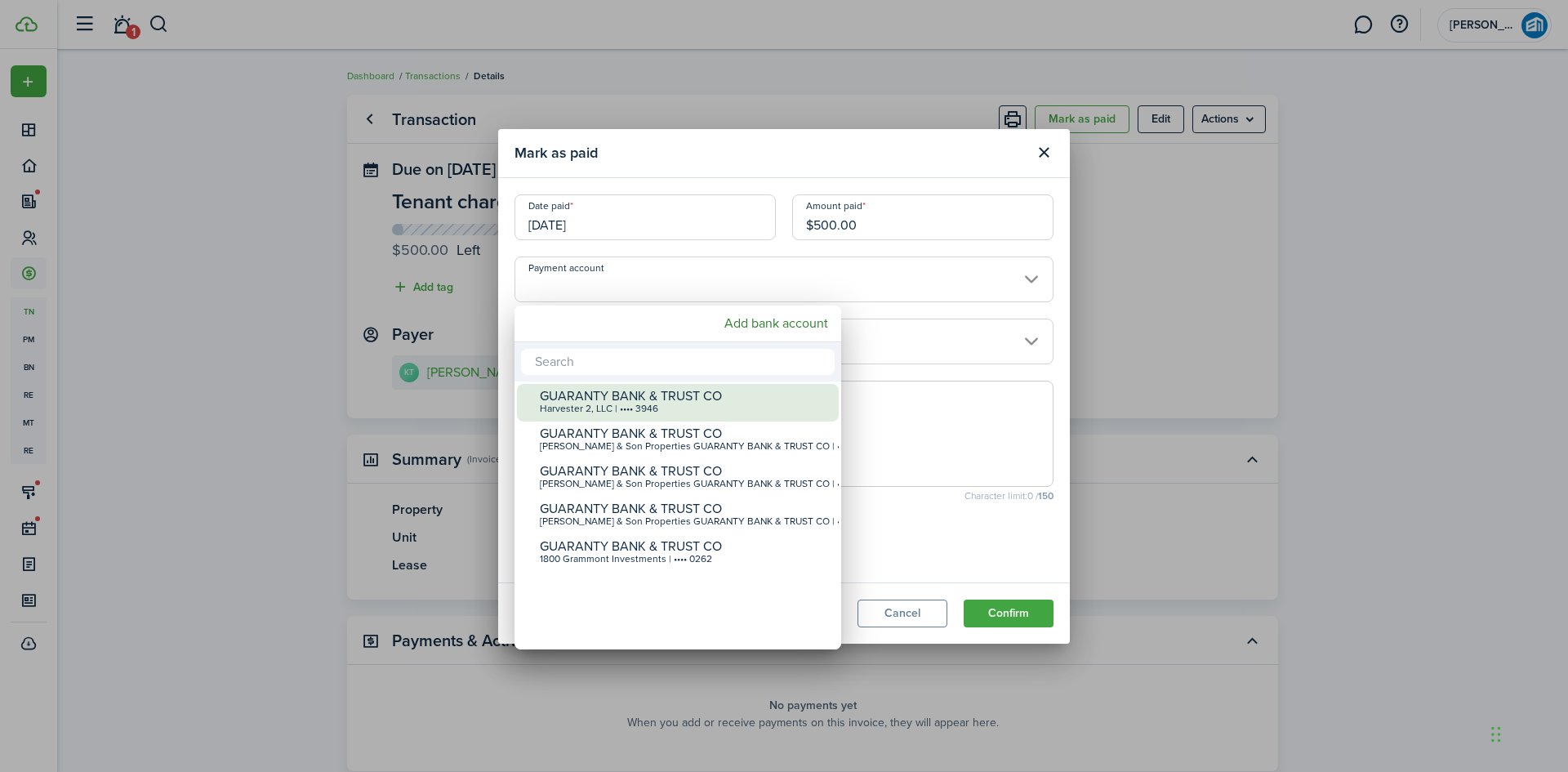
click at [634, 397] on div "GUARANTY BANK & TRUST CO" at bounding box center [684, 395] width 289 height 14
type input "•••• •••• •••• 3946"
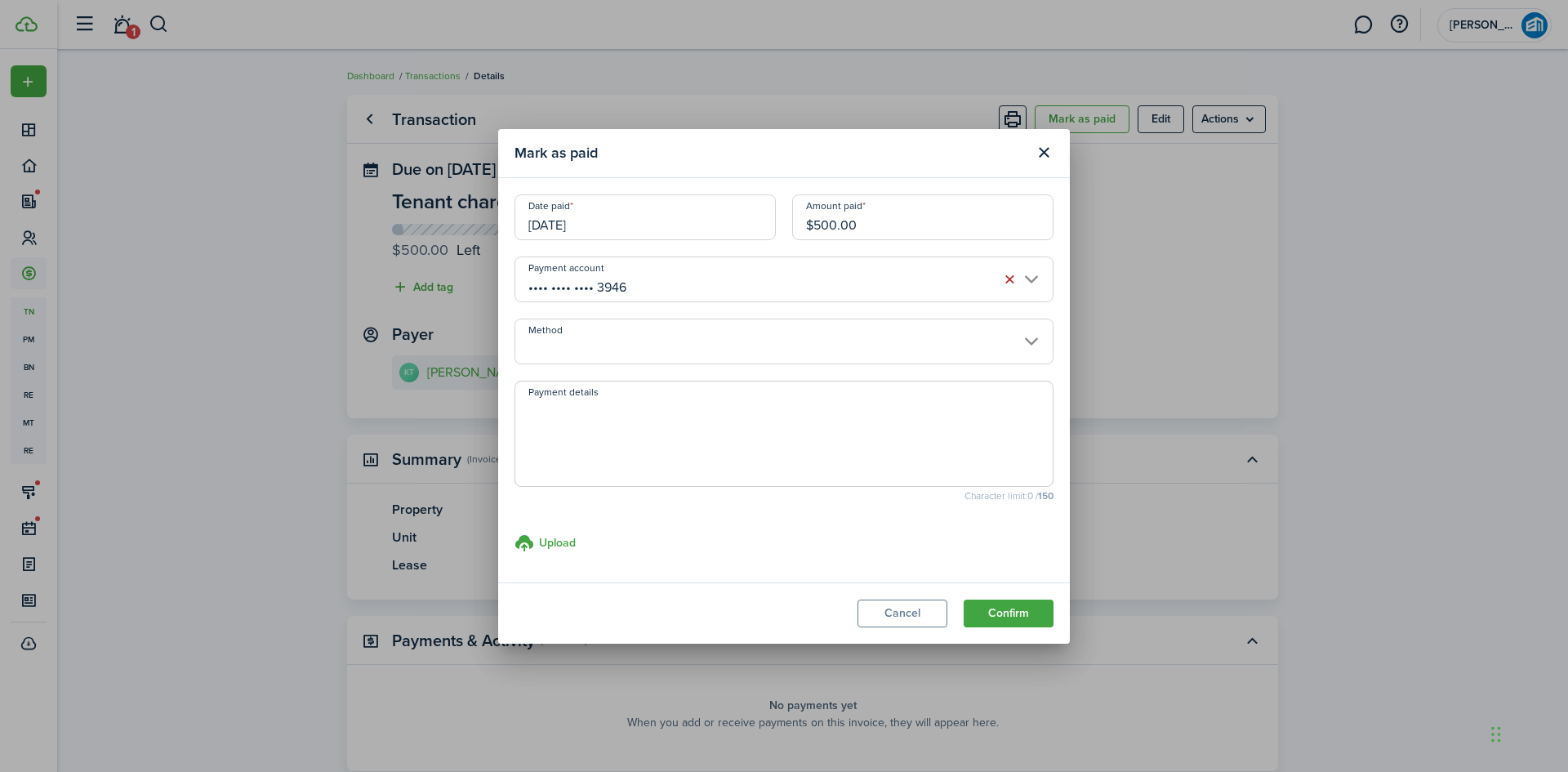
click at [677, 357] on input "Method" at bounding box center [784, 341] width 539 height 46
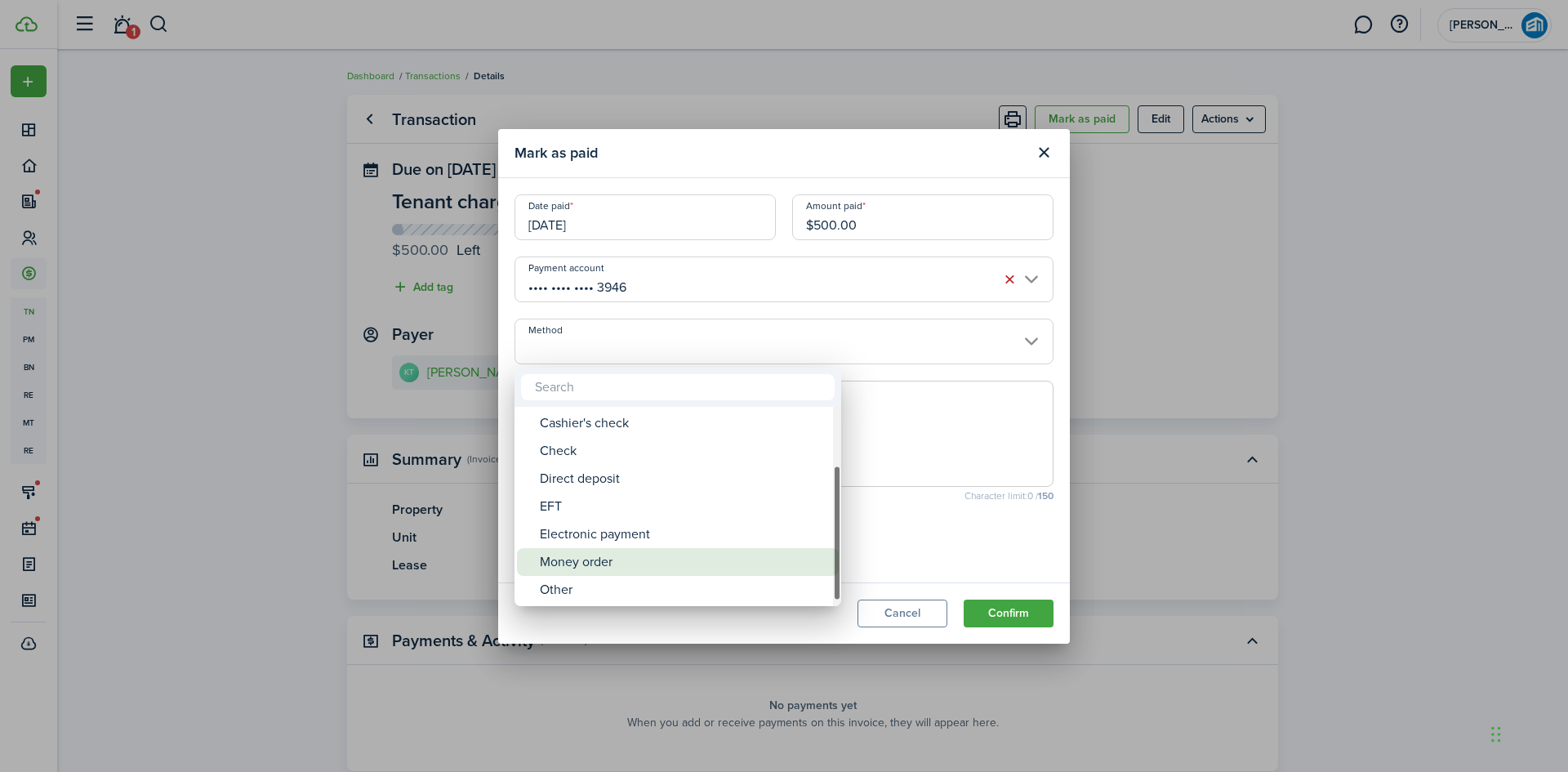
click at [727, 558] on div "Money order" at bounding box center [684, 562] width 289 height 28
type input "Money order"
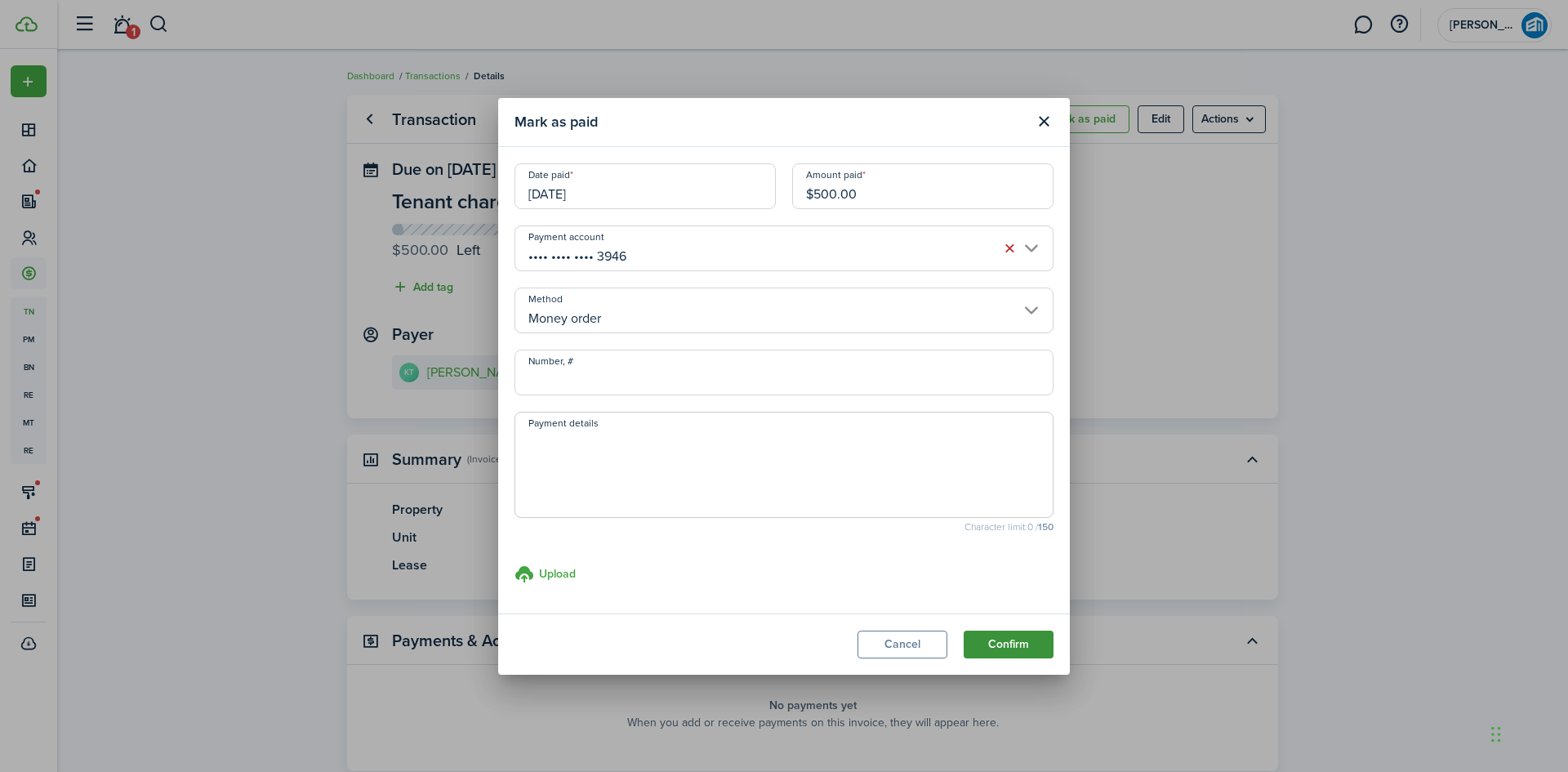
click at [1021, 640] on button "Confirm" at bounding box center [1009, 644] width 90 height 28
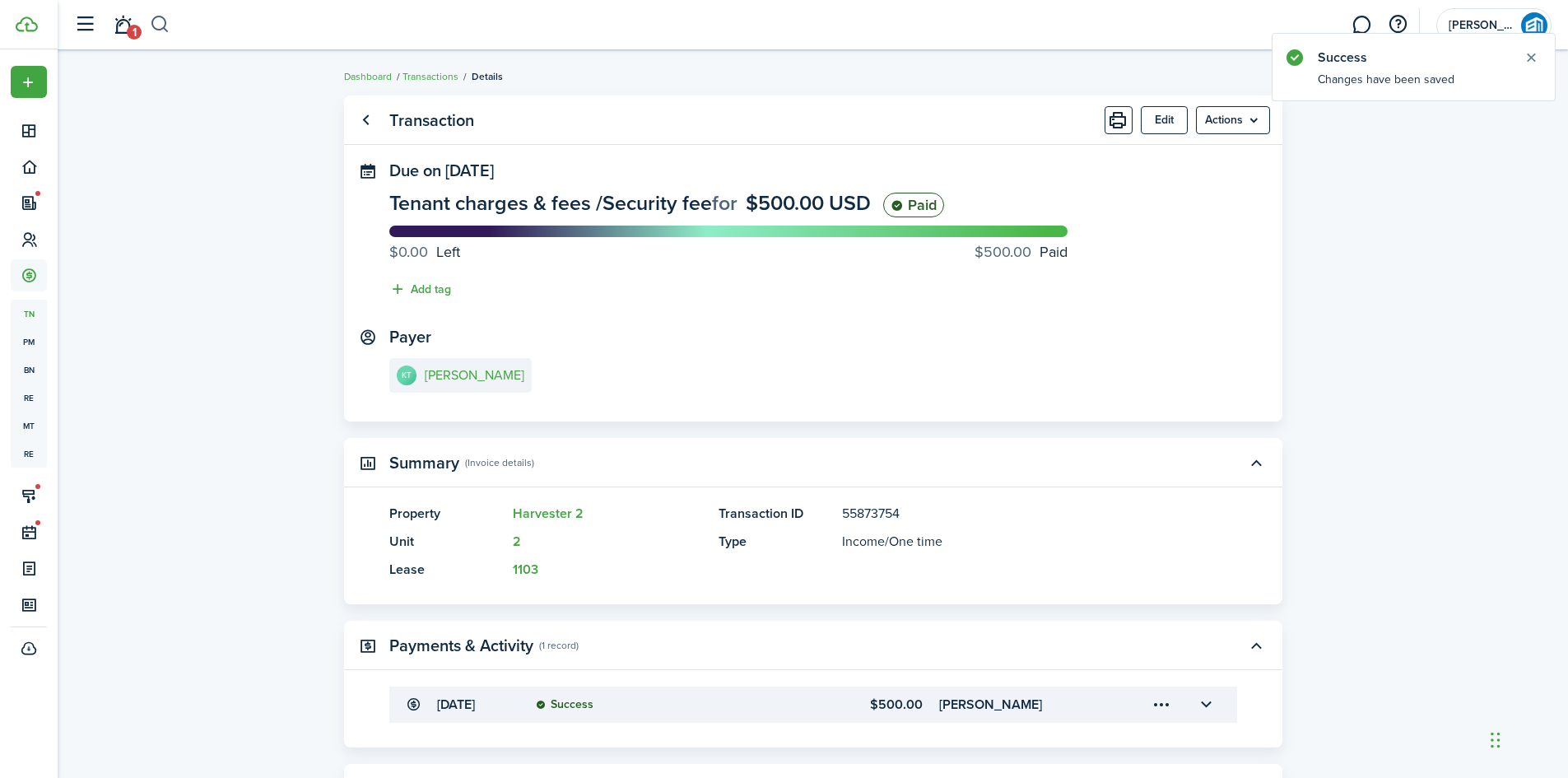
click at [158, 24] on button "button" at bounding box center [160, 25] width 20 height 28
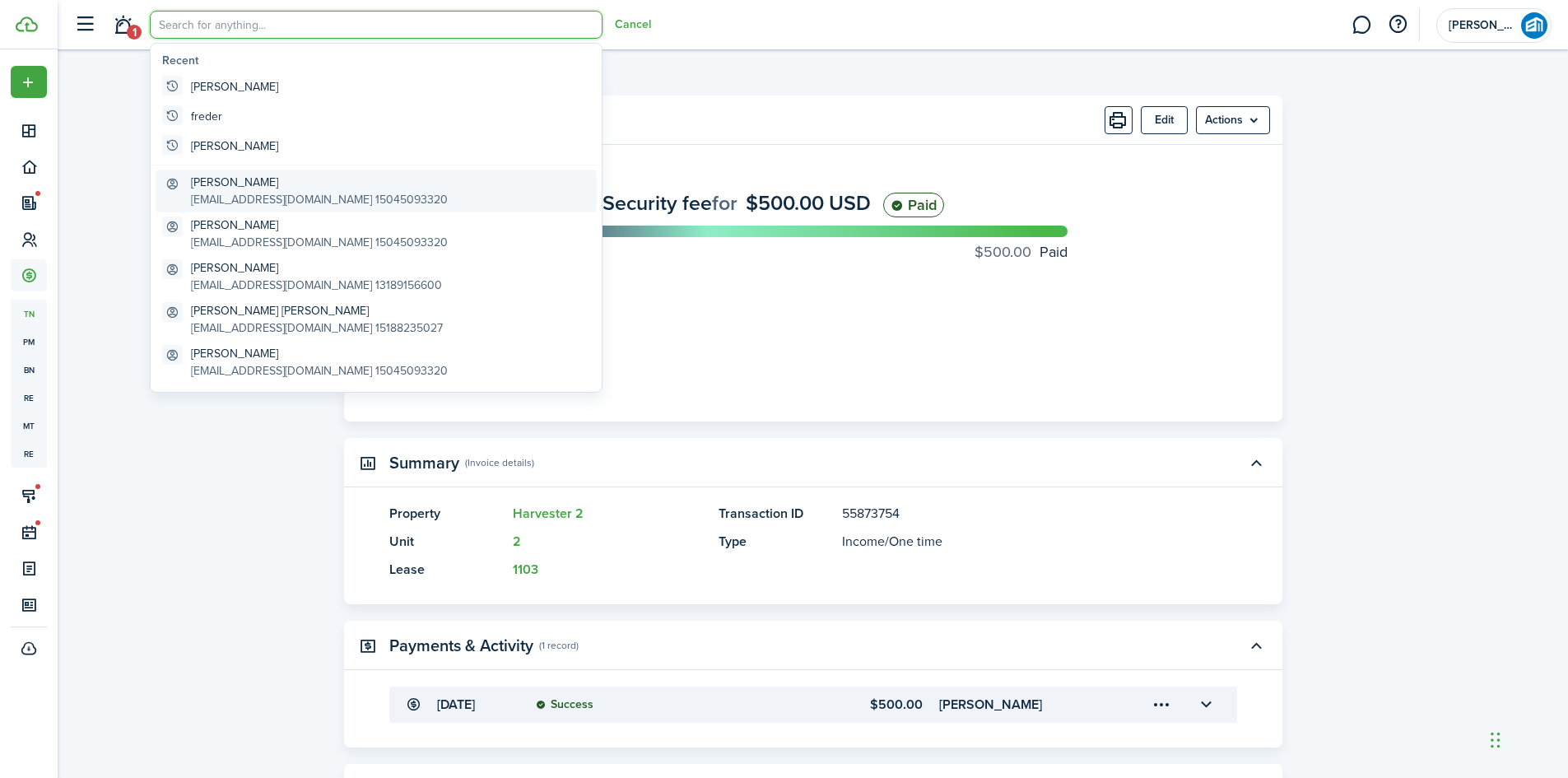
click at [292, 189] on global-search-item-title "[PERSON_NAME]" at bounding box center [319, 183] width 256 height 17
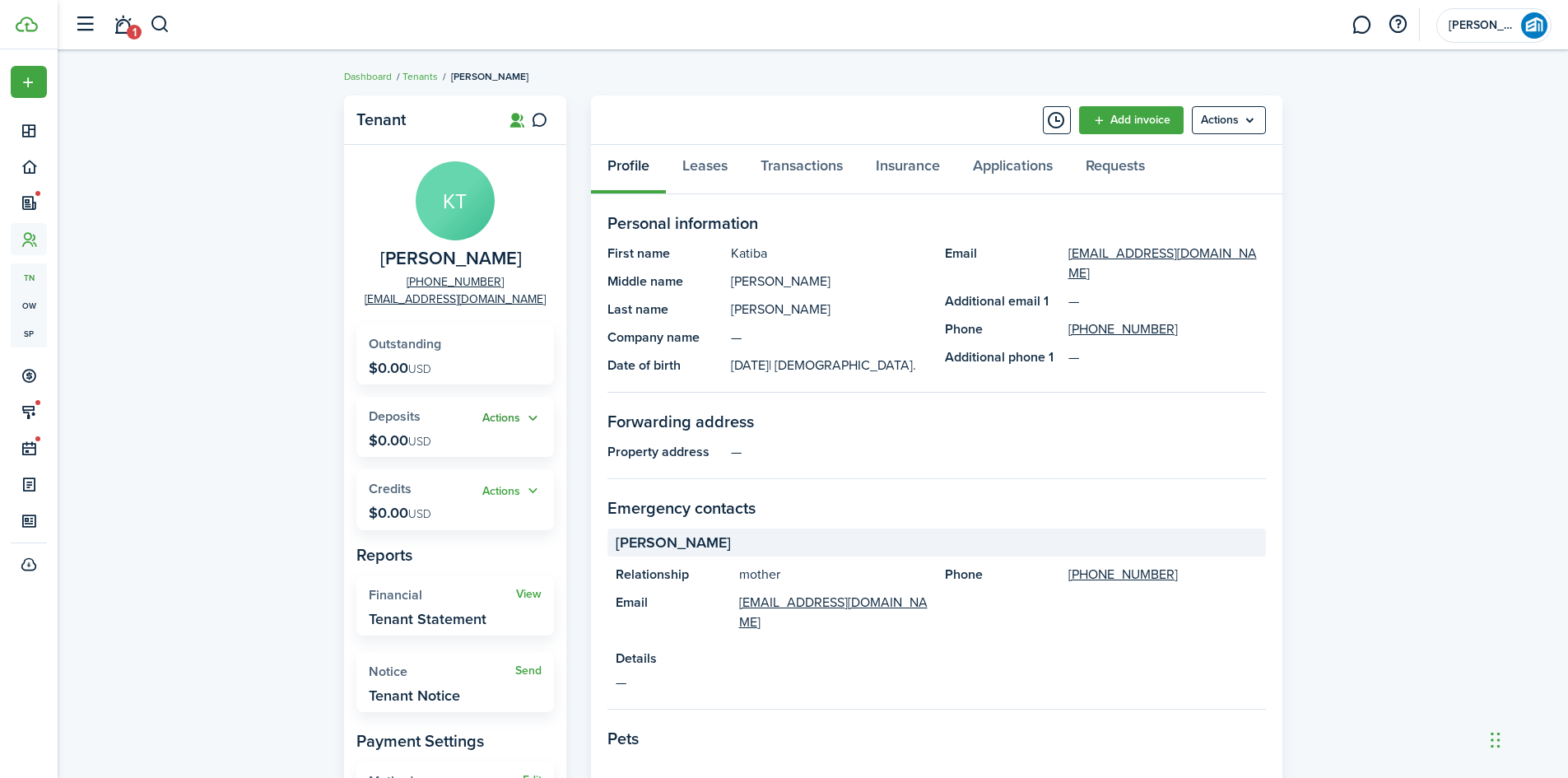
click at [500, 420] on button "Actions" at bounding box center [512, 419] width 59 height 19
click at [500, 421] on button "Actions" at bounding box center [512, 419] width 59 height 19
